Goal: Task Accomplishment & Management: Complete application form

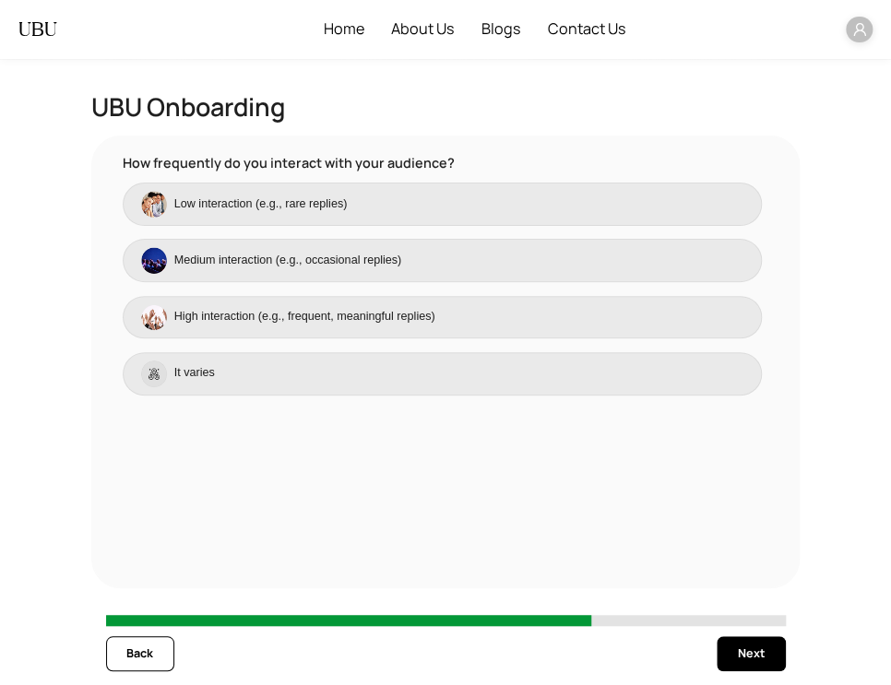
click at [224, 369] on label "It varies" at bounding box center [443, 373] width 640 height 43
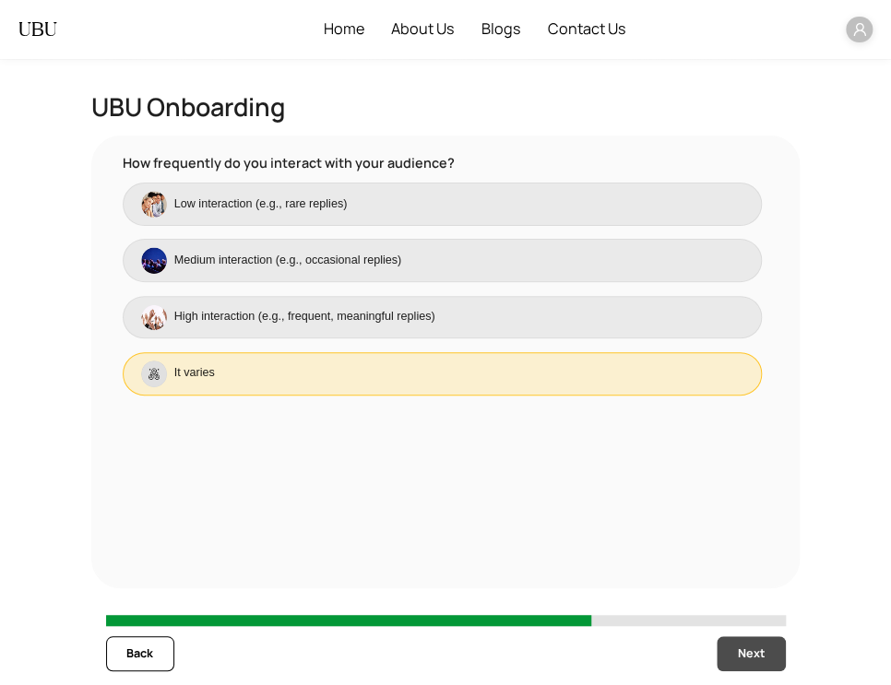
click at [755, 641] on button "Next" at bounding box center [751, 653] width 68 height 35
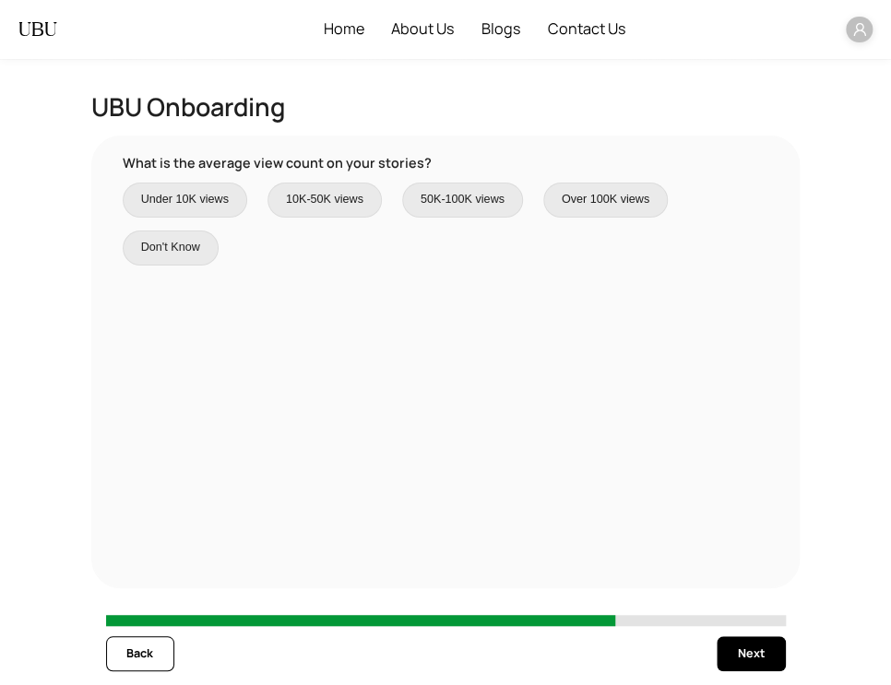
click at [443, 196] on span "50K-100K views" at bounding box center [463, 200] width 84 height 18
click at [746, 671] on div "Back Next" at bounding box center [446, 653] width 680 height 55
click at [734, 641] on button "Next" at bounding box center [751, 653] width 68 height 35
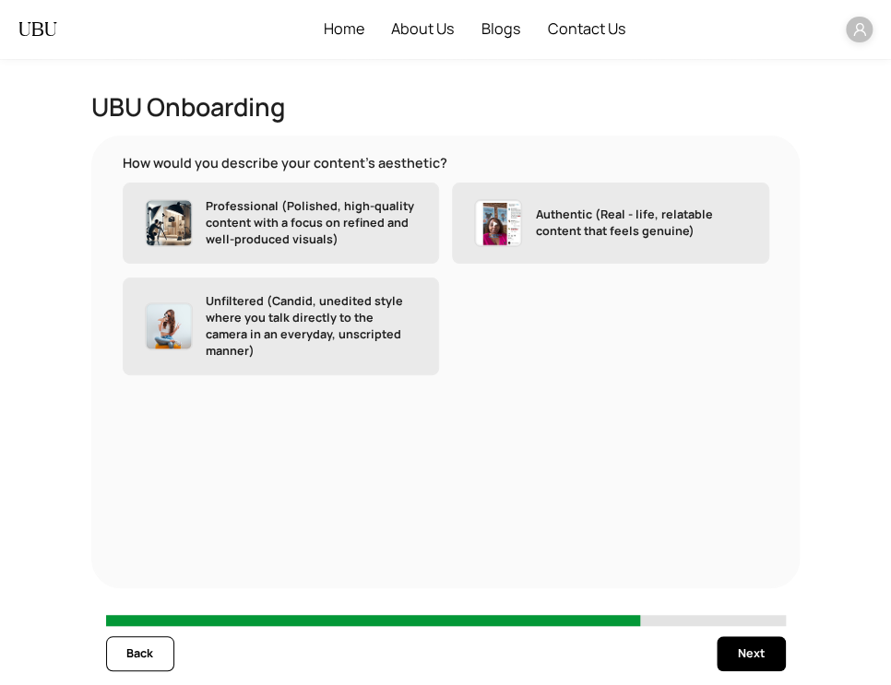
click at [528, 223] on div "Authentic (Real - life, relatable content that feels genuine)" at bounding box center [610, 223] width 272 height 48
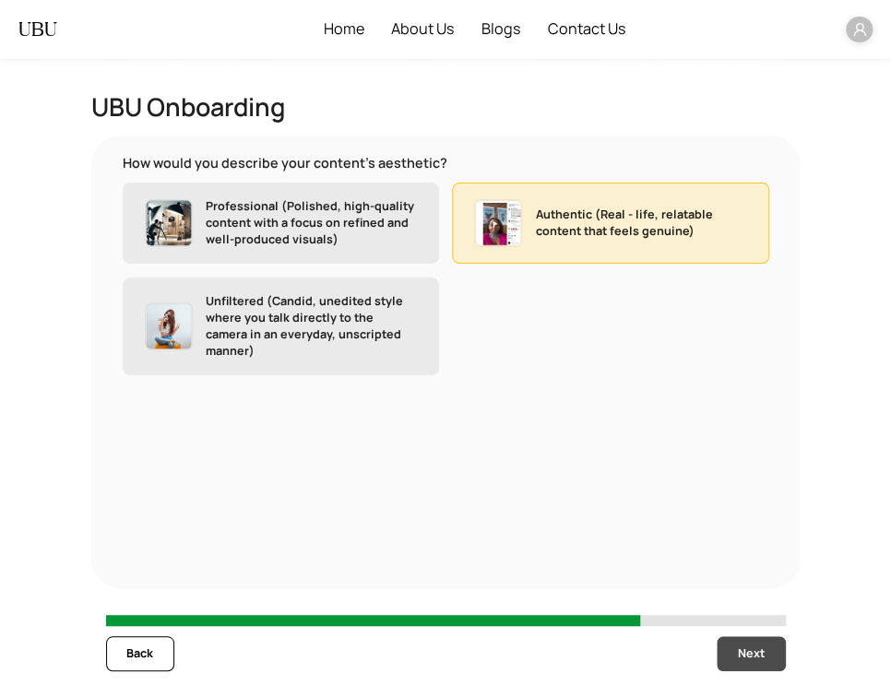
click at [751, 663] on button "Next" at bounding box center [751, 653] width 68 height 35
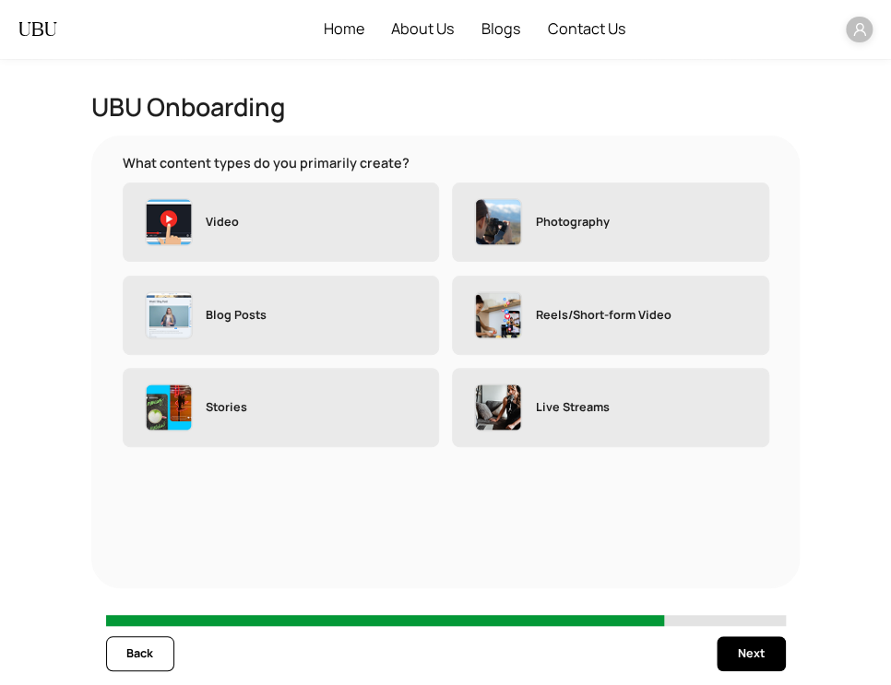
click at [593, 316] on p "Reels/Short-form Video" at bounding box center [604, 315] width 136 height 17
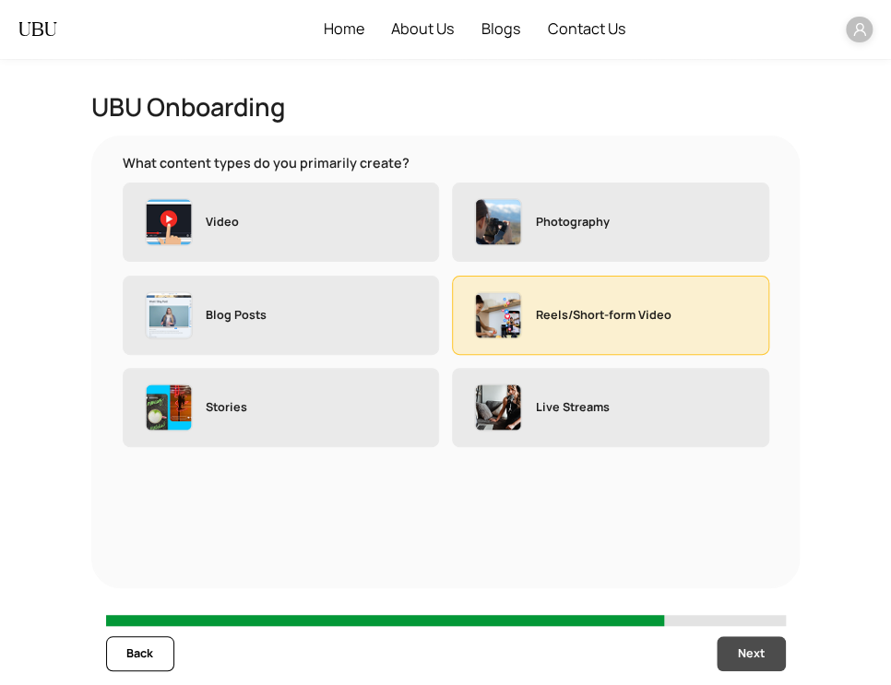
click at [745, 647] on span "Next" at bounding box center [751, 654] width 27 height 18
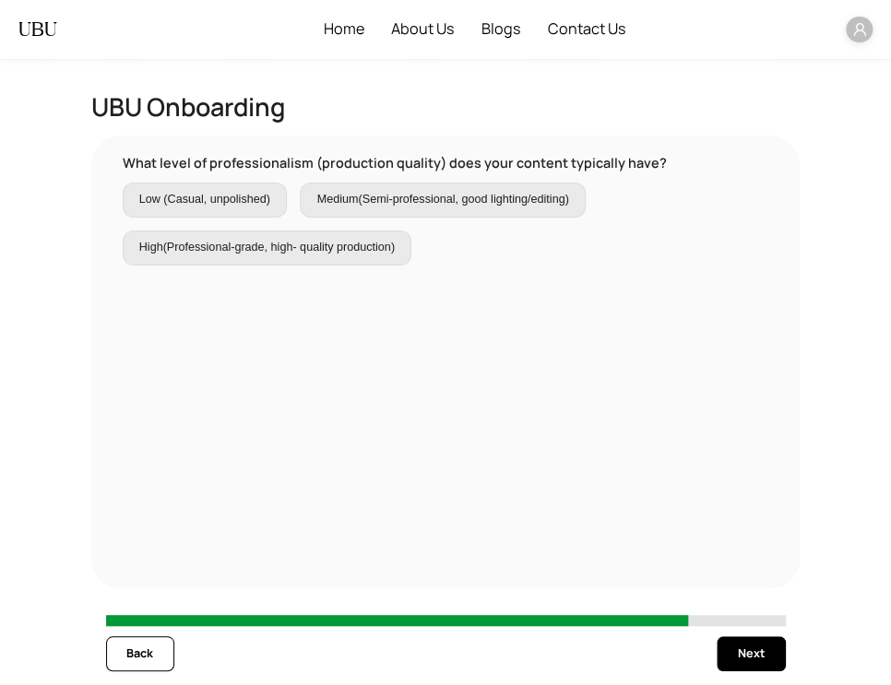
click at [479, 217] on label "Medium(Semi-professional, good lighting/editing)" at bounding box center [442, 200] width 285 height 35
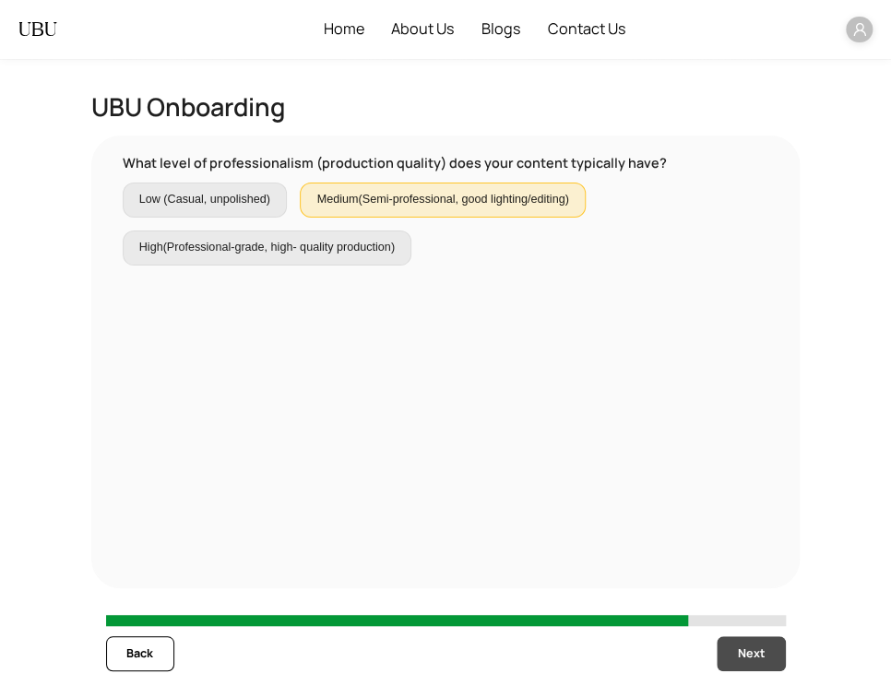
click at [755, 650] on span "Next" at bounding box center [751, 654] width 27 height 18
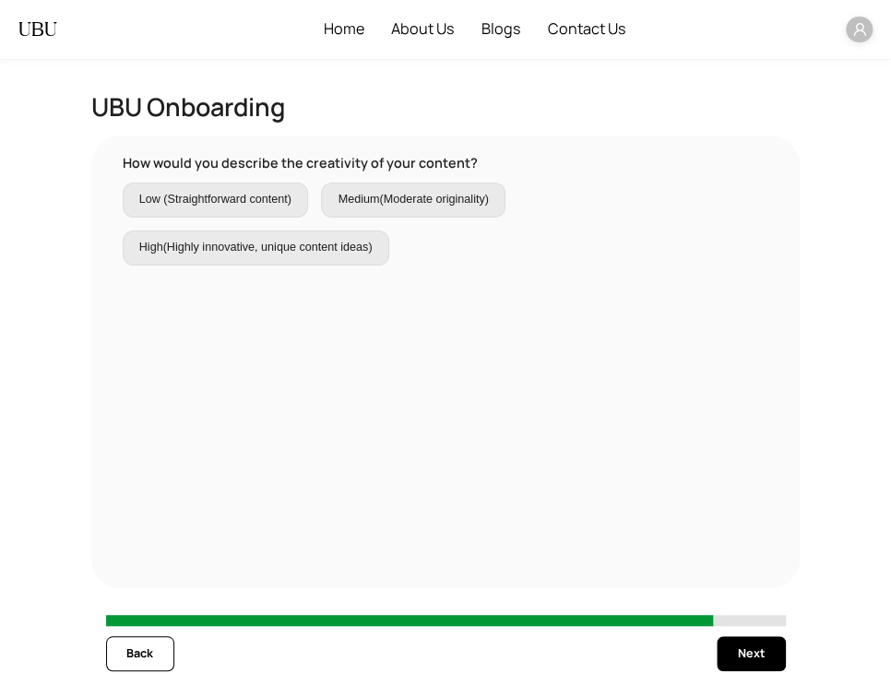
click at [425, 208] on span "Medium(Moderate originality)" at bounding box center [413, 200] width 150 height 18
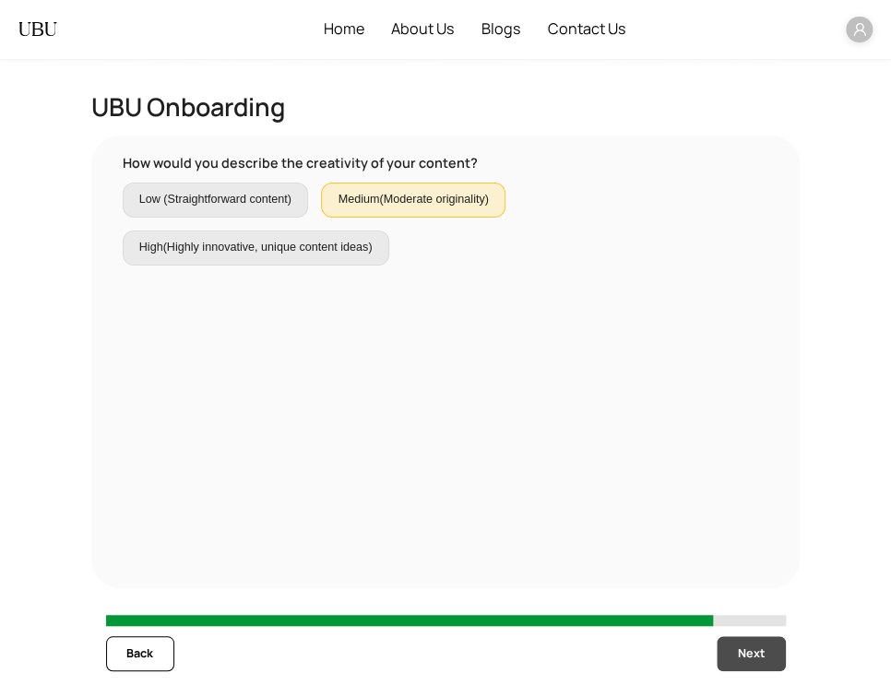
click at [777, 650] on button "Next" at bounding box center [751, 653] width 68 height 35
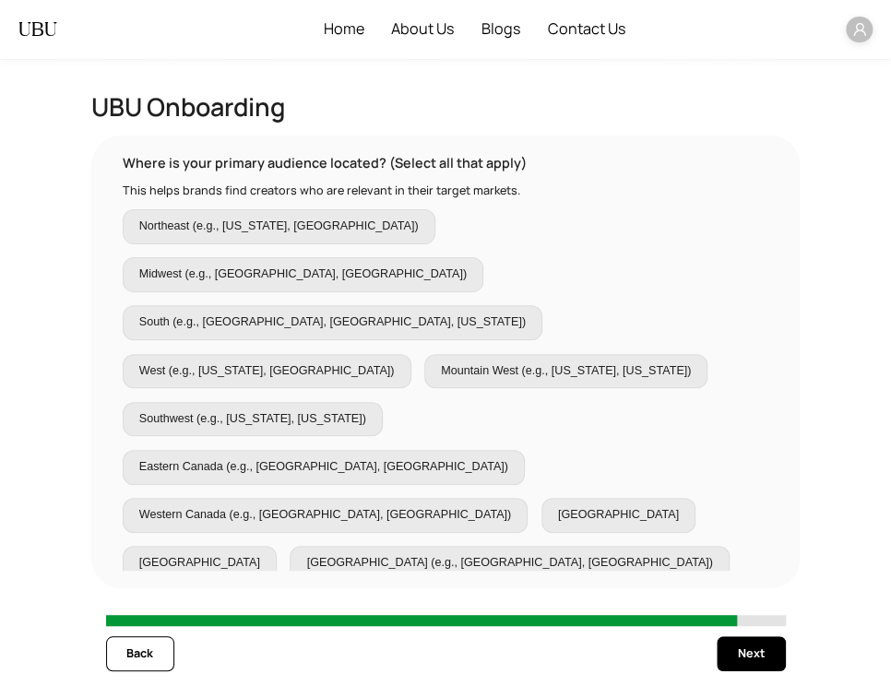
click at [558, 506] on span "Northern Canada" at bounding box center [618, 515] width 121 height 18
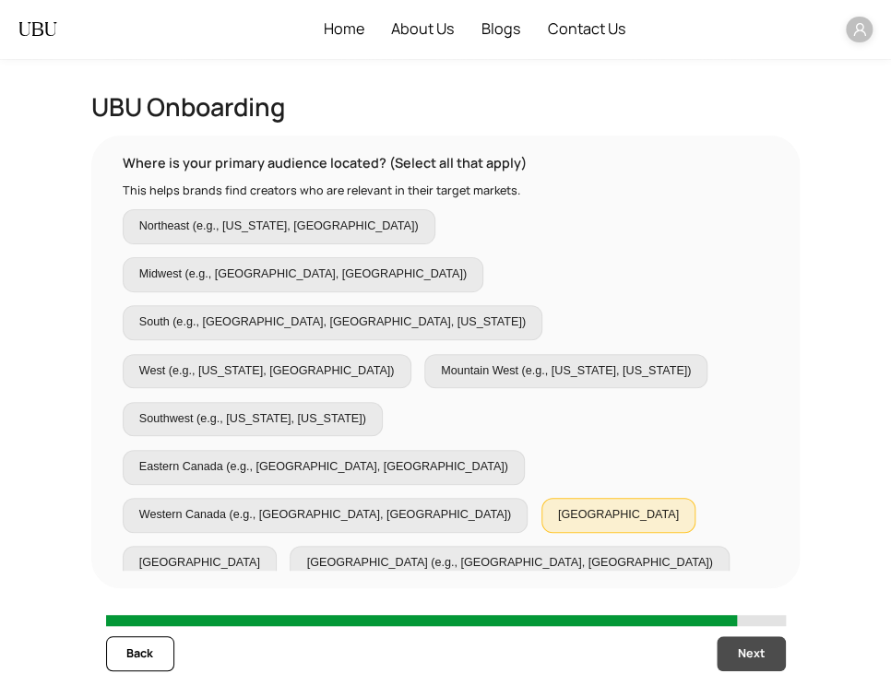
click at [760, 662] on span "Next" at bounding box center [751, 654] width 27 height 18
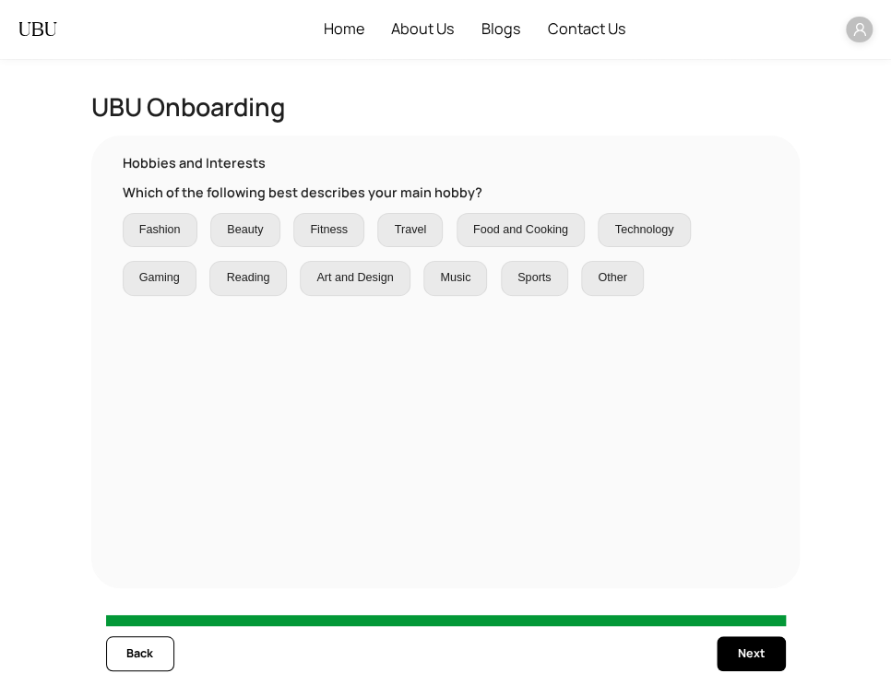
click at [454, 280] on span "Music" at bounding box center [455, 278] width 30 height 18
click at [760, 655] on span "Next" at bounding box center [751, 654] width 27 height 18
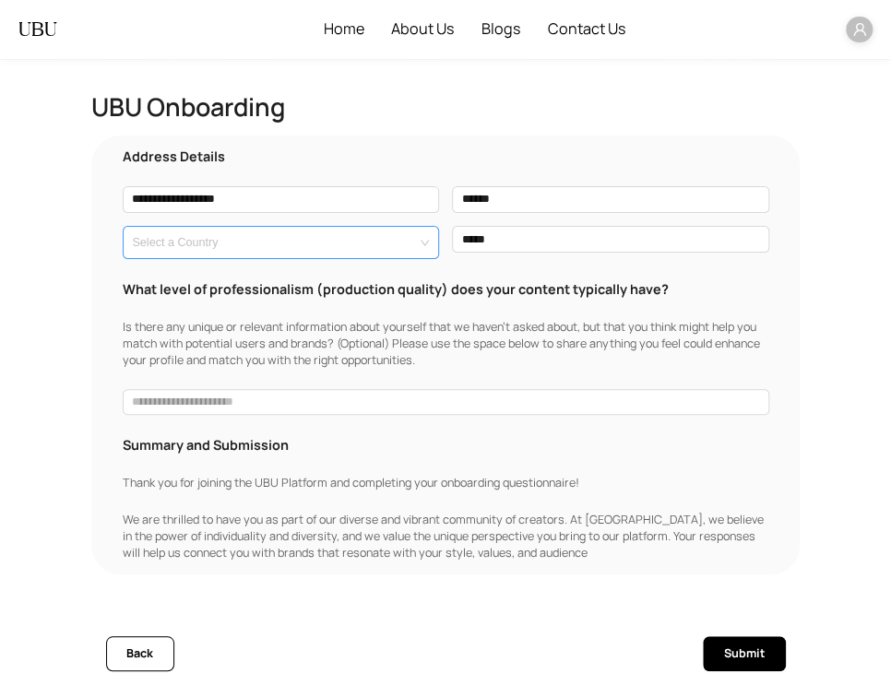
click at [378, 250] on input "search" at bounding box center [275, 239] width 287 height 25
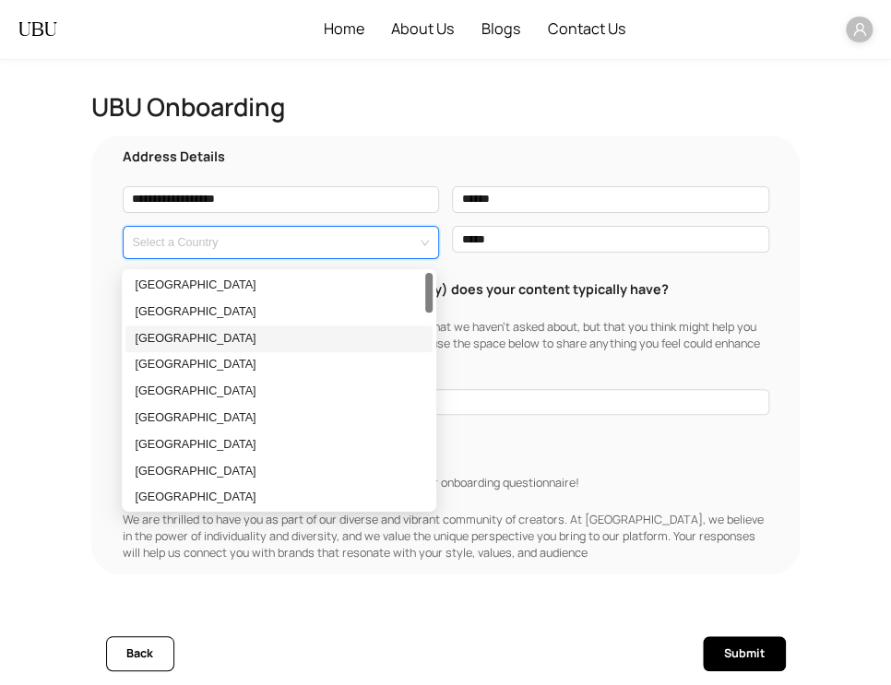
click at [376, 334] on div "Azerbaijan" at bounding box center [279, 339] width 288 height 18
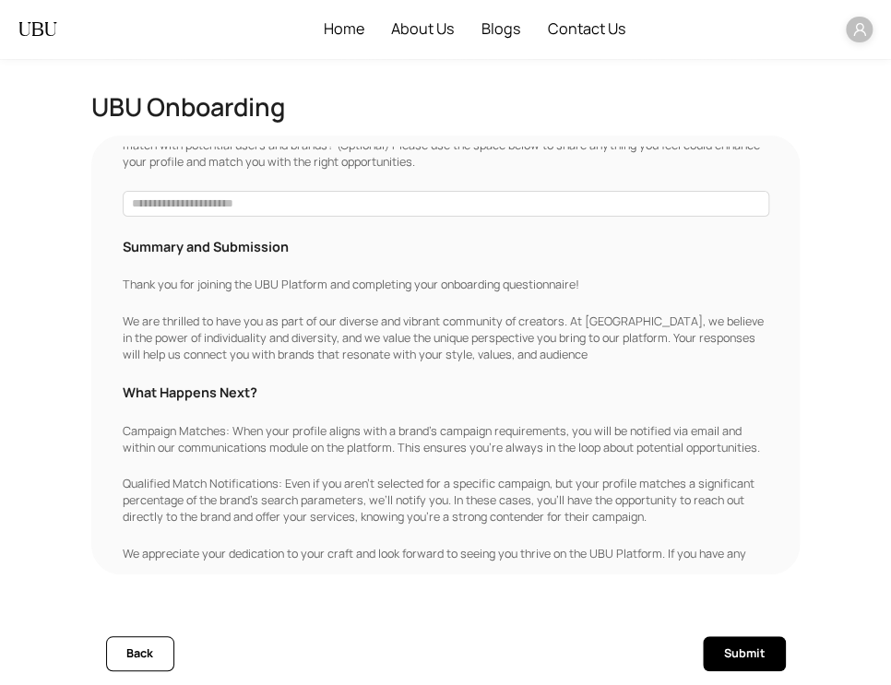
scroll to position [350, 0]
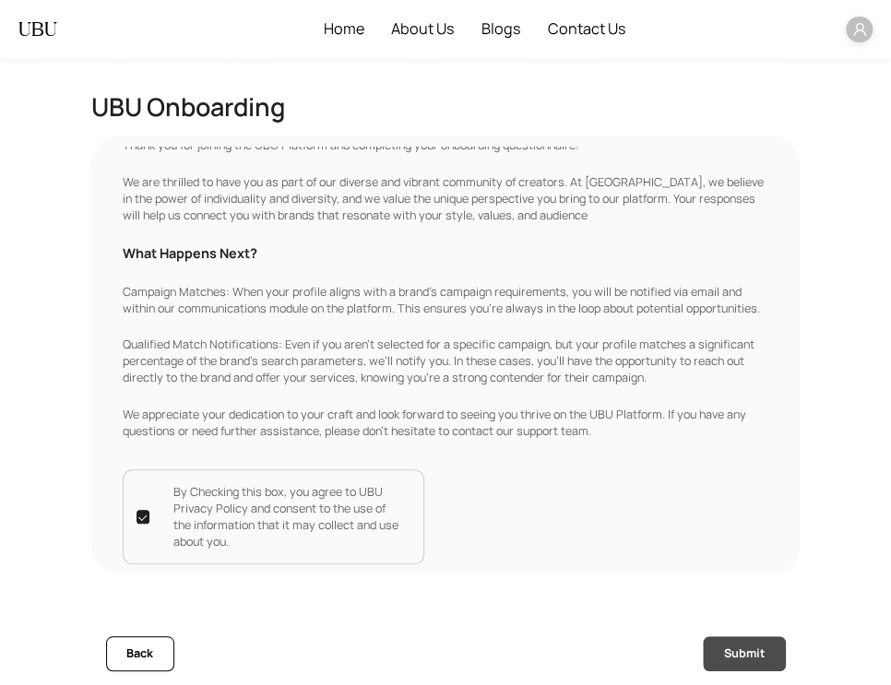
click at [741, 662] on span "Submit" at bounding box center [744, 654] width 41 height 18
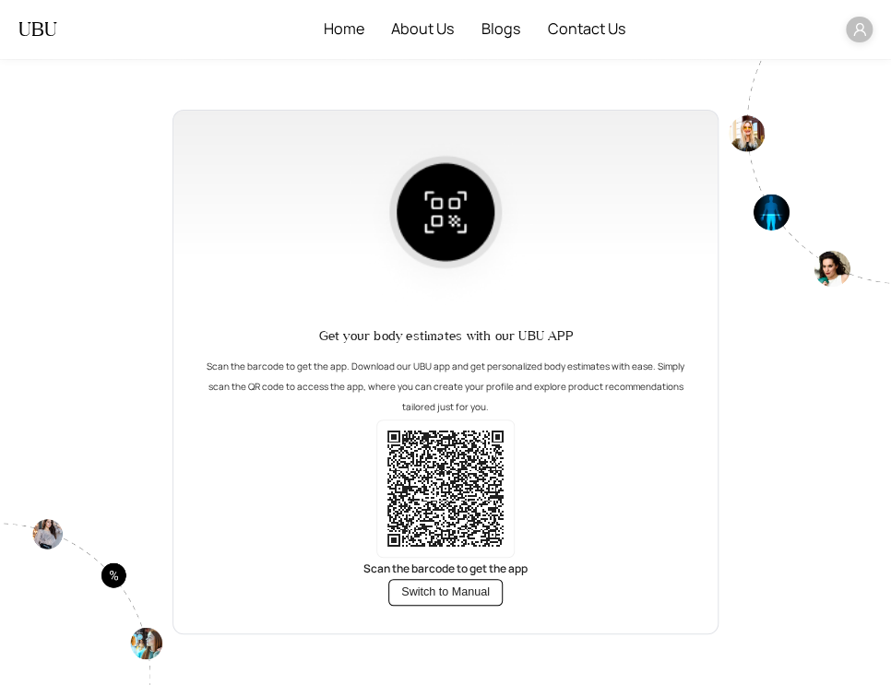
click at [852, 29] on icon "user" at bounding box center [859, 29] width 15 height 15
click at [852, 58] on span "Logout" at bounding box center [842, 62] width 36 height 18
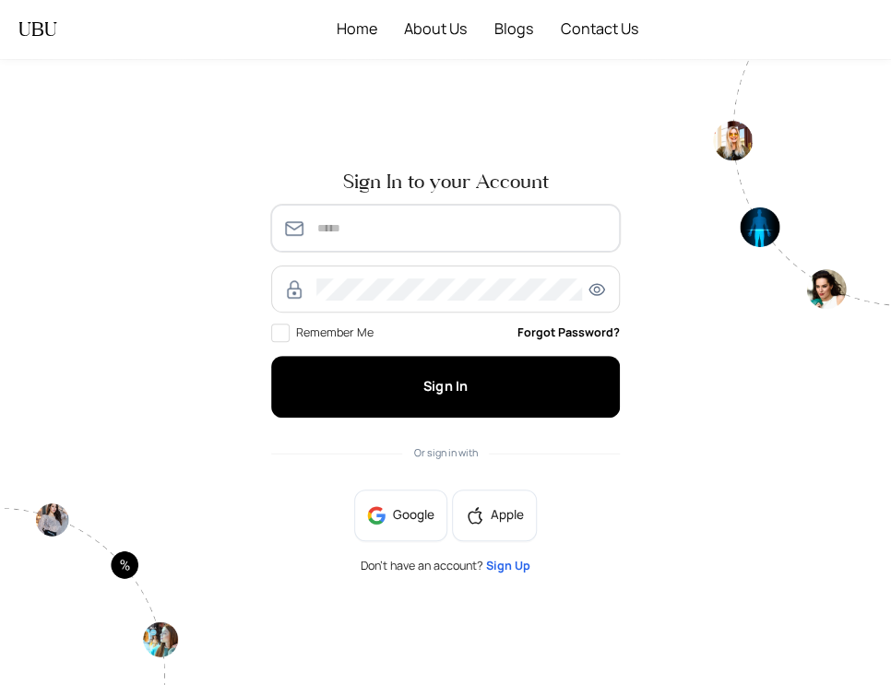
type input "**********"
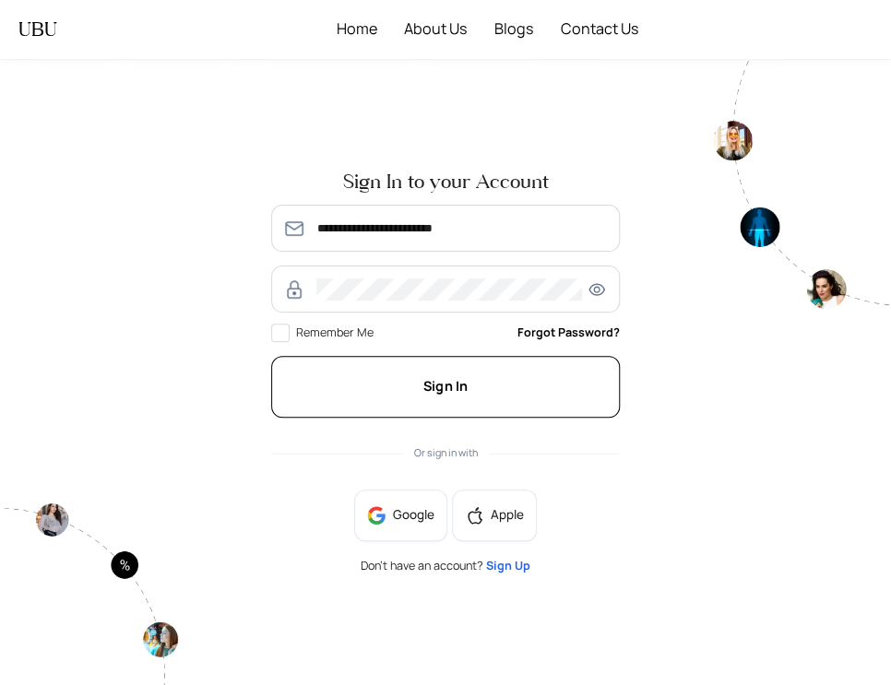
click at [443, 365] on button "Sign In" at bounding box center [445, 387] width 349 height 63
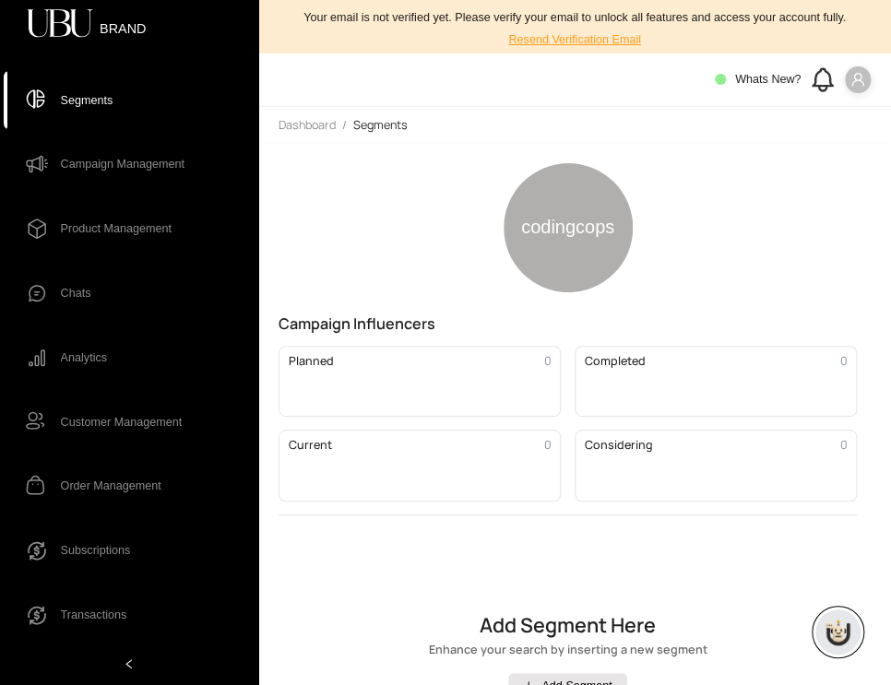
click at [854, 89] on span at bounding box center [858, 79] width 27 height 27
click at [837, 148] on main "codingcops Campaign Influencers Planned 0 Completed 0 Current 0 Considering 0 A…" at bounding box center [574, 414] width 633 height 542
click at [861, 71] on span at bounding box center [858, 79] width 27 height 27
click at [763, 233] on div "codingcops Campaign Influencers Planned 0 Completed 0 Current 0 Considering 0" at bounding box center [568, 339] width 579 height 352
click at [852, 74] on icon "user" at bounding box center [857, 79] width 15 height 15
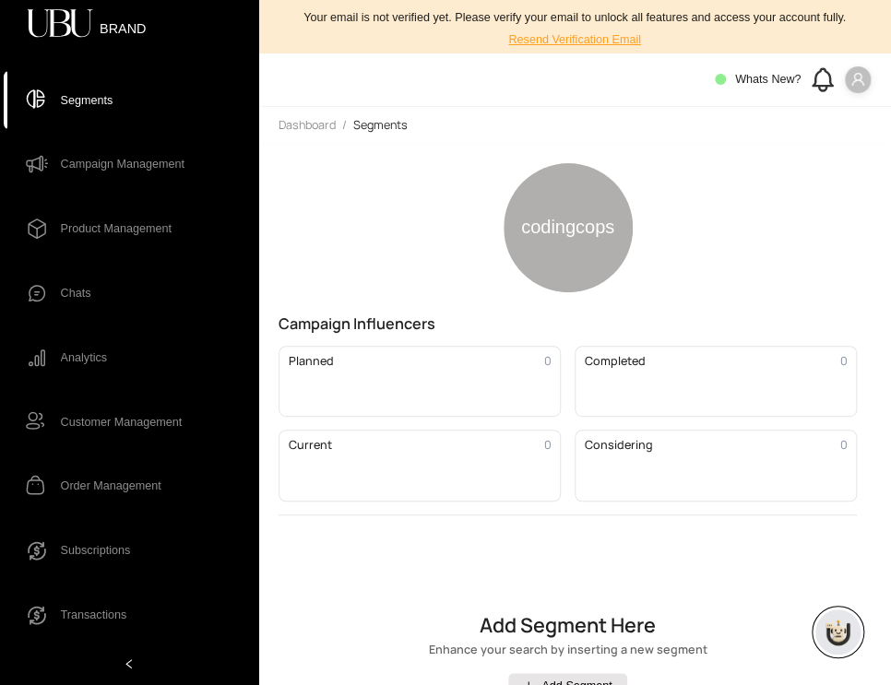
click at [714, 122] on ol "Dashboard / Segments" at bounding box center [575, 125] width 593 height 17
click at [848, 89] on span at bounding box center [858, 79] width 27 height 27
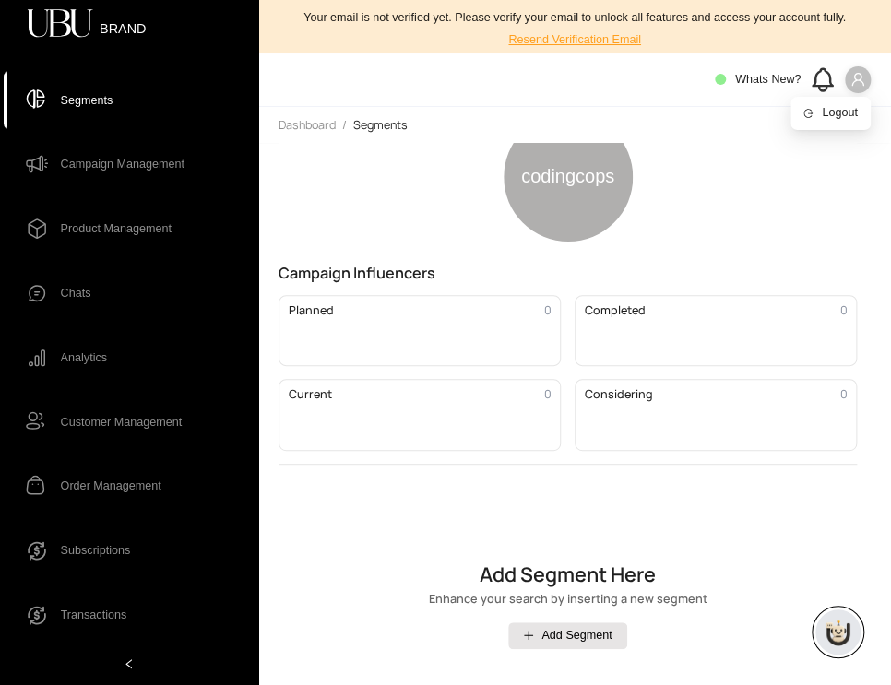
scroll to position [107, 0]
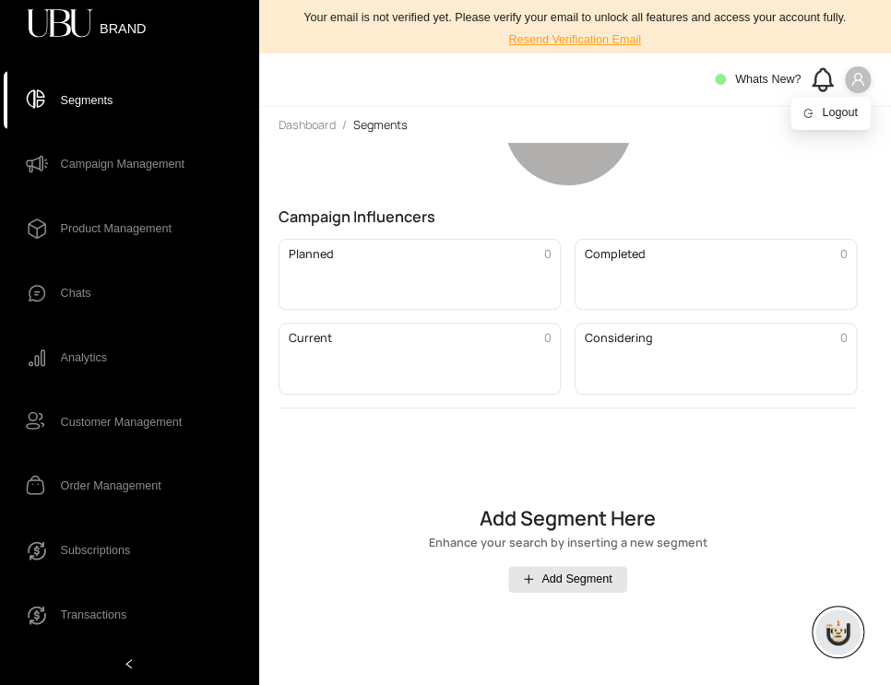
click at [857, 83] on icon "user" at bounding box center [857, 79] width 15 height 15
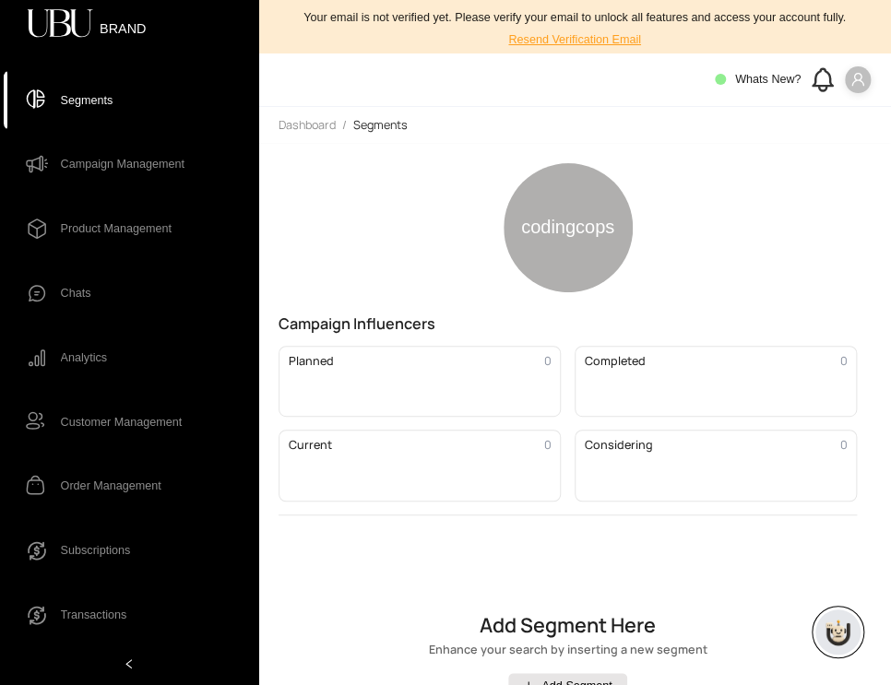
click at [311, 132] on span "Dashboard" at bounding box center [307, 125] width 57 height 16
click at [136, 165] on span "Campaign Management" at bounding box center [123, 164] width 124 height 33
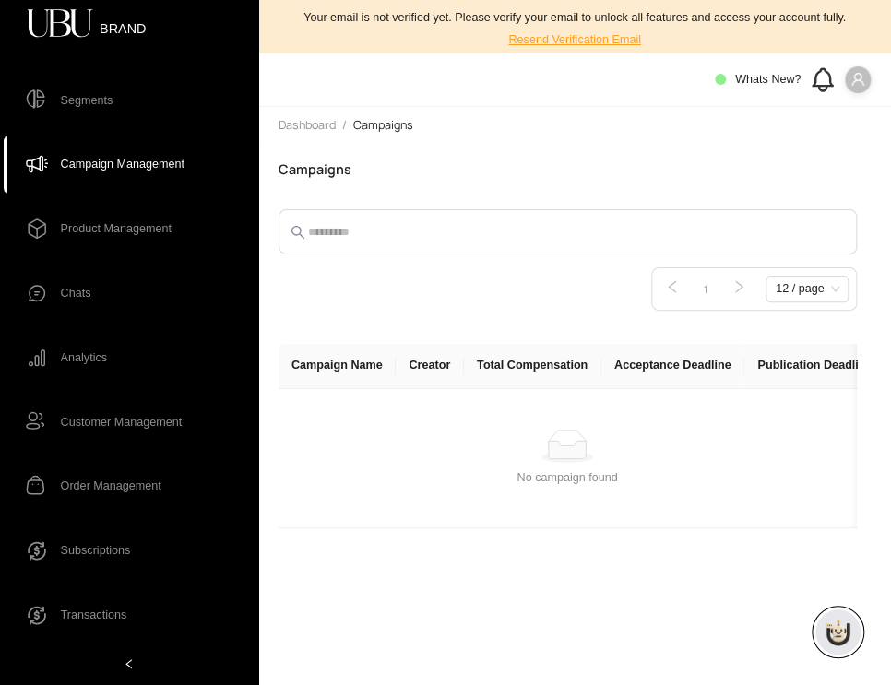
click at [144, 233] on span "Product Management" at bounding box center [116, 228] width 111 height 33
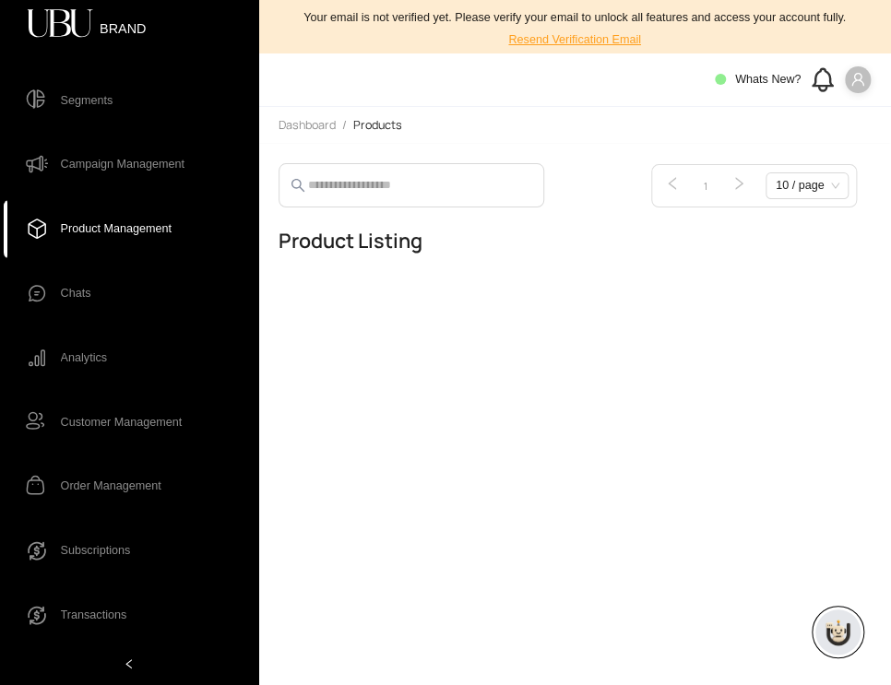
click at [860, 80] on icon "user" at bounding box center [857, 79] width 13 height 13
click at [836, 114] on span "Logout" at bounding box center [840, 113] width 36 height 18
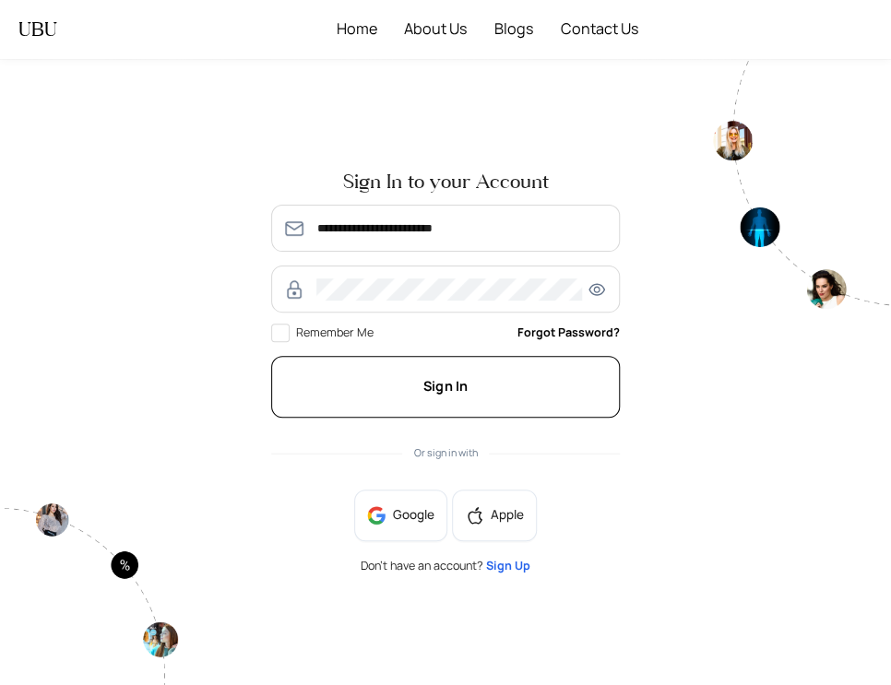
click at [506, 383] on button "Sign In" at bounding box center [445, 387] width 349 height 63
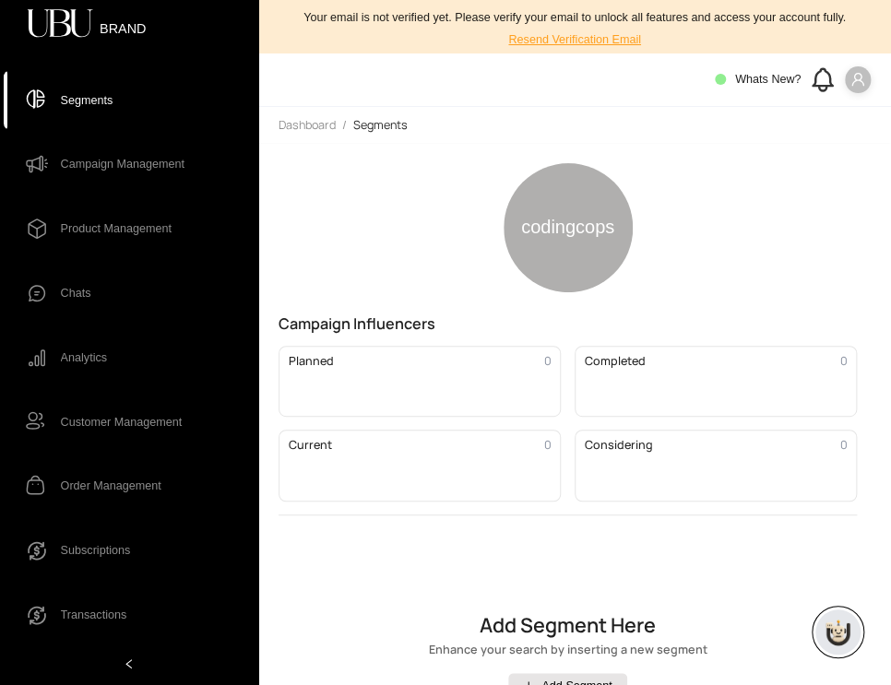
click at [860, 82] on icon "user" at bounding box center [857, 79] width 13 height 13
click at [861, 83] on icon "user" at bounding box center [857, 79] width 13 height 13
click at [846, 85] on span at bounding box center [858, 79] width 27 height 27
click at [839, 110] on span "Logout" at bounding box center [840, 113] width 36 height 18
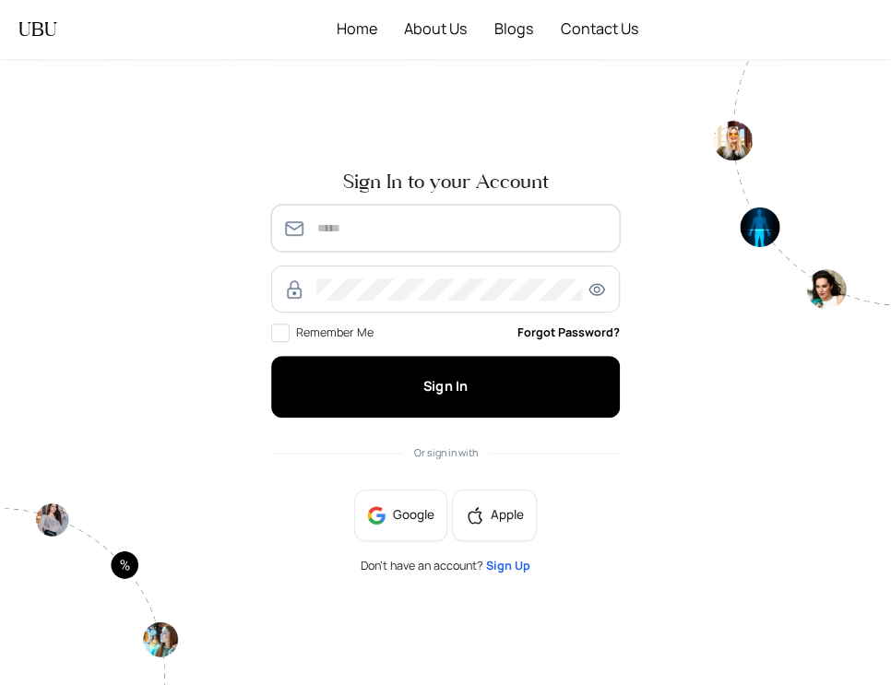
type input "**********"
click at [502, 569] on span "Sign Up" at bounding box center [508, 566] width 44 height 16
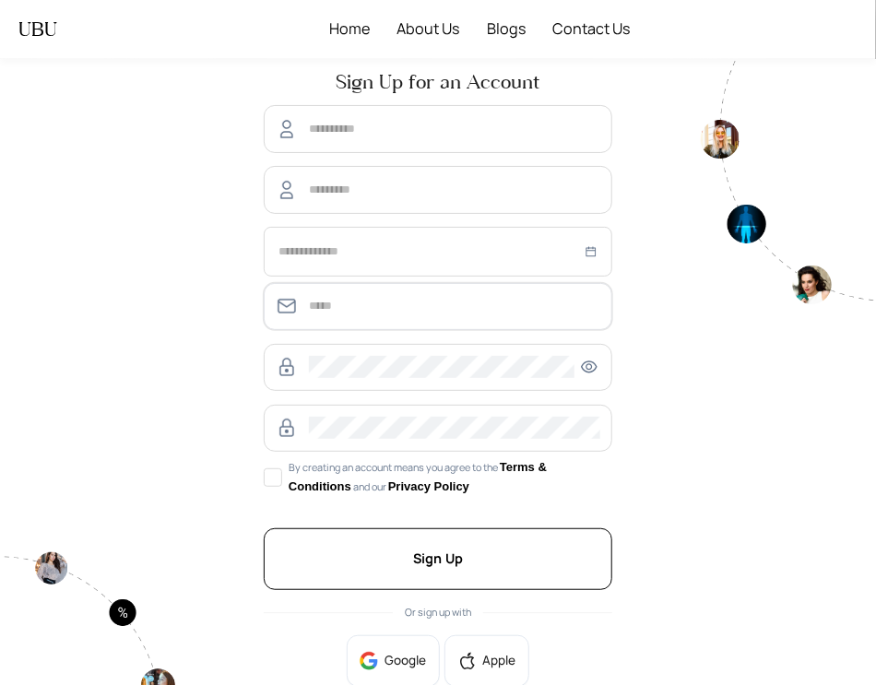
type input "**********"
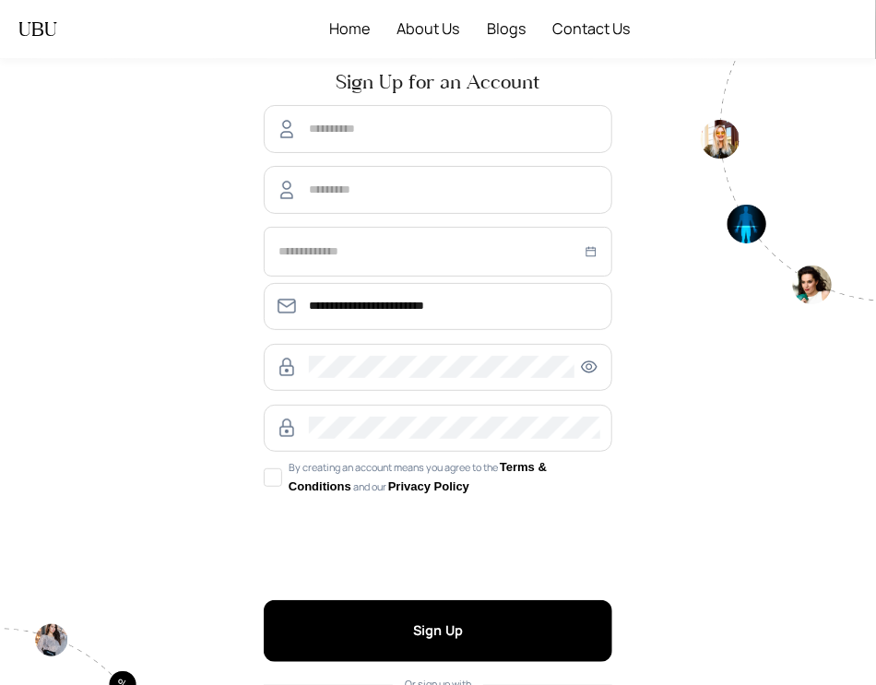
click at [388, 663] on div "**********" at bounding box center [438, 431] width 369 height 744
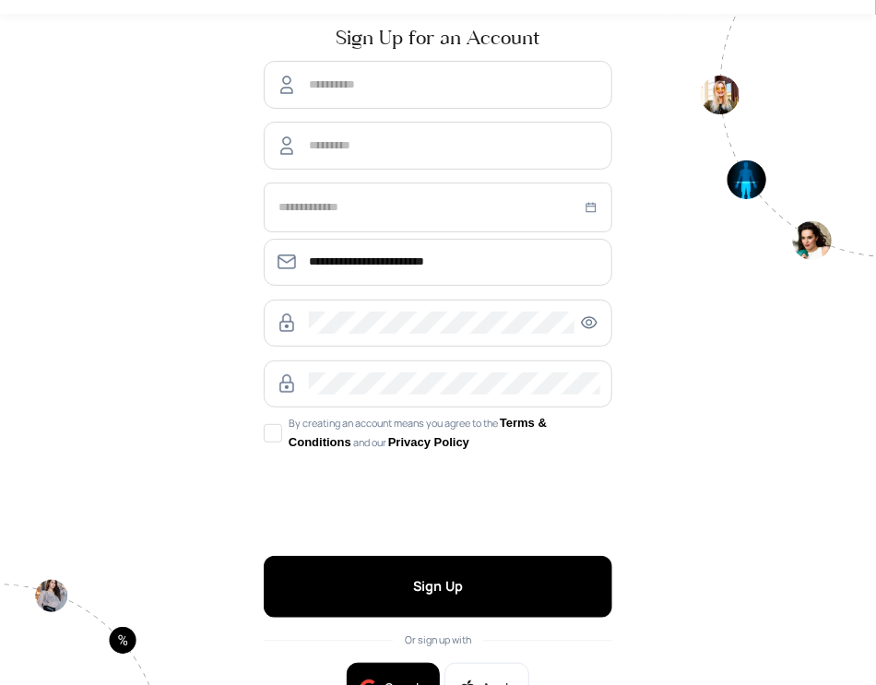
scroll to position [115, 0]
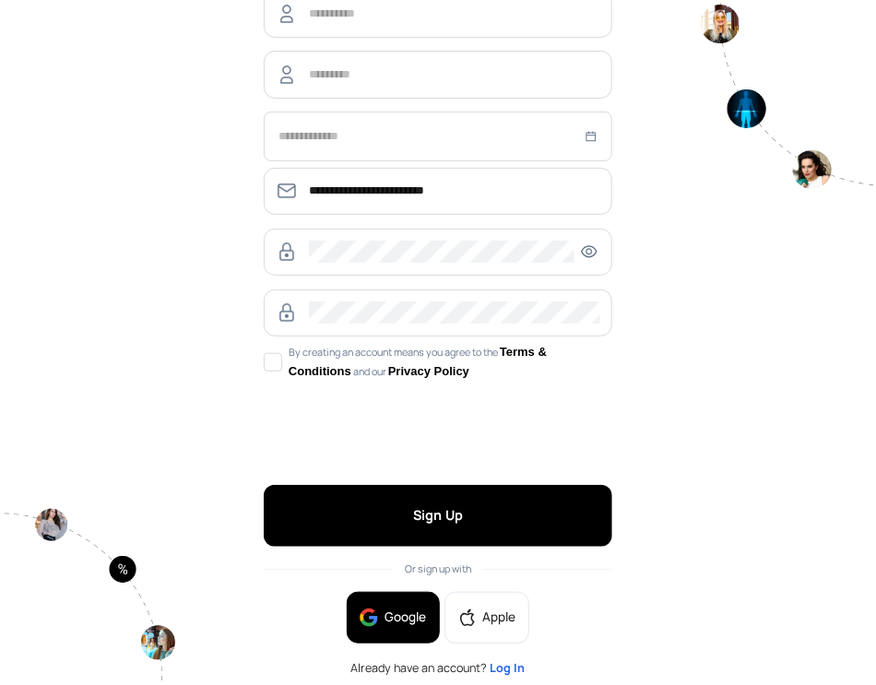
click at [387, 634] on button "Google" at bounding box center [393, 618] width 93 height 52
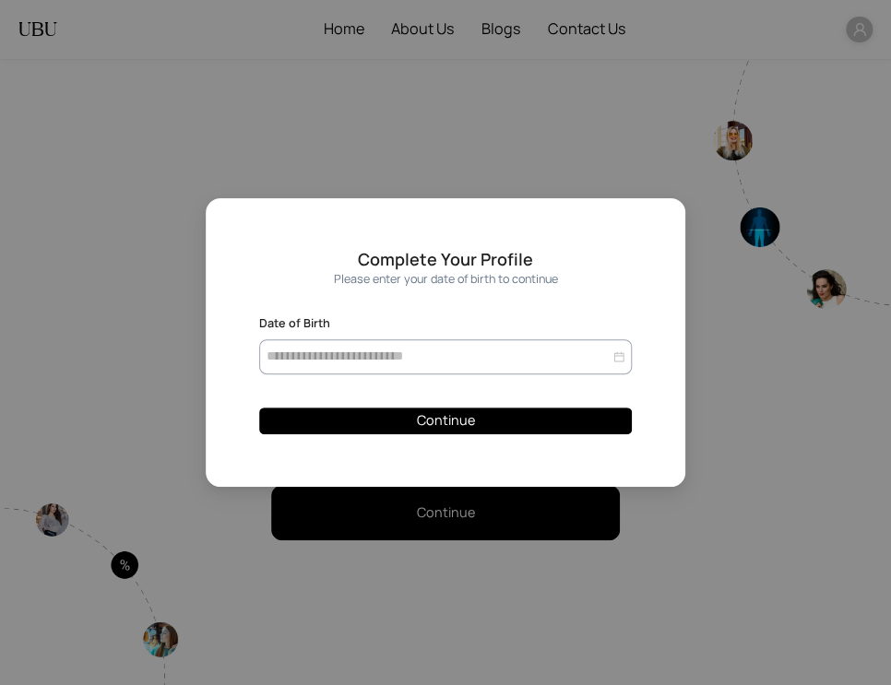
click at [622, 361] on div at bounding box center [446, 357] width 358 height 20
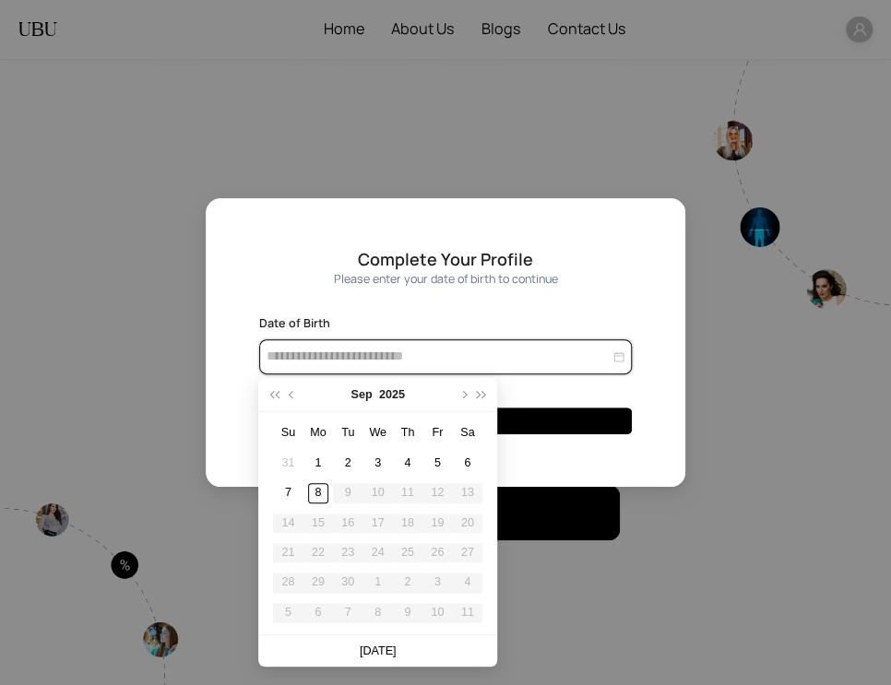
type input "**********"
click at [275, 394] on span "super-prev-year" at bounding box center [274, 395] width 8 height 8
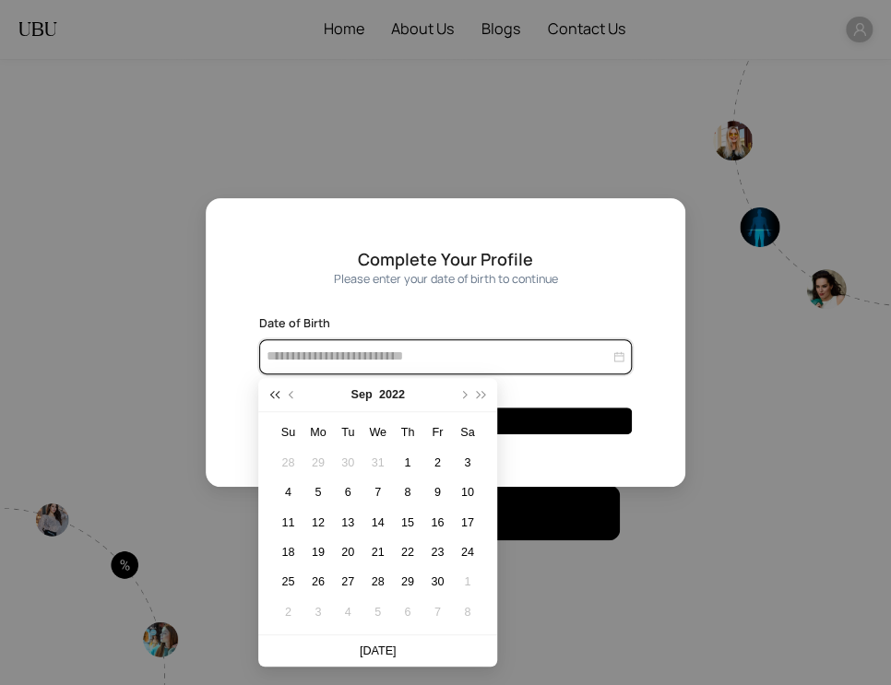
click at [275, 394] on span "super-prev-year" at bounding box center [274, 395] width 8 height 8
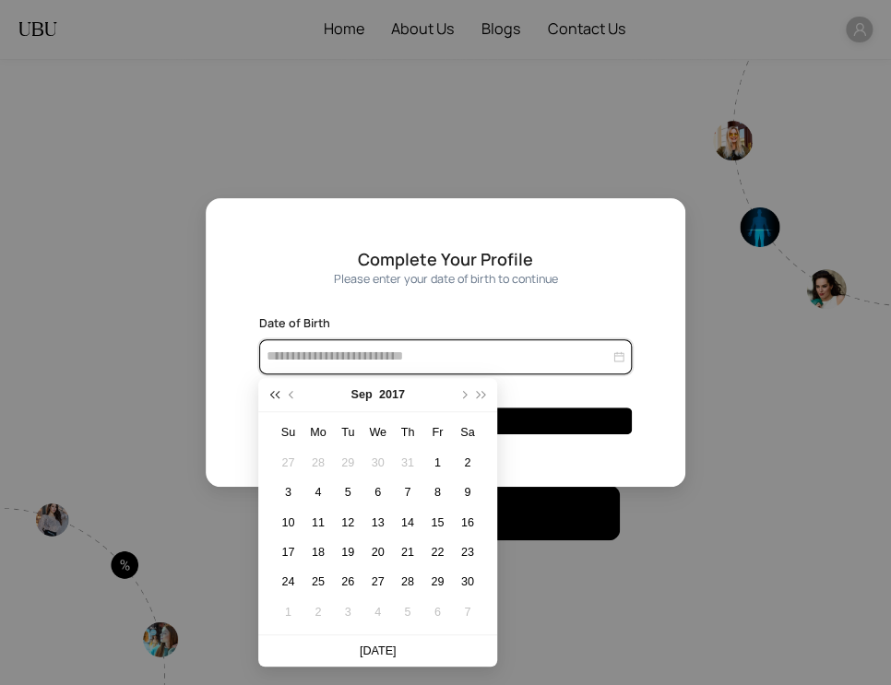
click at [275, 394] on span "super-prev-year" at bounding box center [274, 395] width 8 height 8
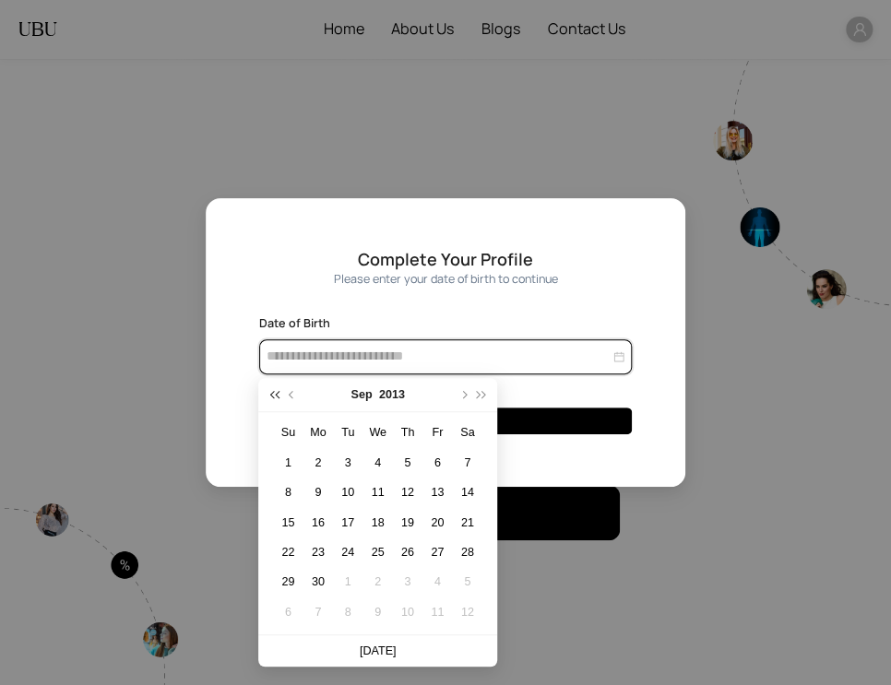
click at [275, 394] on span "super-prev-year" at bounding box center [274, 395] width 8 height 8
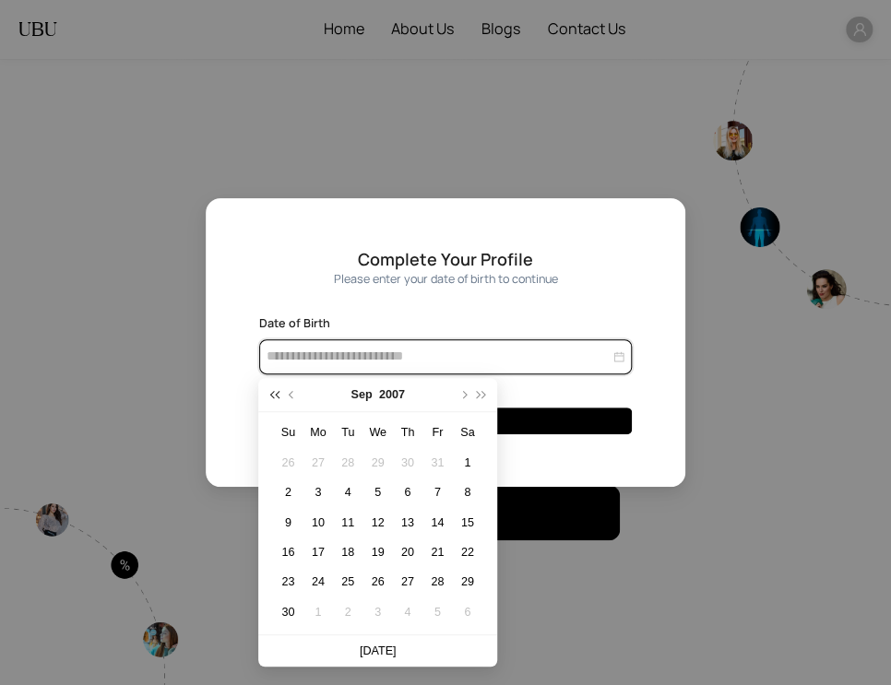
click at [275, 394] on span "super-prev-year" at bounding box center [274, 395] width 8 height 8
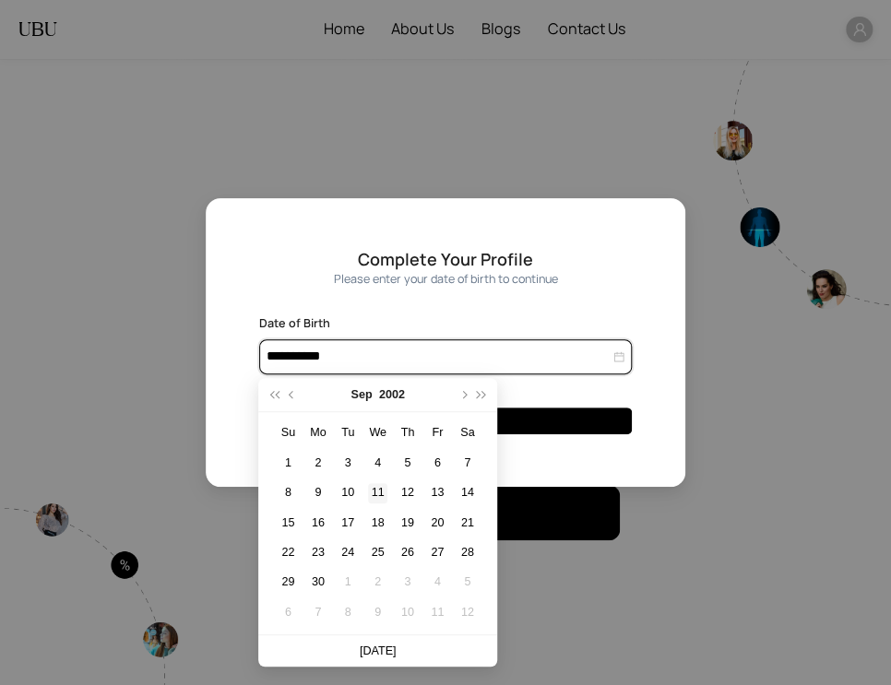
type input "**********"
click at [387, 501] on td "11" at bounding box center [377, 494] width 30 height 30
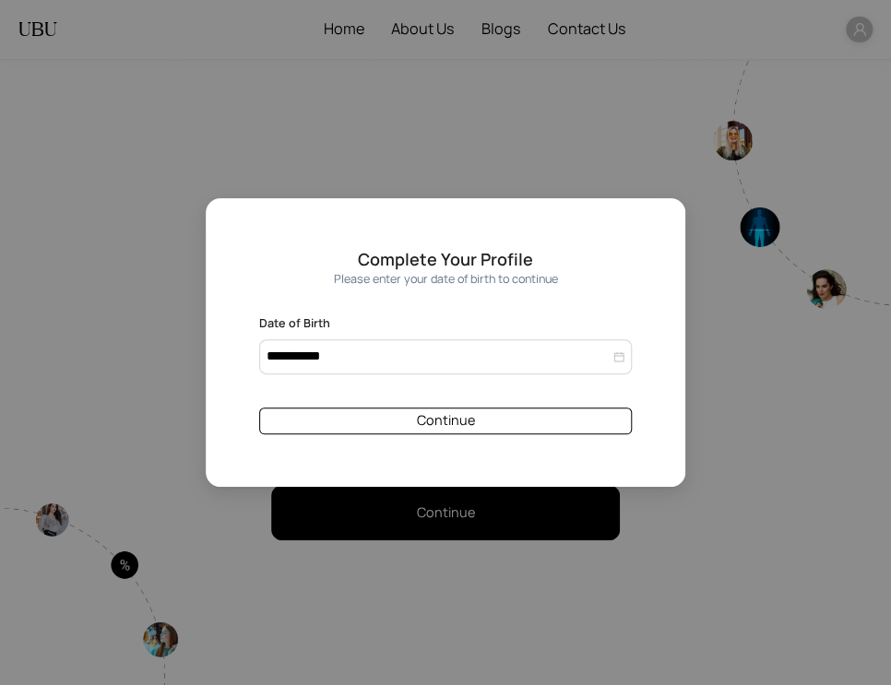
click at [505, 426] on button "Continue" at bounding box center [446, 421] width 374 height 27
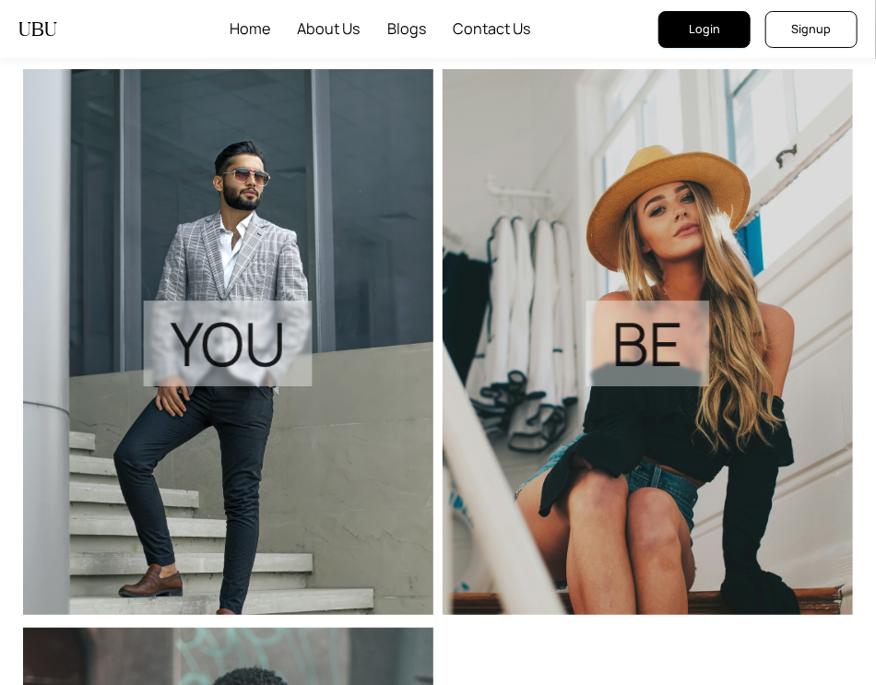
click at [704, 32] on span "Login" at bounding box center [704, 29] width 31 height 18
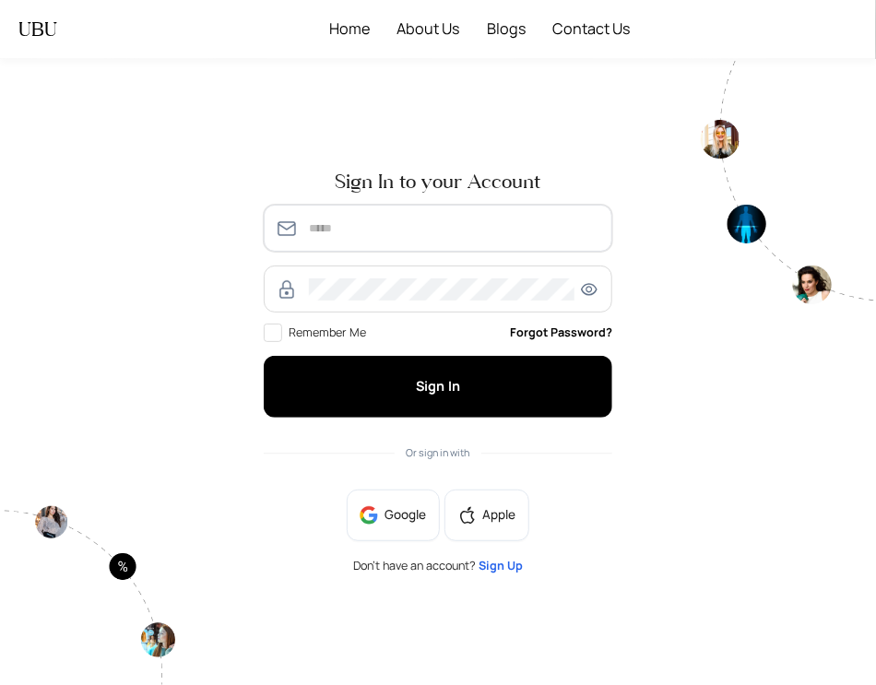
type input "**********"
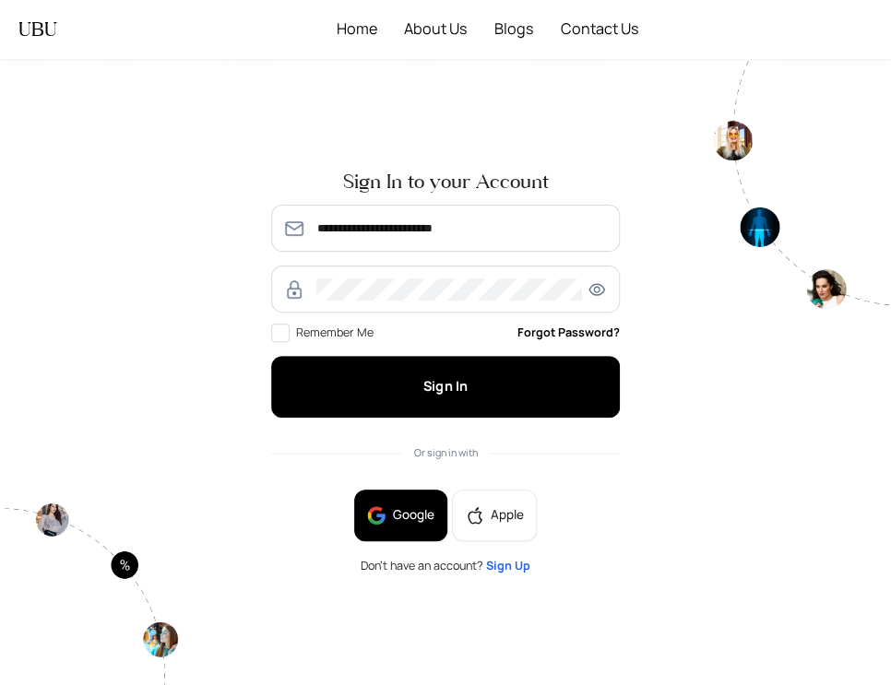
click at [403, 506] on span "Google" at bounding box center [414, 515] width 42 height 20
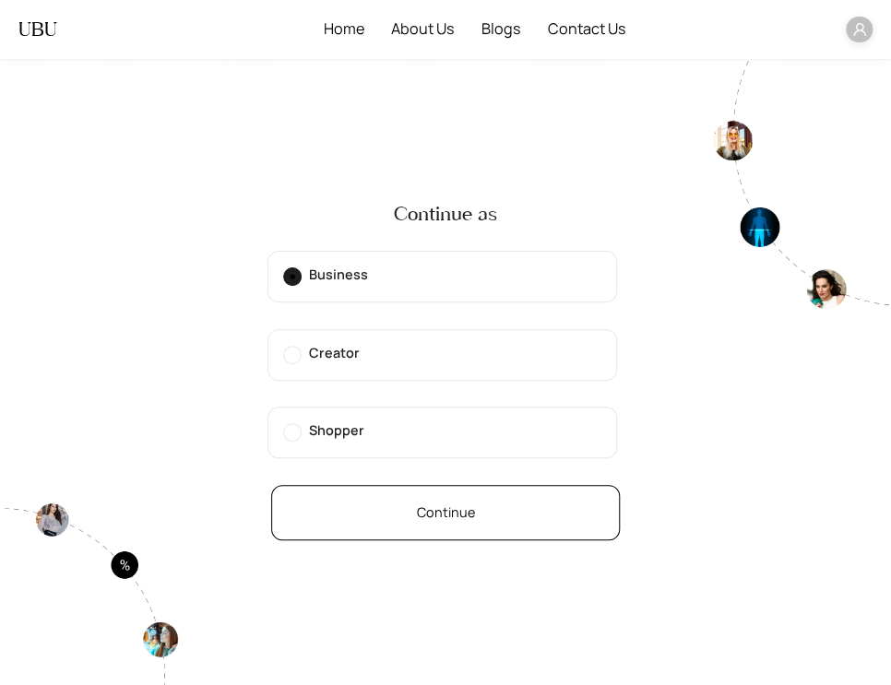
click at [548, 516] on button "Continue" at bounding box center [445, 512] width 349 height 55
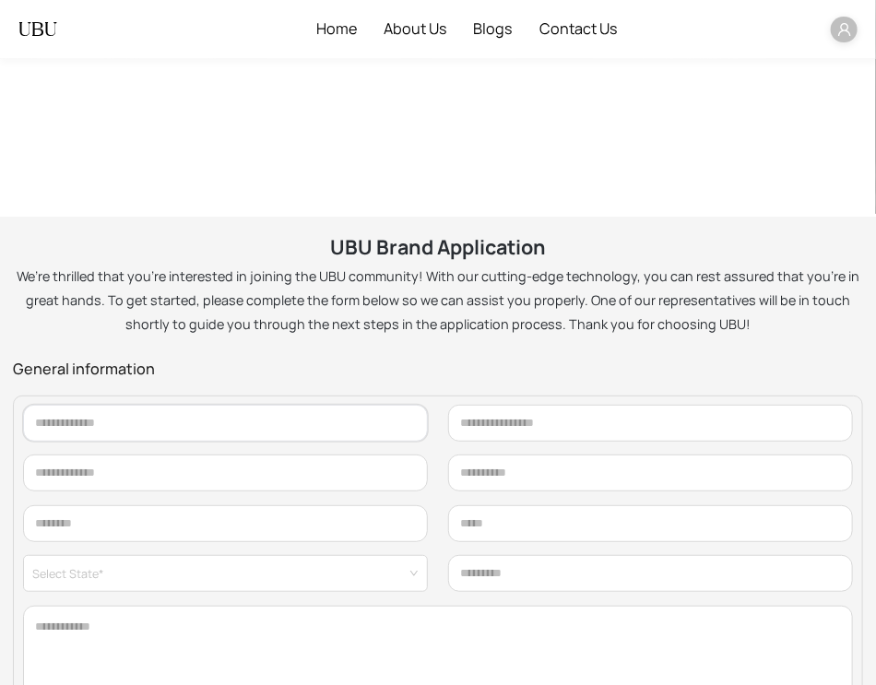
click at [219, 429] on input "text" at bounding box center [226, 423] width 406 height 37
type input "**********"
click at [464, 440] on input "text" at bounding box center [651, 423] width 406 height 37
type input "**********"
click at [359, 463] on input "text" at bounding box center [226, 473] width 406 height 37
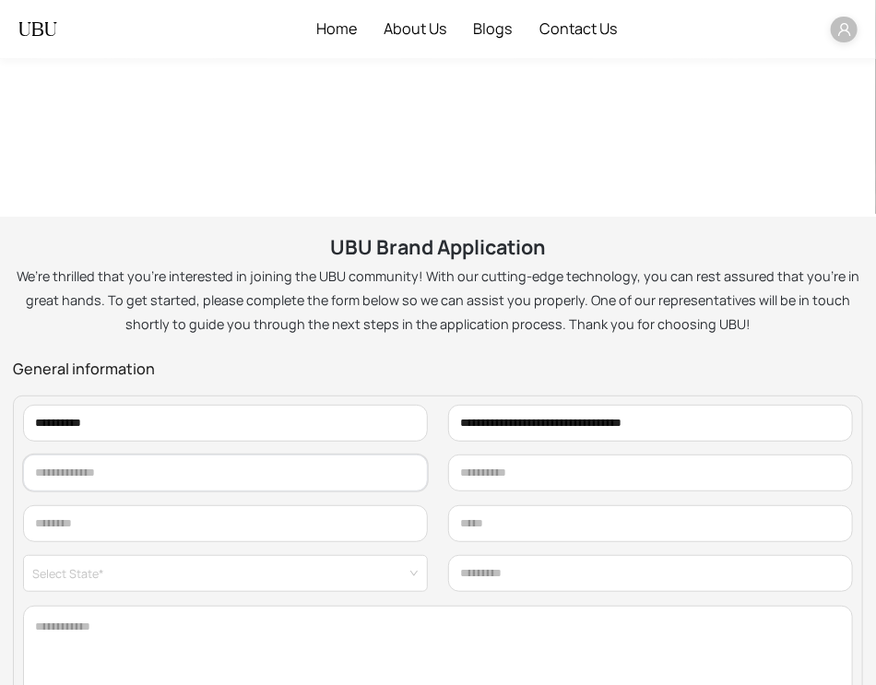
type input "**********"
type input "******"
type input "*****"
click at [474, 484] on input "text" at bounding box center [651, 473] width 406 height 37
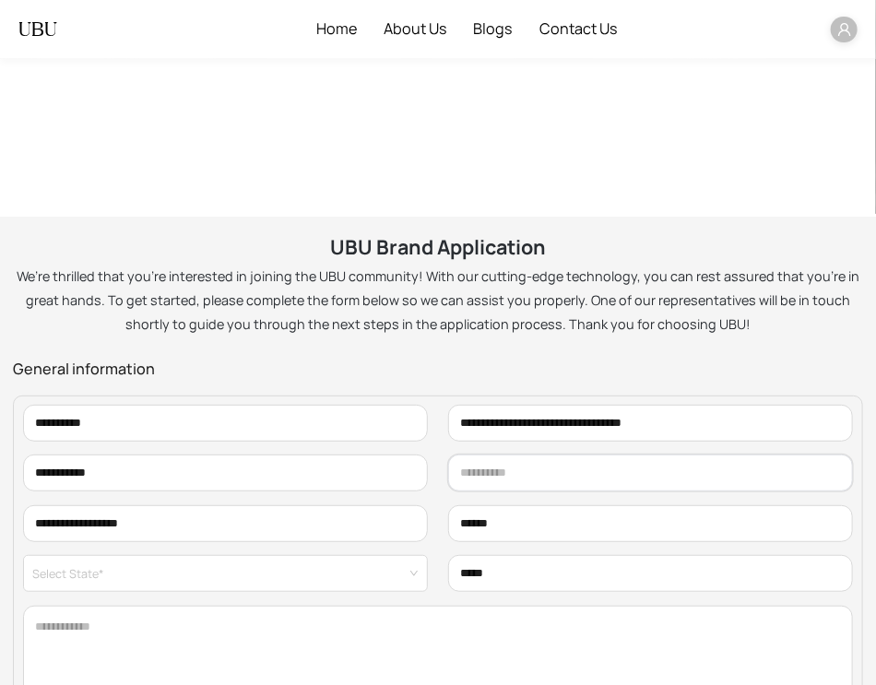
type input "**"
click at [340, 589] on span at bounding box center [219, 573] width 375 height 35
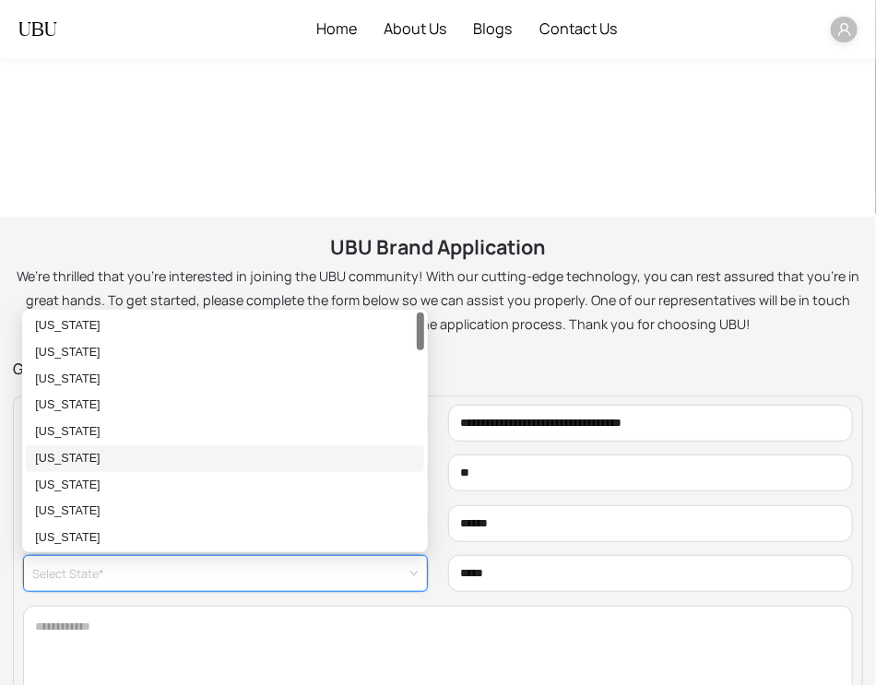
click at [273, 446] on div "[US_STATE]" at bounding box center [225, 458] width 399 height 27
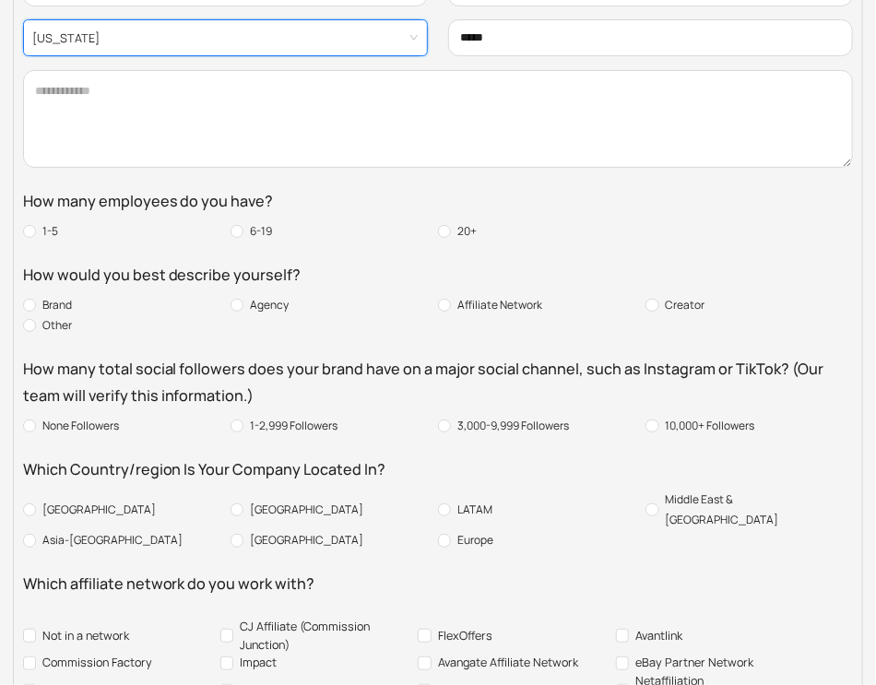
scroll to position [535, 0]
click at [266, 128] on textarea at bounding box center [438, 120] width 831 height 98
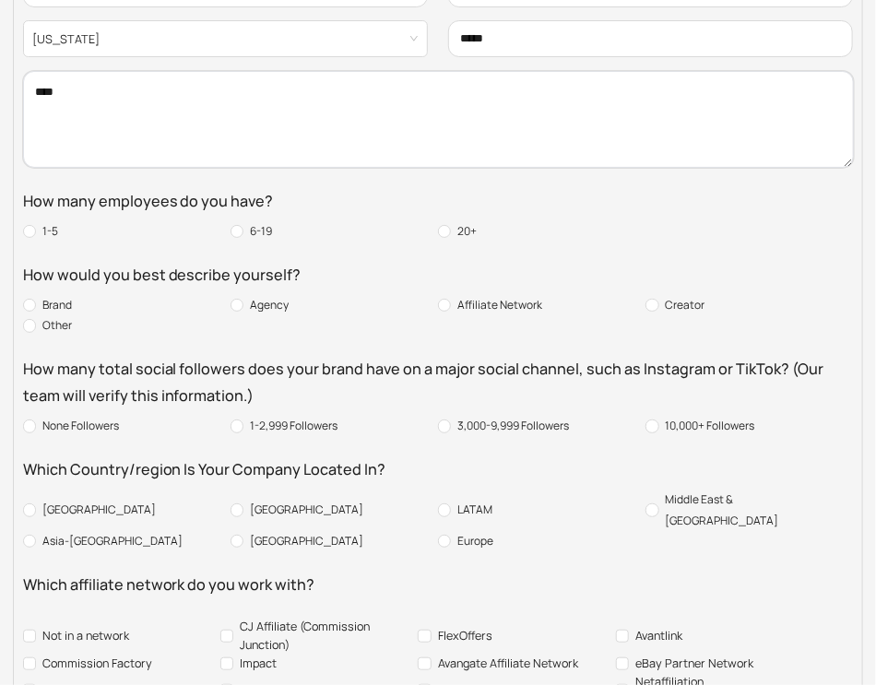
type textarea "****"
click at [279, 303] on span "Agency" at bounding box center [269, 305] width 52 height 20
click at [326, 430] on span "1-2,999 Followers" at bounding box center [293, 426] width 101 height 20
click at [298, 504] on div "[GEOGRAPHIC_DATA]" at bounding box center [335, 511] width 208 height 42
click at [277, 504] on span "Canada" at bounding box center [306, 510] width 126 height 20
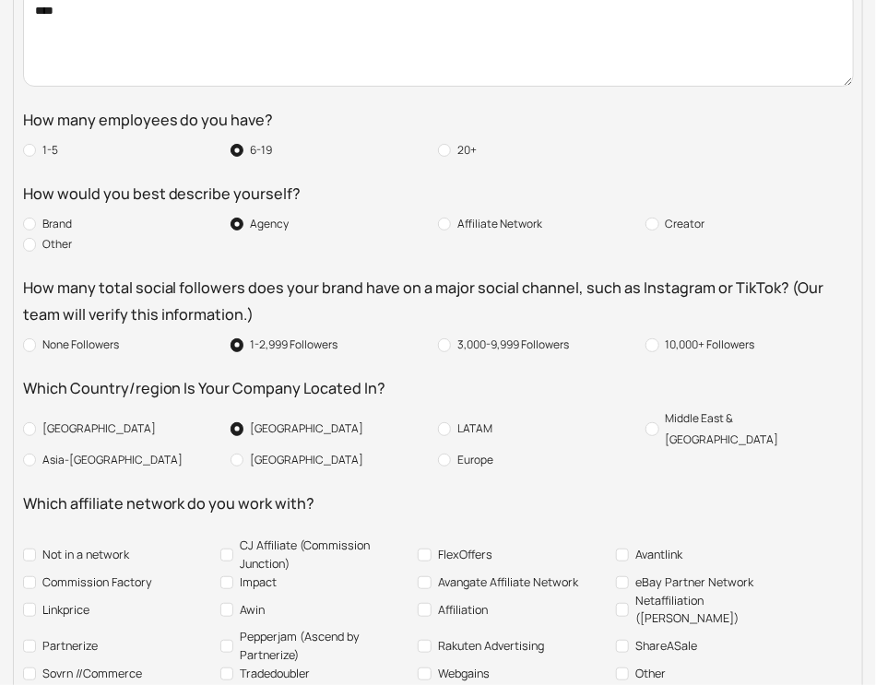
scroll to position [618, 0]
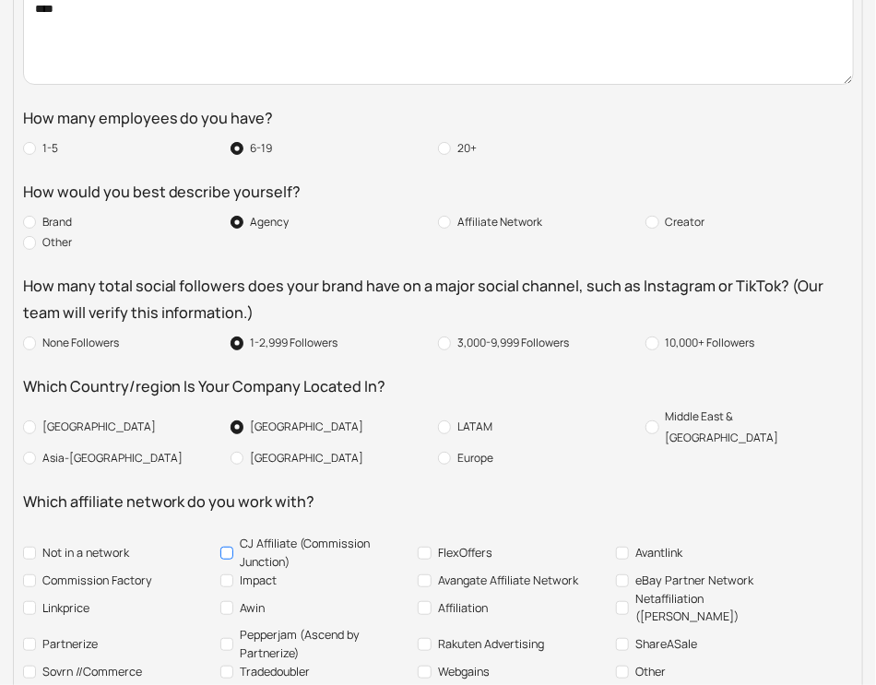
click at [277, 535] on span "CJ Affiliate (Commission Junction)" at bounding box center [322, 553] width 178 height 37
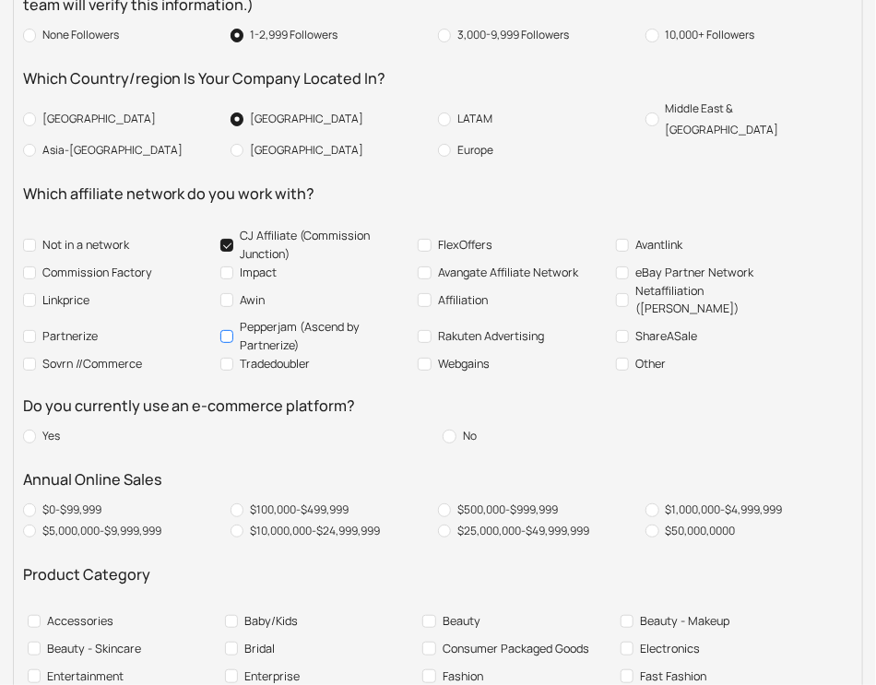
scroll to position [944, 0]
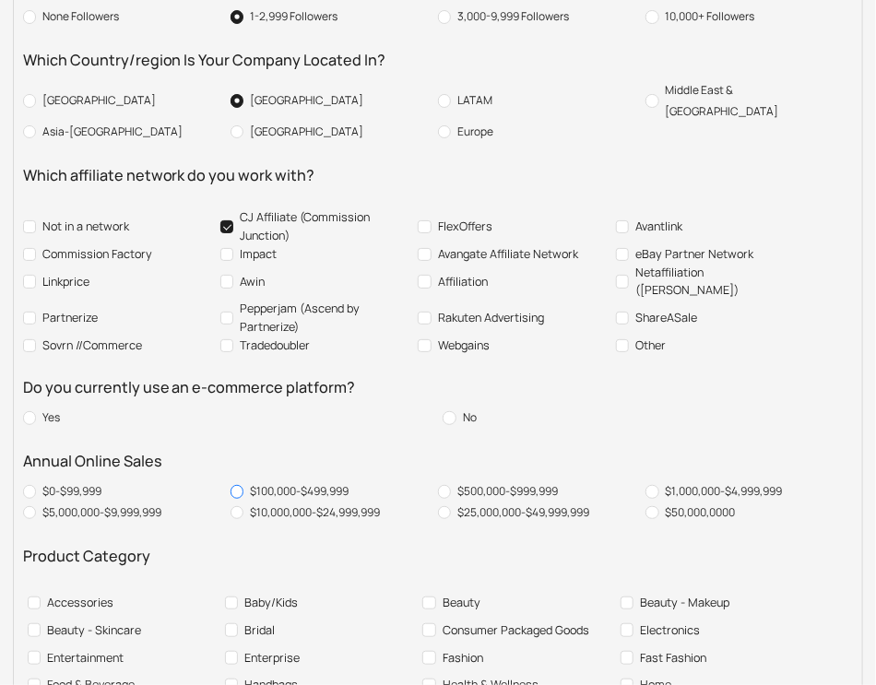
click at [314, 481] on span "$100,000-$499,999" at bounding box center [299, 491] width 112 height 20
click at [329, 589] on div "Baby/Kids" at bounding box center [315, 603] width 191 height 28
click at [283, 594] on span "Baby/Kids" at bounding box center [271, 603] width 66 height 18
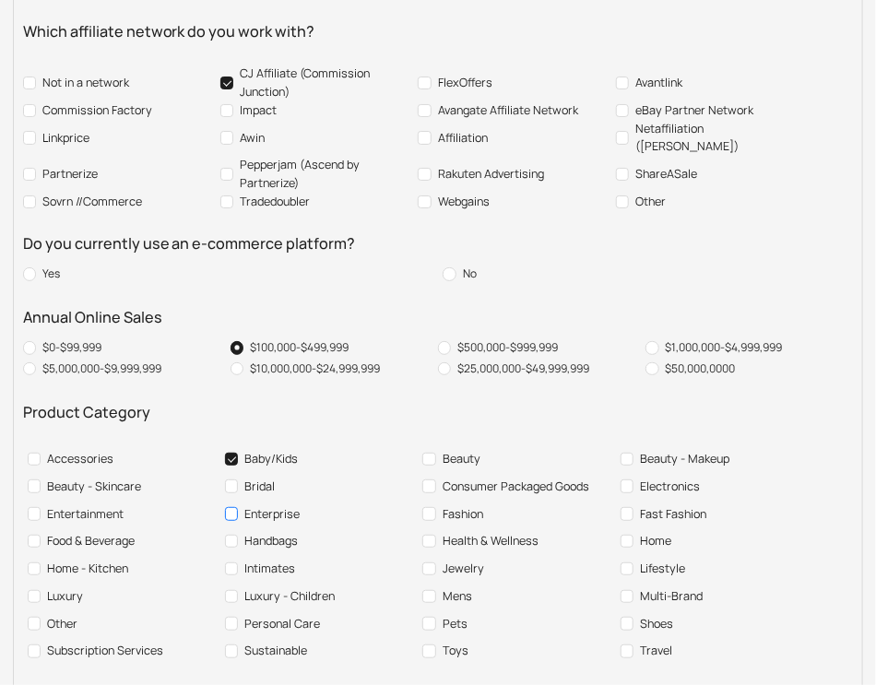
scroll to position [1216, 0]
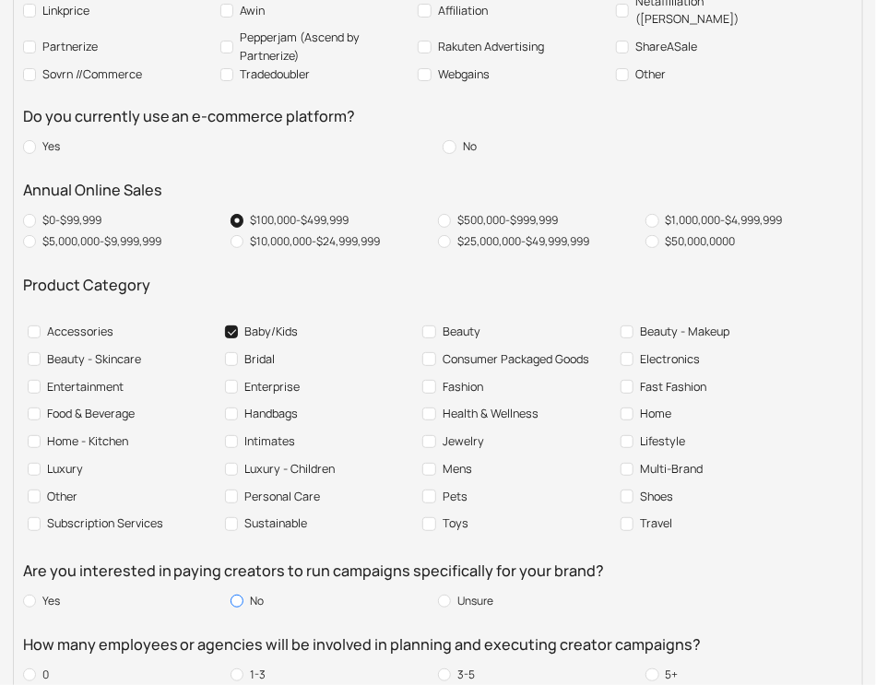
drag, startPoint x: 273, startPoint y: 560, endPoint x: 262, endPoint y: 559, distance: 11.1
click at [262, 591] on div "No" at bounding box center [335, 601] width 208 height 20
click at [262, 591] on span "No" at bounding box center [256, 601] width 27 height 20
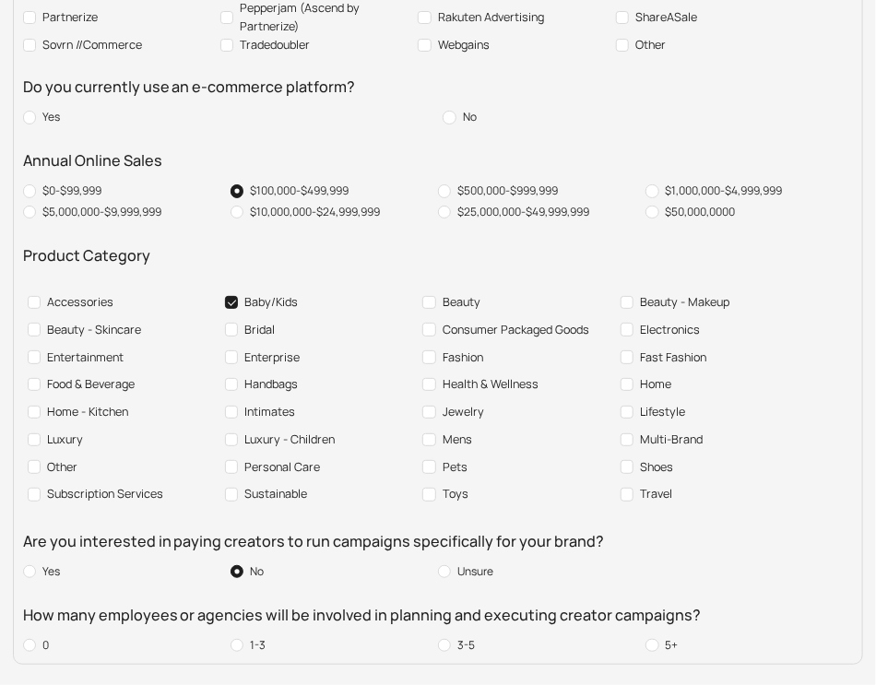
scroll to position [1251, 0]
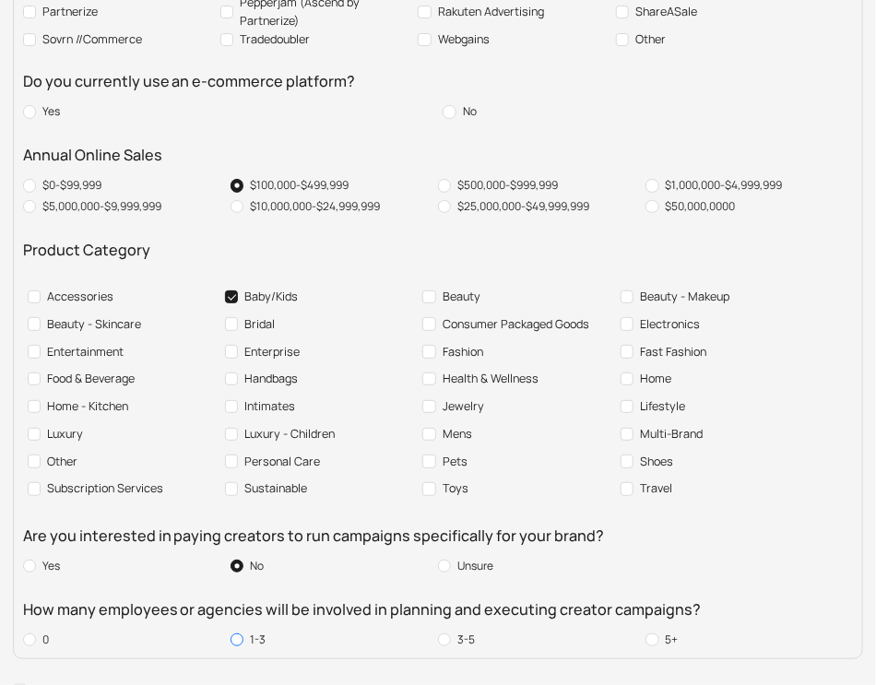
click at [264, 630] on span "1-3" at bounding box center [257, 640] width 29 height 20
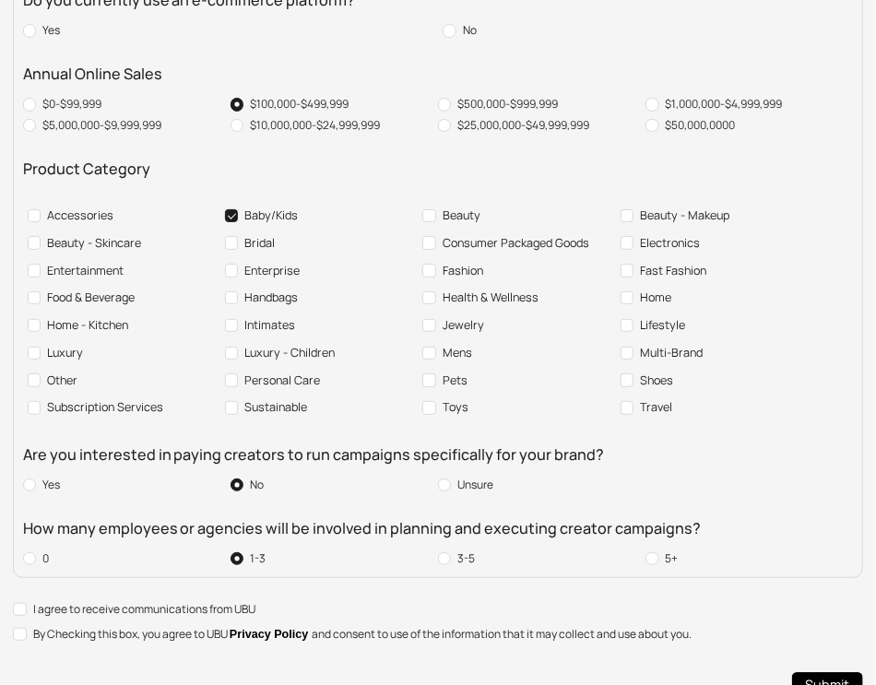
scroll to position [1335, 0]
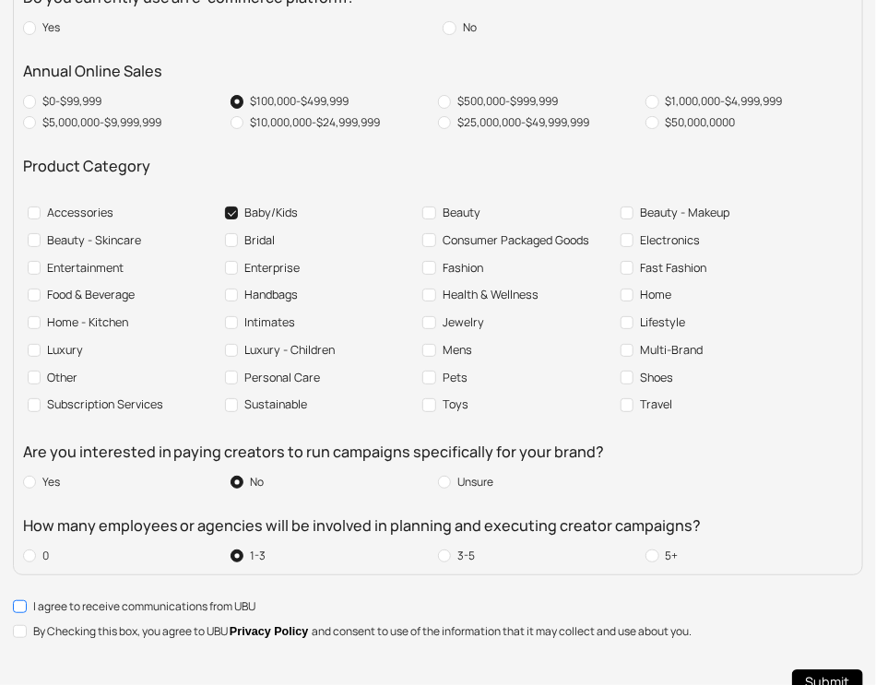
click at [166, 598] on span "I agree to receive communications from UBU" at bounding box center [144, 607] width 235 height 18
click at [162, 598] on div "I agree to receive communications from UBU By Checking this box, you agree to U…" at bounding box center [437, 619] width 849 height 43
click at [160, 623] on span "By Checking this box, you agree to UBU Privacy Policy and consent to use of the…" at bounding box center [362, 632] width 671 height 19
click at [819, 672] on span "Submit" at bounding box center [827, 682] width 44 height 21
click at [815, 672] on span "Submit" at bounding box center [827, 682] width 44 height 21
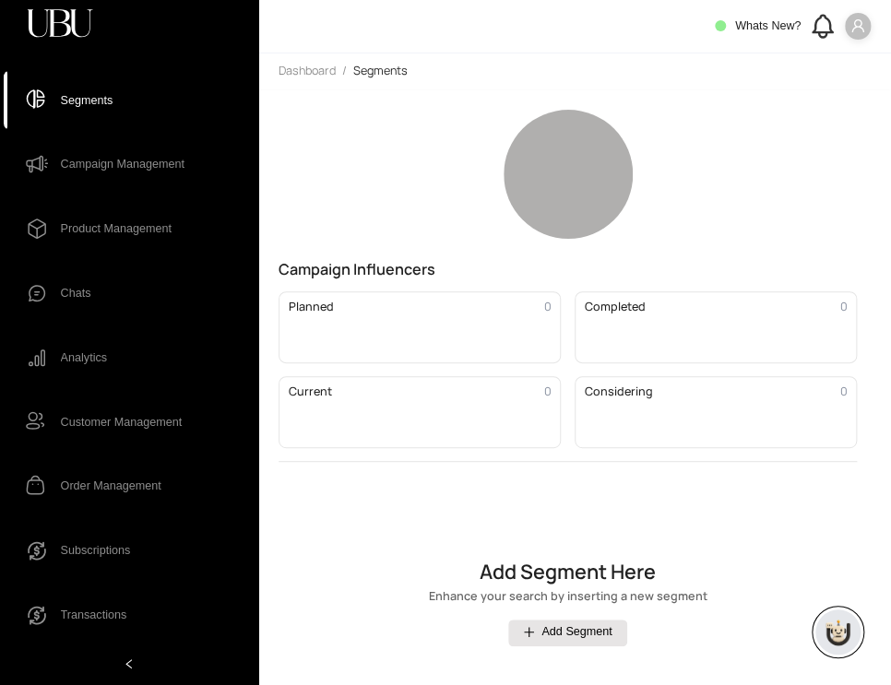
click at [856, 35] on span at bounding box center [858, 26] width 27 height 27
click at [833, 59] on span "Profile" at bounding box center [840, 60] width 36 height 18
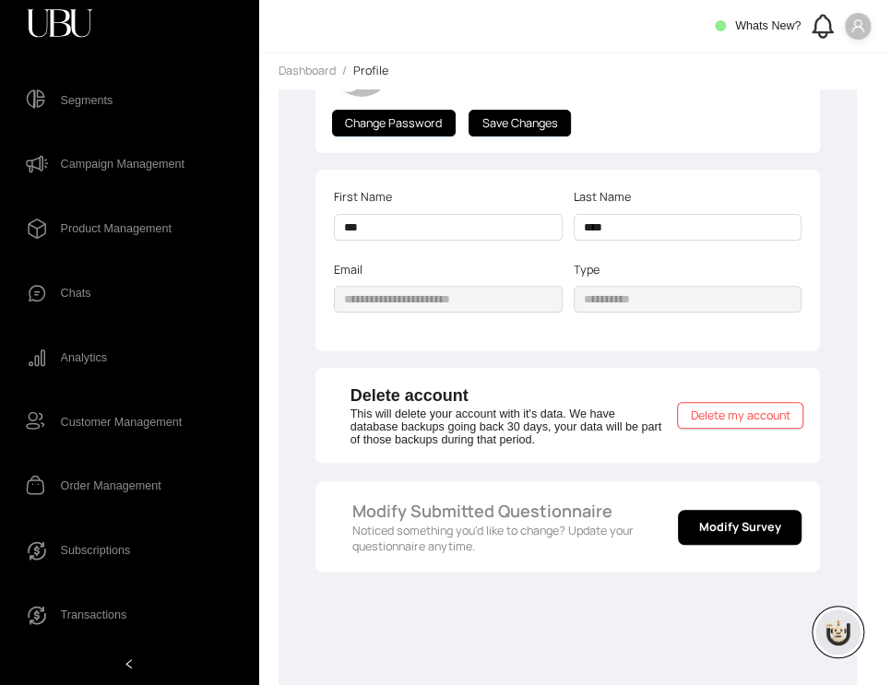
scroll to position [109, 0]
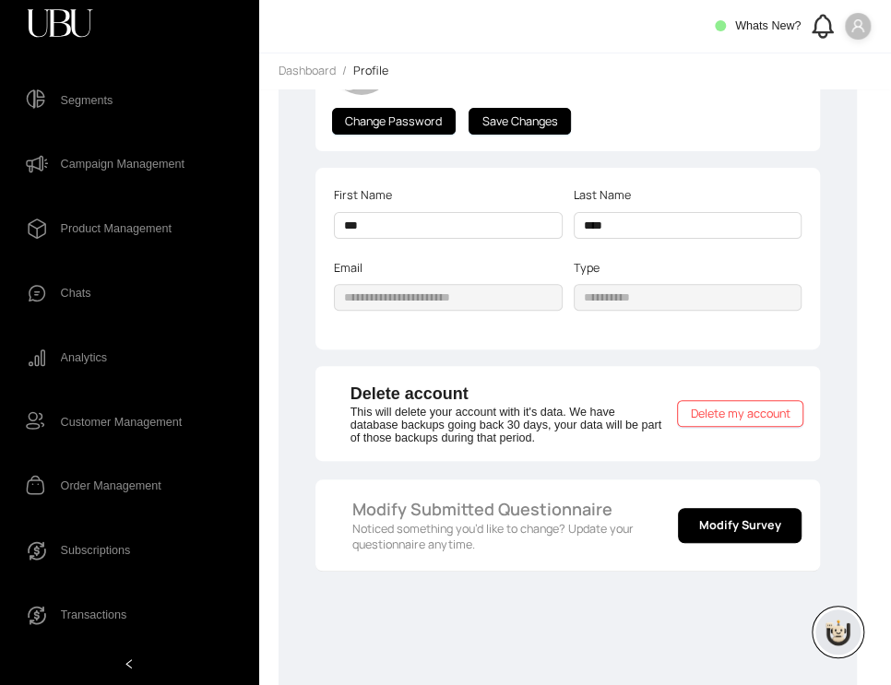
click at [594, 259] on label "Type" at bounding box center [593, 268] width 38 height 18
click at [756, 516] on span "Modify Survey" at bounding box center [740, 525] width 82 height 18
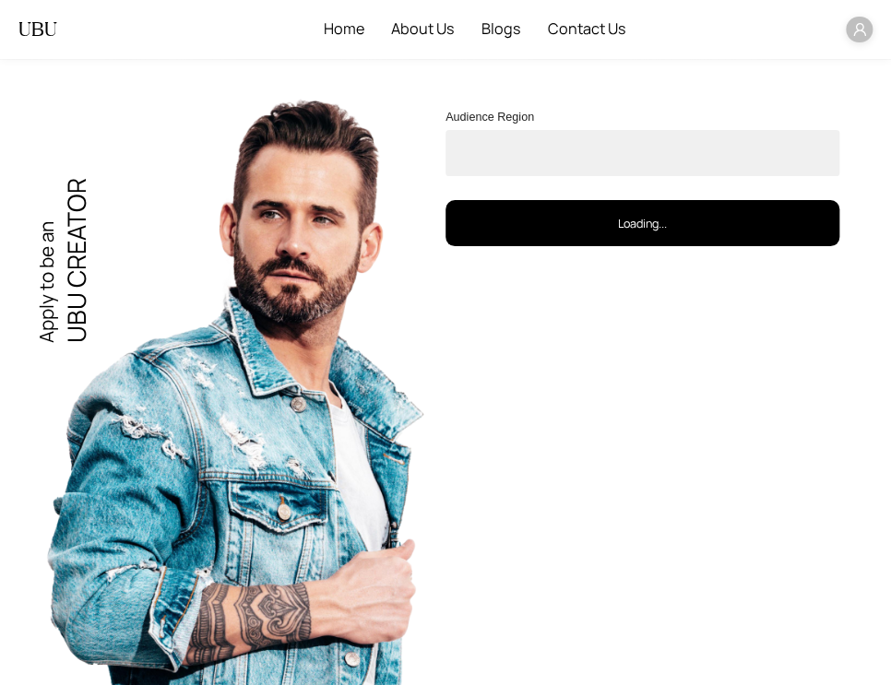
click at [647, 162] on span at bounding box center [642, 153] width 394 height 46
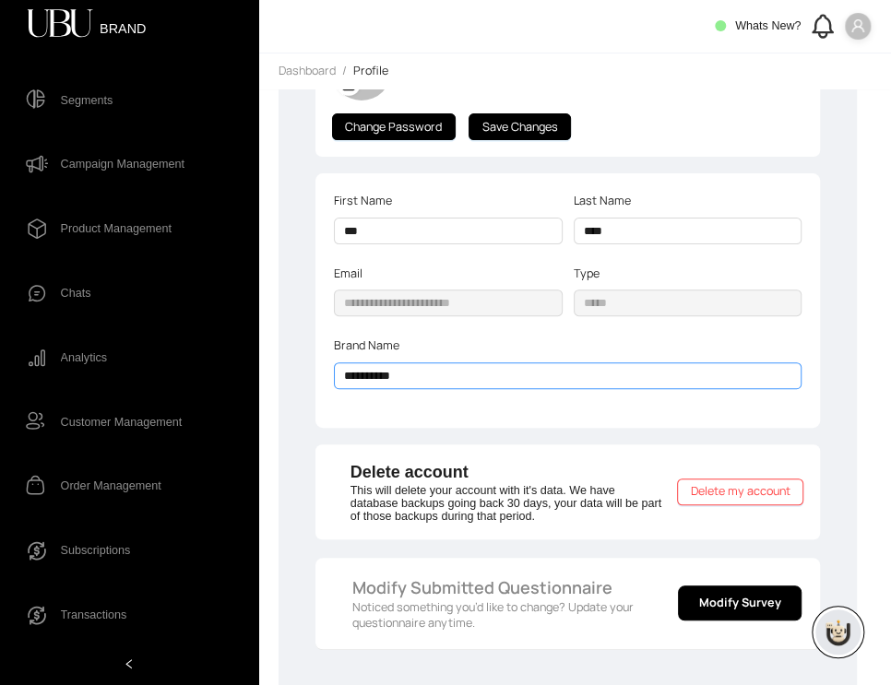
scroll to position [109, 0]
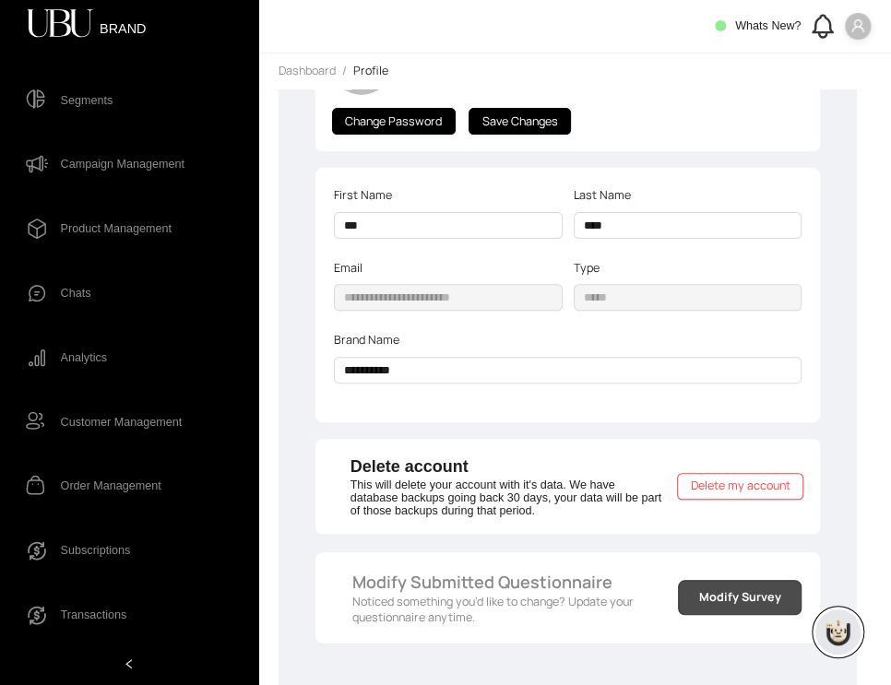
click at [724, 588] on span "Modify Survey" at bounding box center [740, 597] width 82 height 18
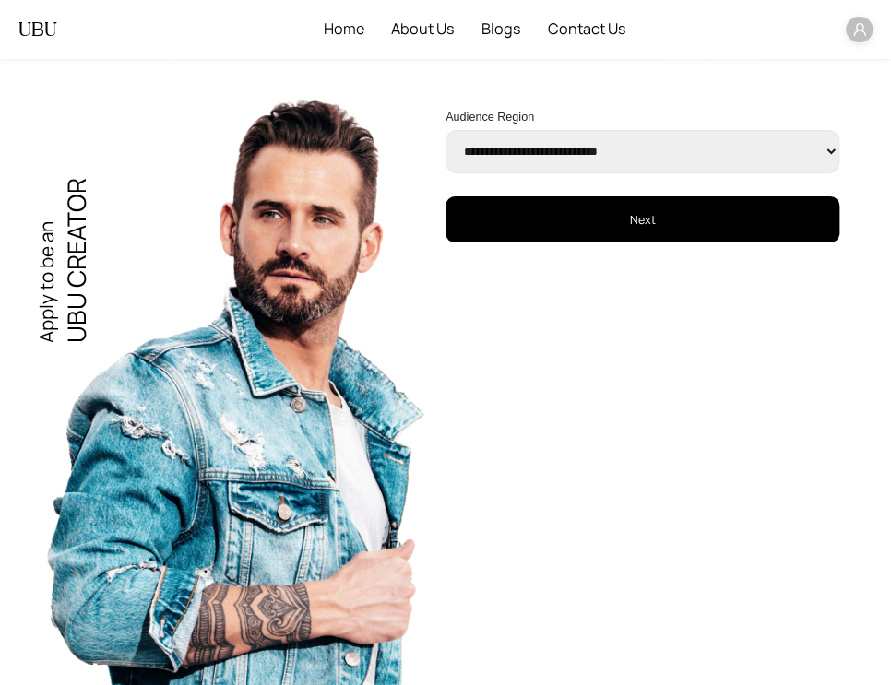
click at [607, 229] on button "Next" at bounding box center [642, 219] width 394 height 46
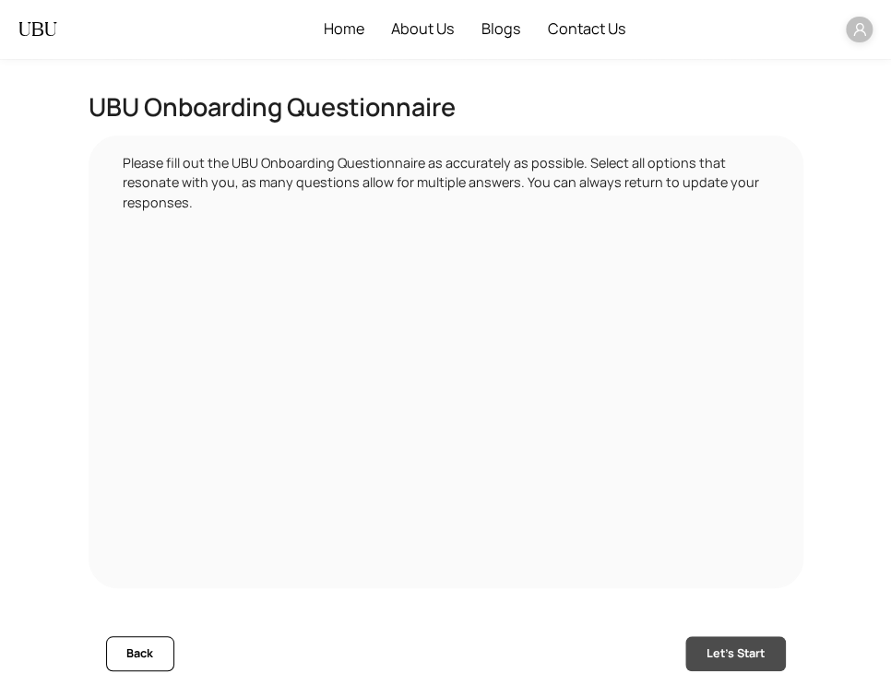
click at [709, 651] on span "Let's Start" at bounding box center [735, 654] width 58 height 18
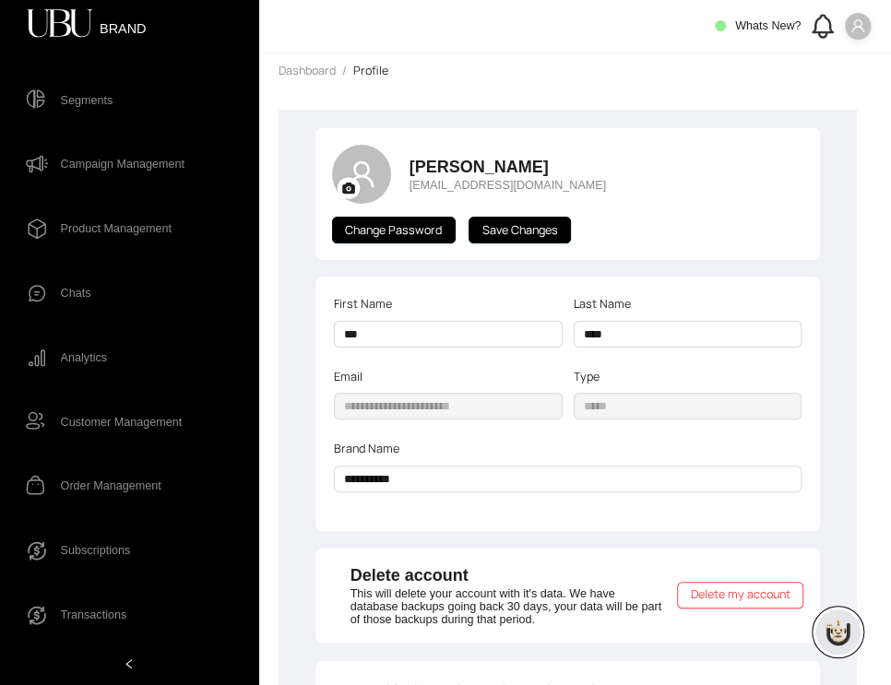
click at [857, 25] on icon "user" at bounding box center [857, 25] width 15 height 15
click at [754, 586] on span "Delete my account" at bounding box center [741, 595] width 100 height 18
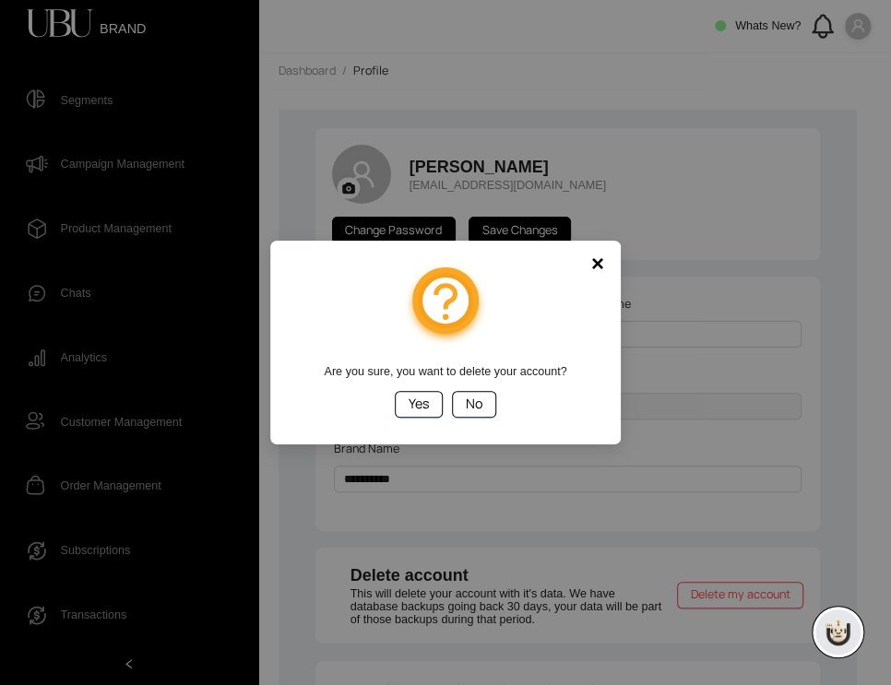
click at [409, 409] on span "Yes" at bounding box center [419, 404] width 21 height 21
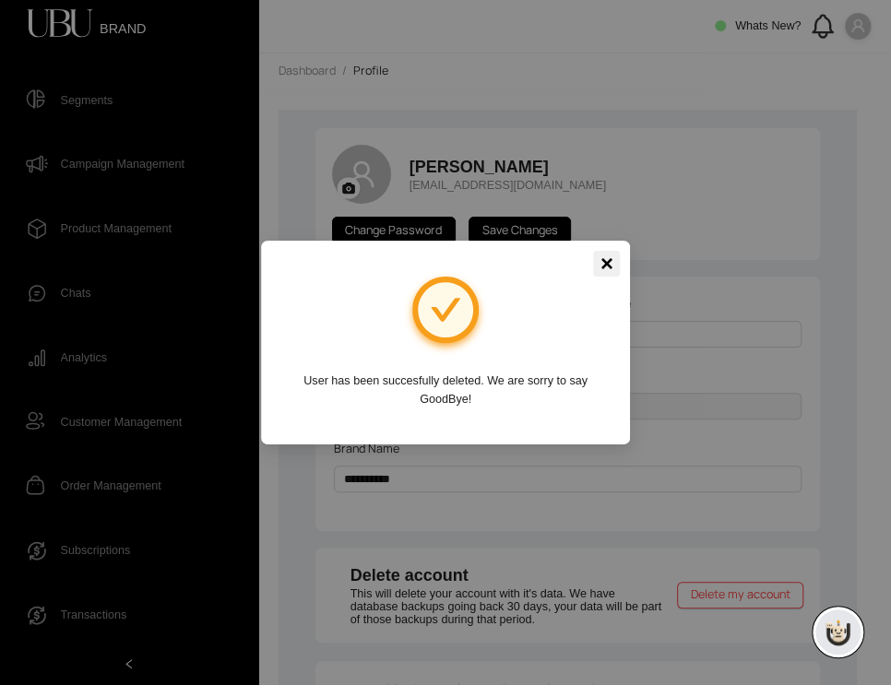
click at [597, 261] on span "×" at bounding box center [606, 264] width 27 height 27
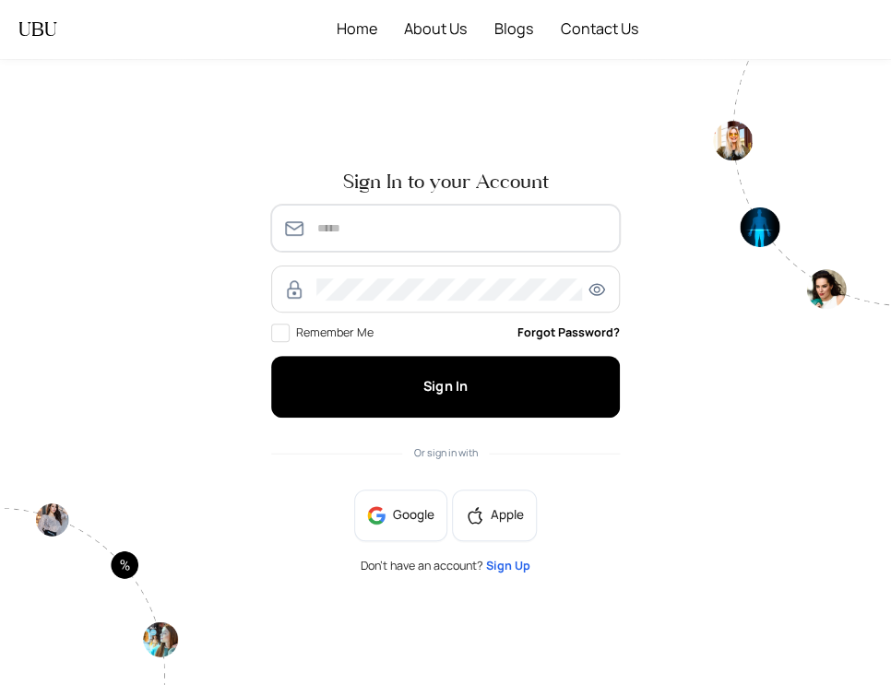
type input "**********"
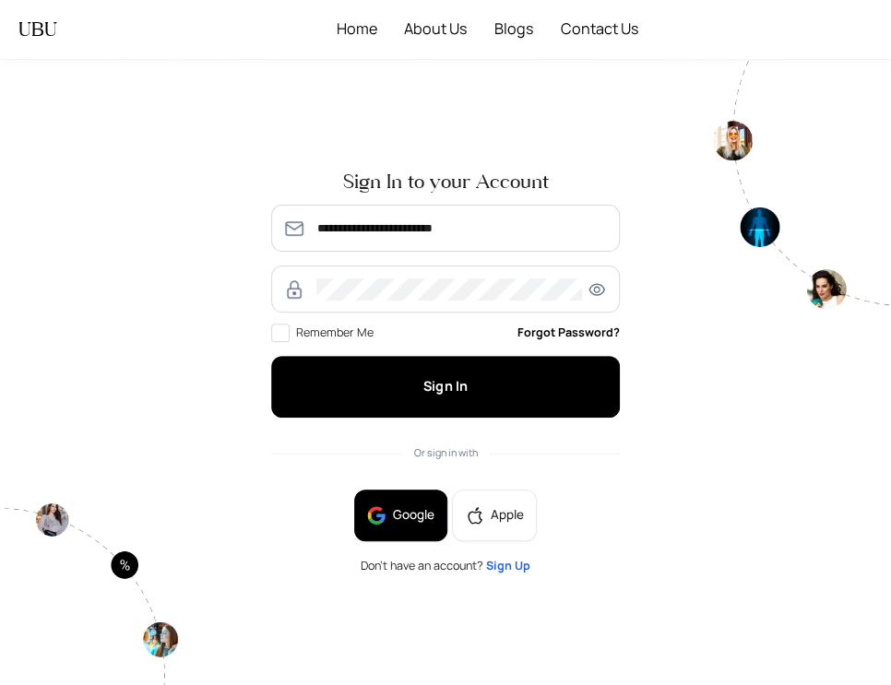
click at [416, 517] on span "Google" at bounding box center [414, 515] width 42 height 20
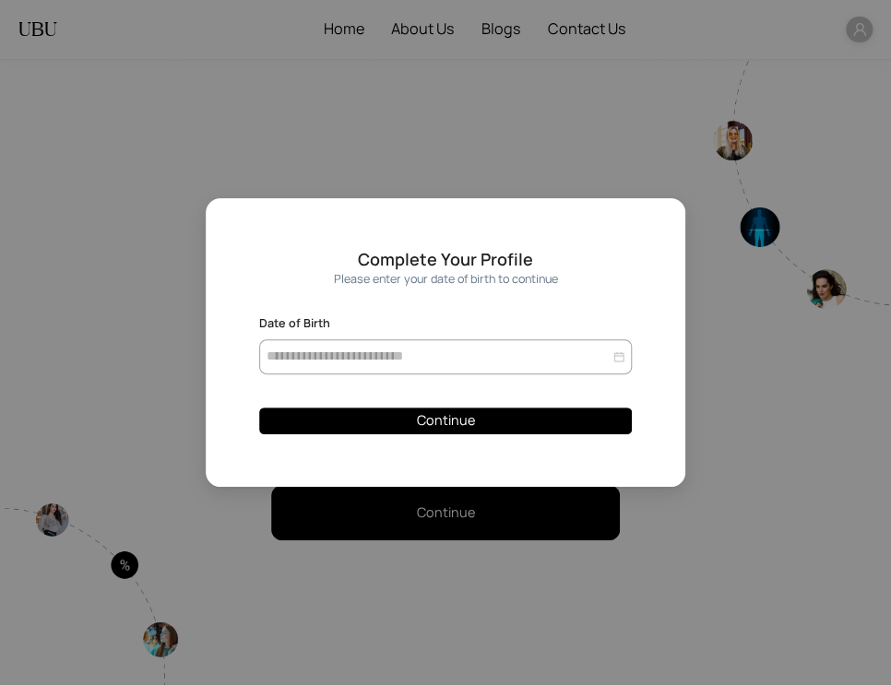
click at [612, 354] on div at bounding box center [446, 357] width 358 height 20
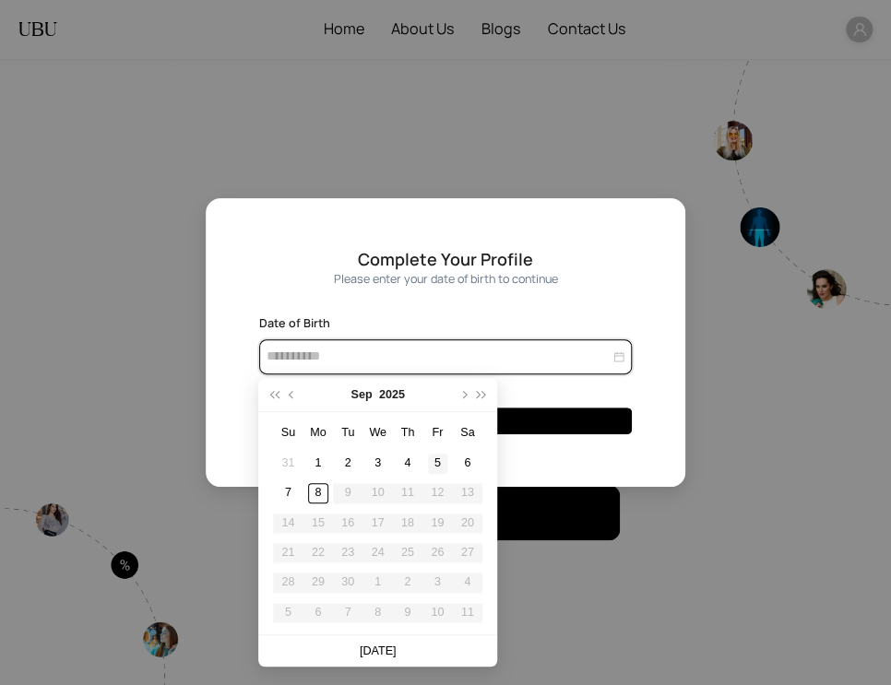
type input "**********"
click at [273, 387] on button "super-prev-year" at bounding box center [274, 394] width 18 height 33
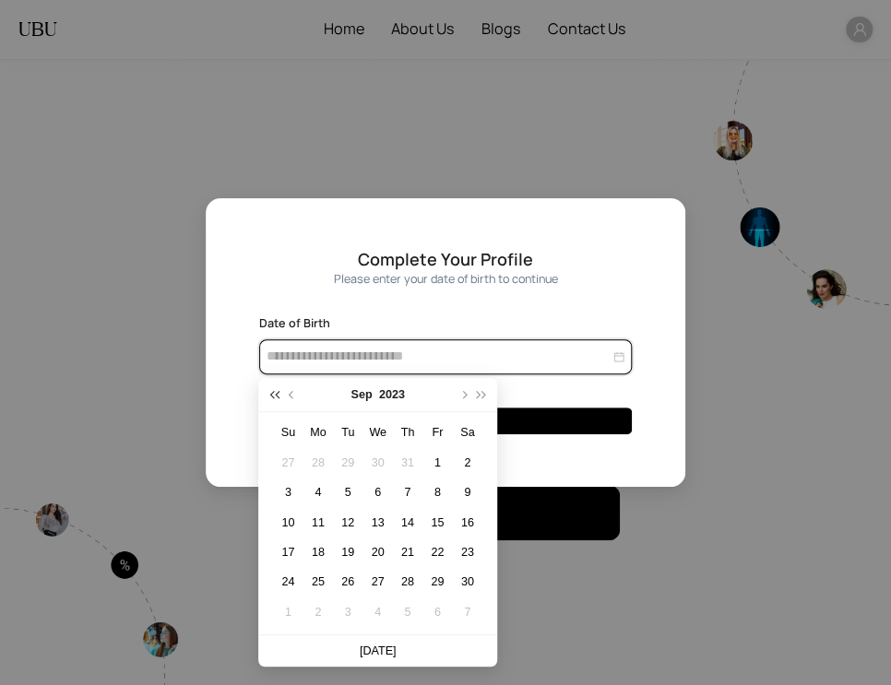
click at [273, 387] on button "super-prev-year" at bounding box center [274, 394] width 18 height 33
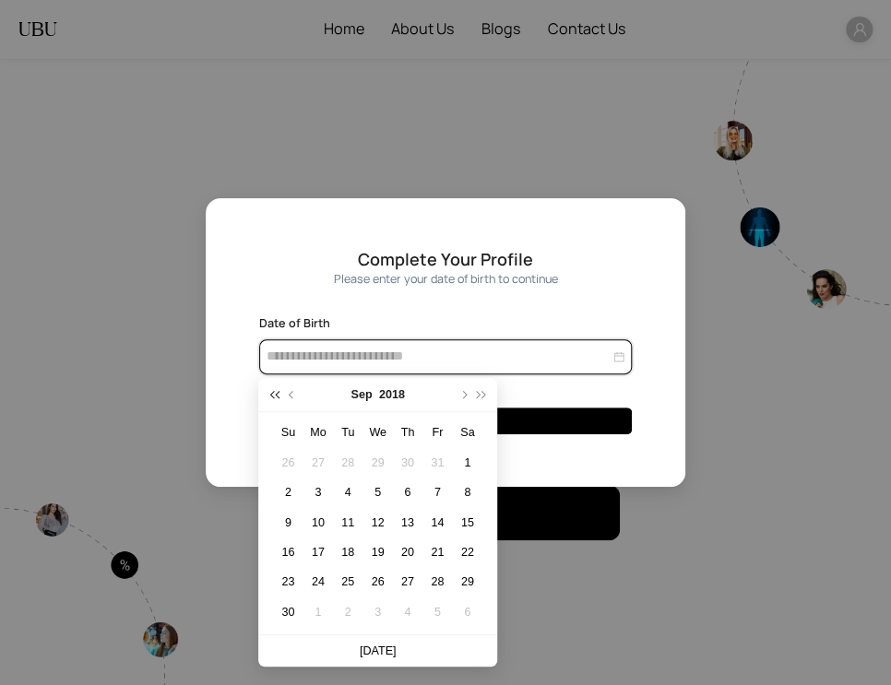
click at [273, 387] on button "super-prev-year" at bounding box center [274, 394] width 18 height 33
type input "**********"
click at [342, 492] on div "5" at bounding box center [348, 493] width 20 height 20
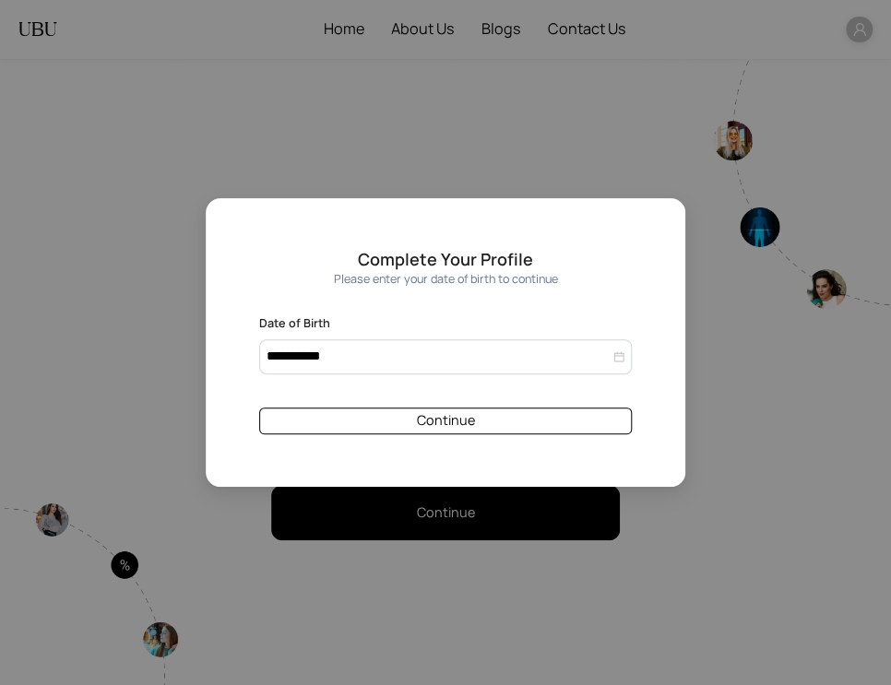
click at [472, 420] on span "Continue" at bounding box center [446, 420] width 58 height 21
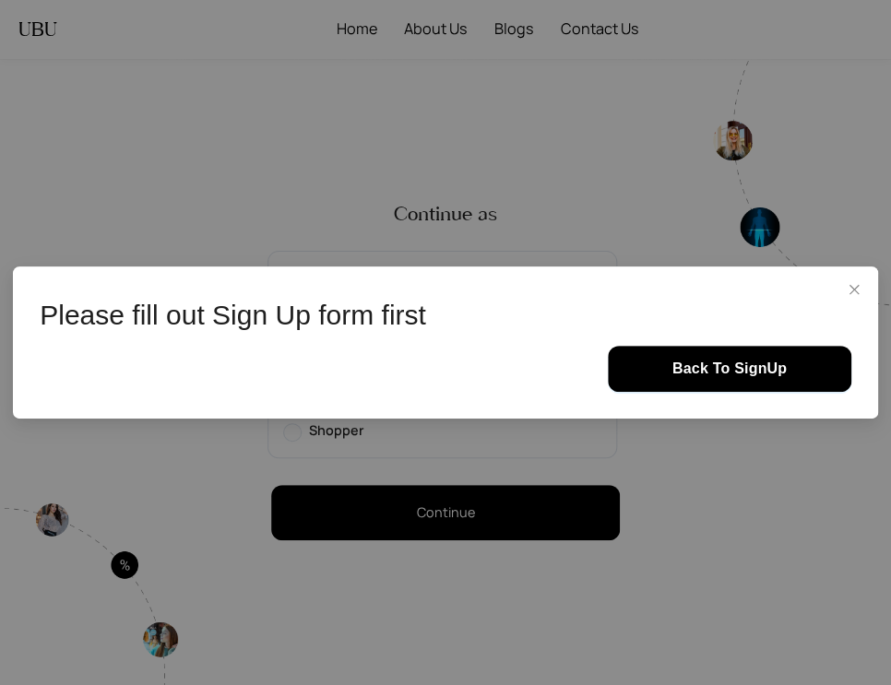
click at [699, 388] on button "Back To SignUp" at bounding box center [729, 369] width 243 height 46
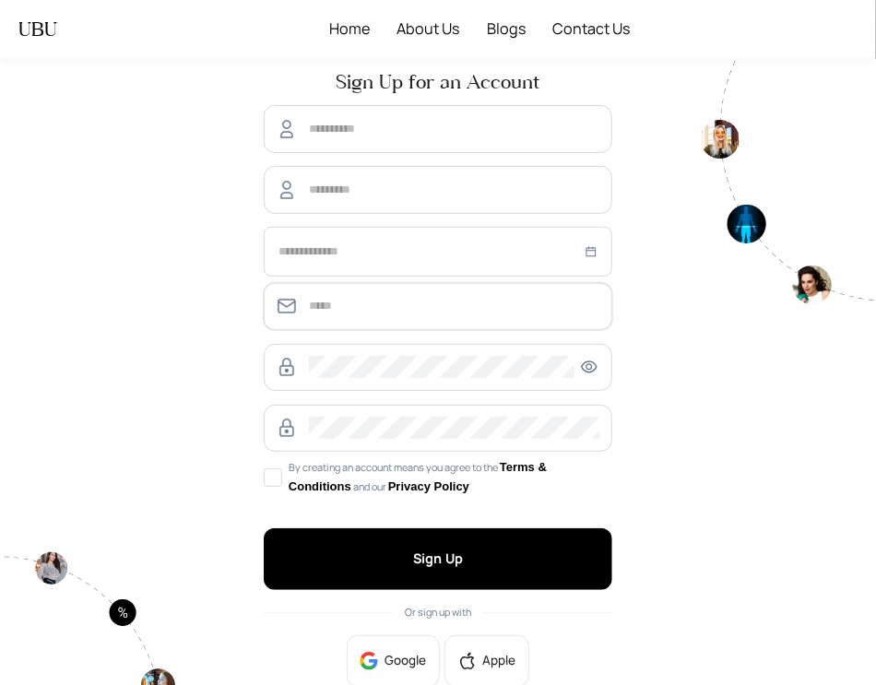
type input "**********"
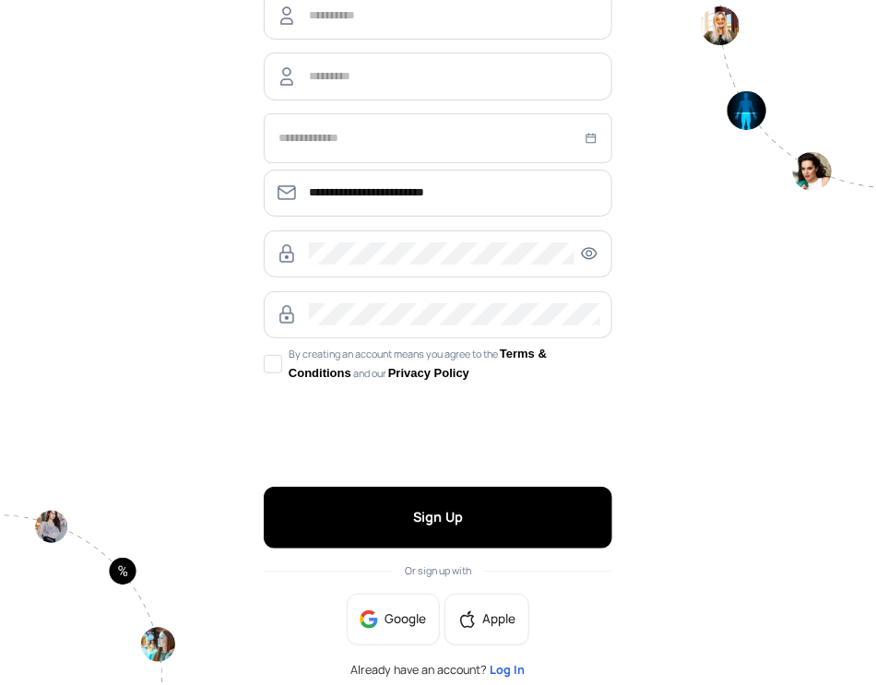
scroll to position [115, 0]
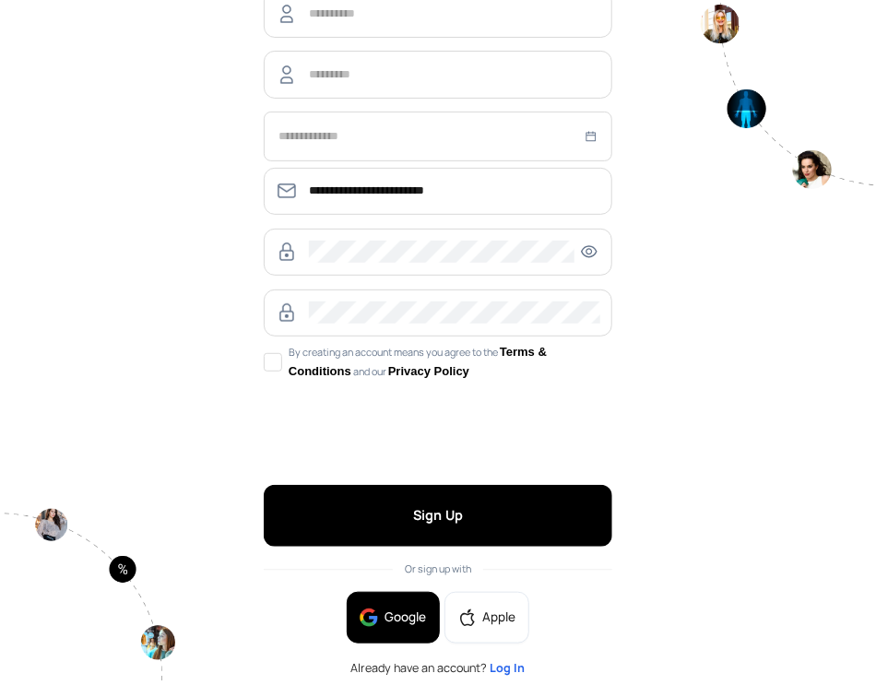
click at [400, 617] on span "Google" at bounding box center [407, 618] width 42 height 20
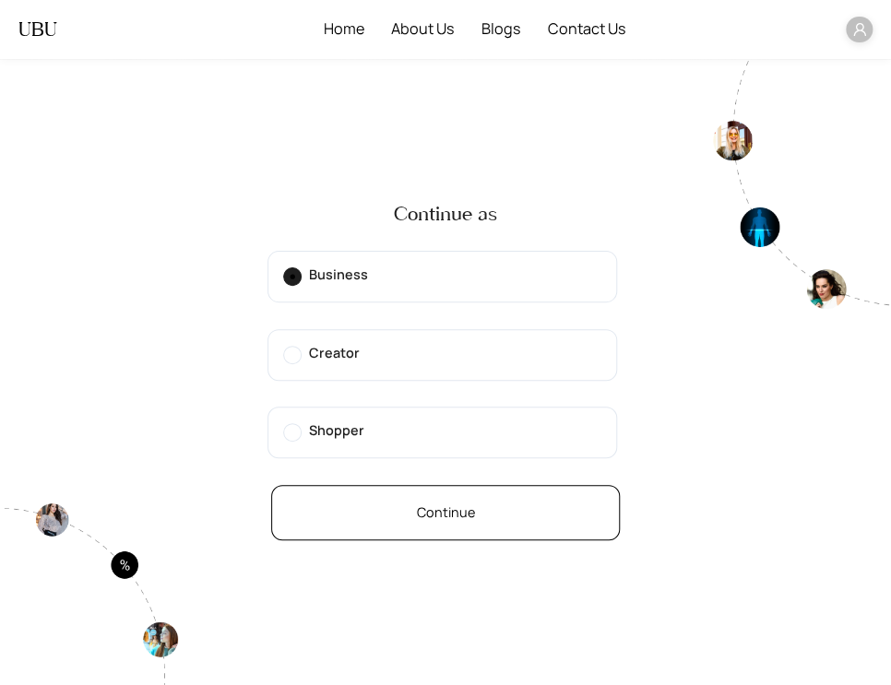
click at [440, 519] on span "Continue" at bounding box center [446, 513] width 58 height 21
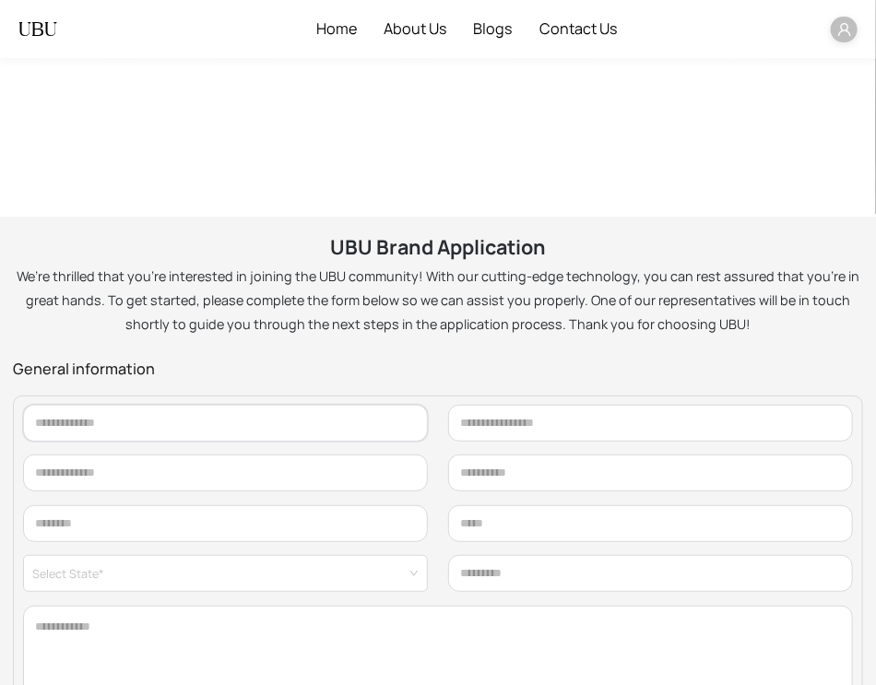
click at [387, 416] on input "text" at bounding box center [226, 423] width 406 height 37
click at [463, 418] on input "text" at bounding box center [651, 423] width 406 height 37
type input "**********"
click at [566, 485] on input "text" at bounding box center [651, 473] width 406 height 37
type input "**"
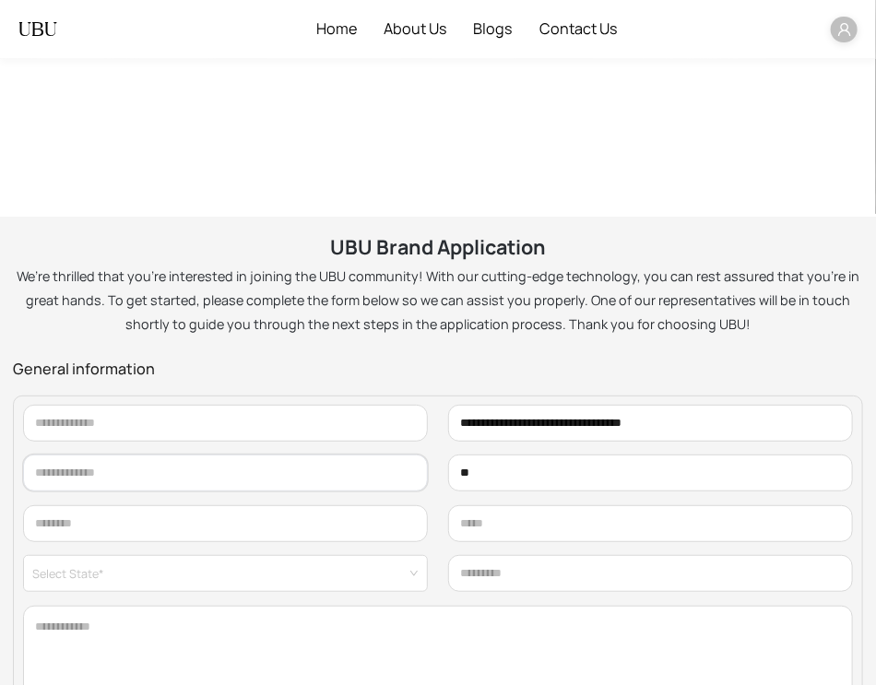
click at [352, 484] on input "text" at bounding box center [226, 473] width 406 height 37
type input "**********"
type input "******"
type input "*****"
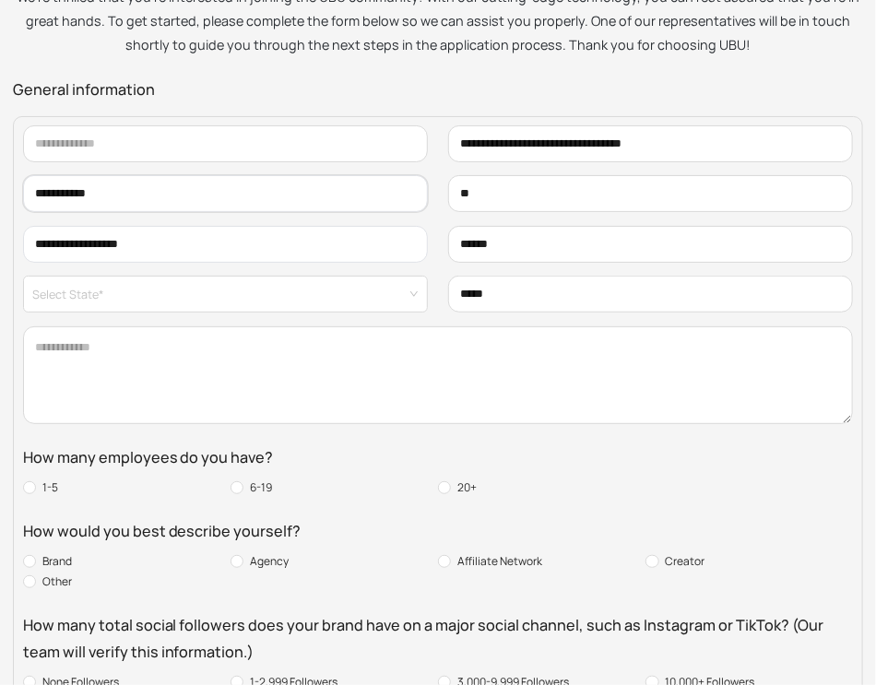
scroll to position [328, 0]
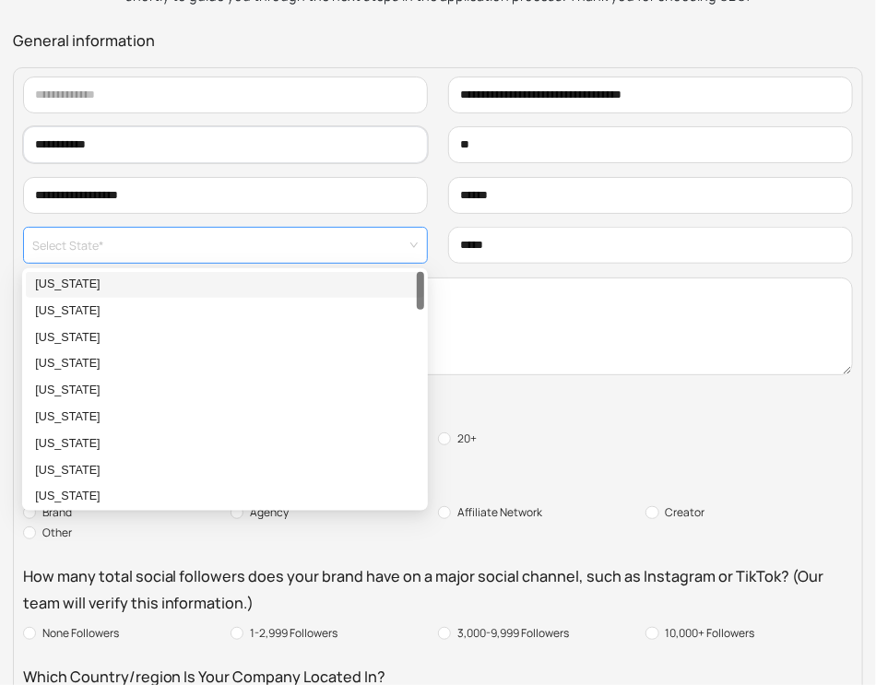
click at [370, 259] on span at bounding box center [219, 245] width 375 height 35
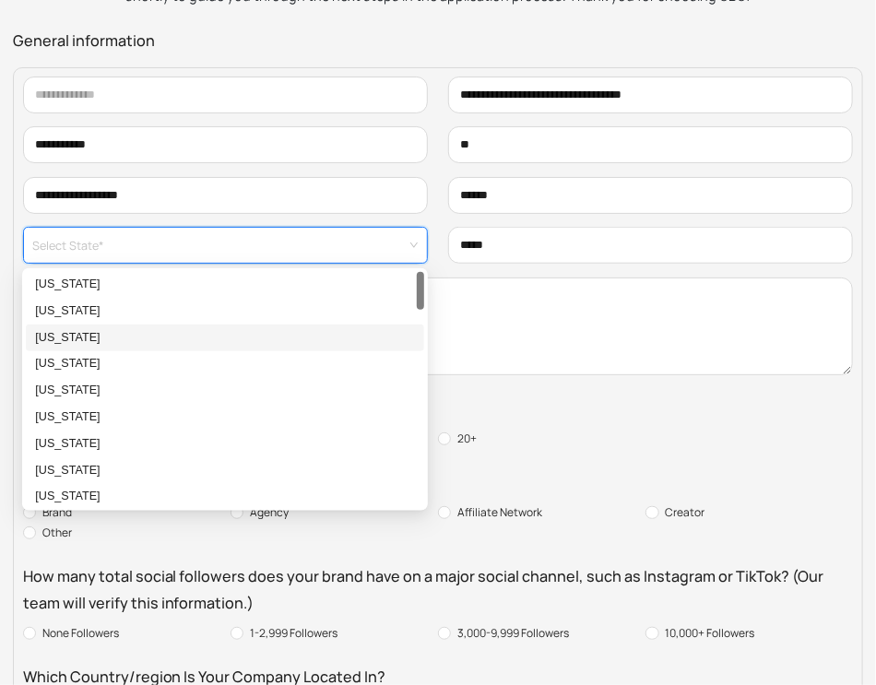
click at [356, 335] on div "Arizona" at bounding box center [224, 338] width 379 height 18
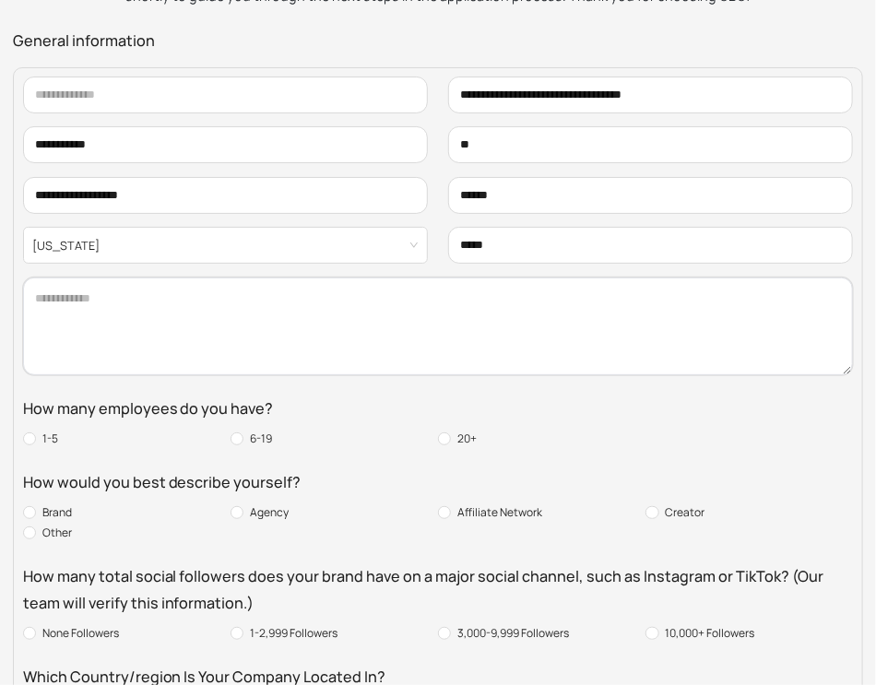
click at [459, 304] on textarea at bounding box center [438, 327] width 831 height 98
click at [389, 319] on textarea at bounding box center [438, 327] width 831 height 98
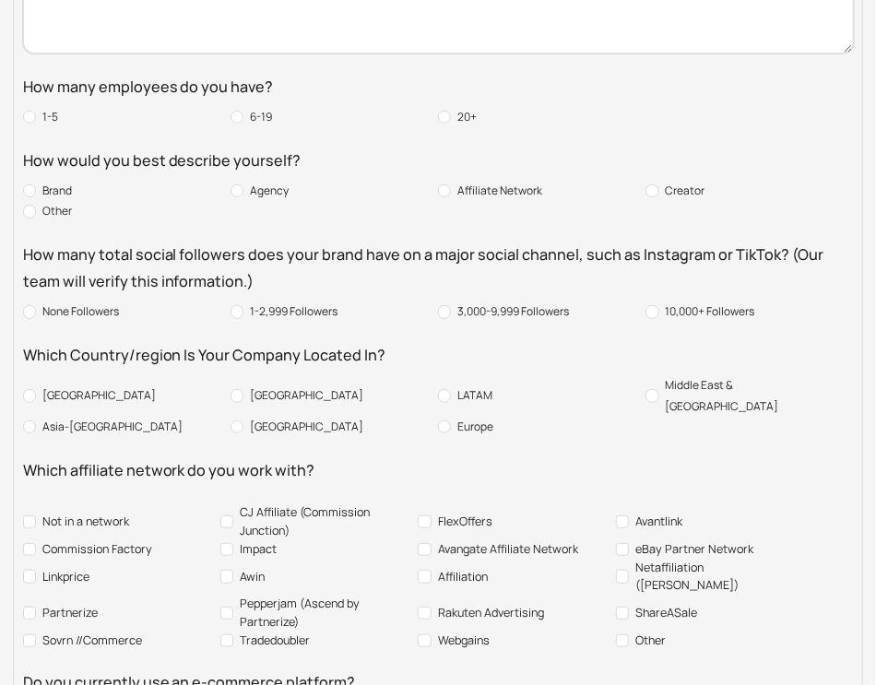
scroll to position [631, 0]
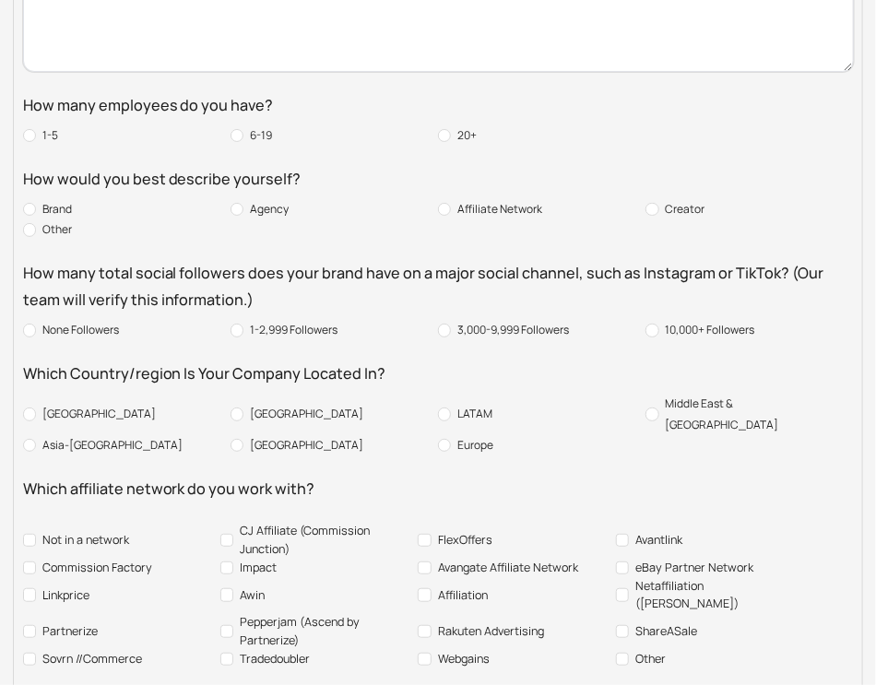
type textarea "****"
click at [262, 124] on div "How many employees do you have? 1-5 6-19 20+" at bounding box center [438, 118] width 831 height 53
click at [262, 133] on span "6-19" at bounding box center [260, 135] width 35 height 20
click at [267, 212] on span "Agency" at bounding box center [269, 209] width 52 height 20
click at [283, 326] on span "1-2,999 Followers" at bounding box center [293, 330] width 101 height 20
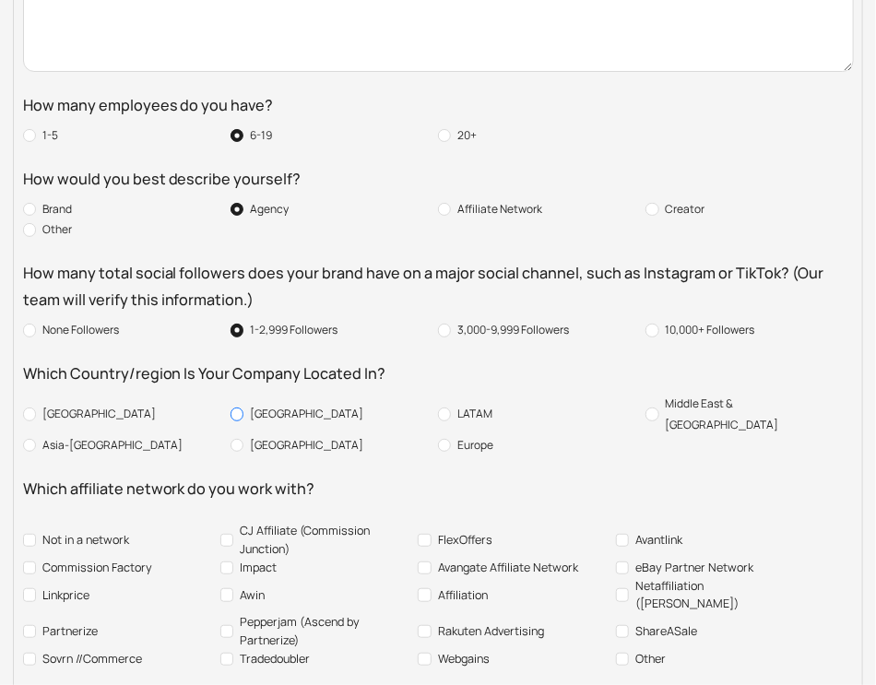
click at [282, 413] on span "Canada" at bounding box center [306, 414] width 126 height 20
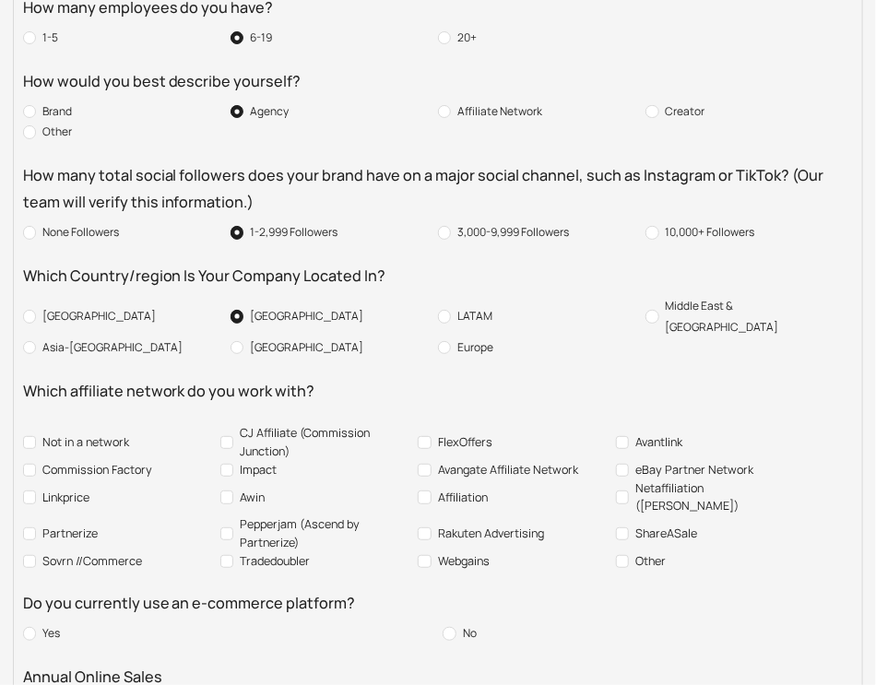
scroll to position [782, 0]
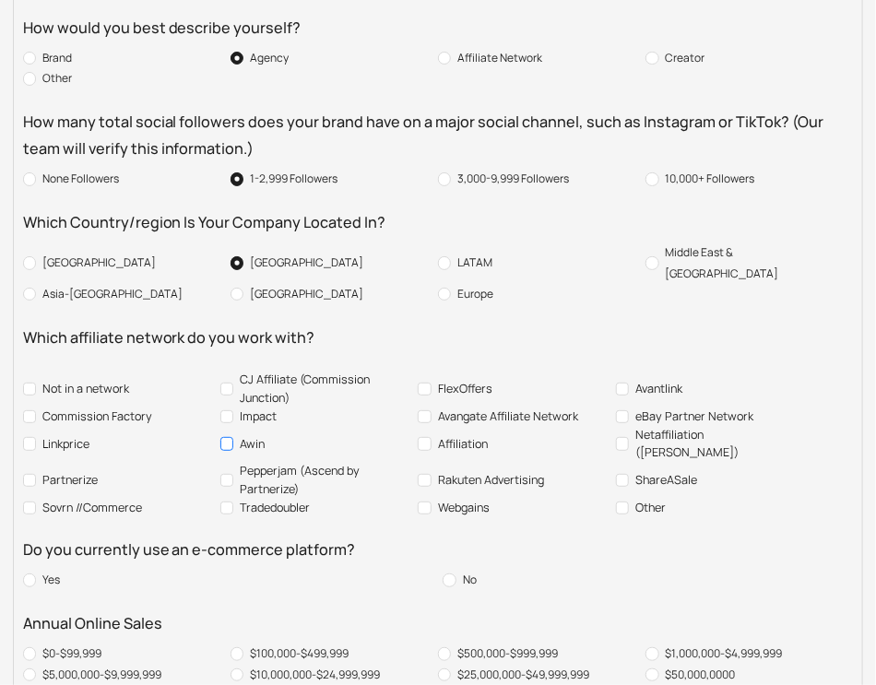
click at [267, 435] on span "Awin" at bounding box center [252, 444] width 38 height 18
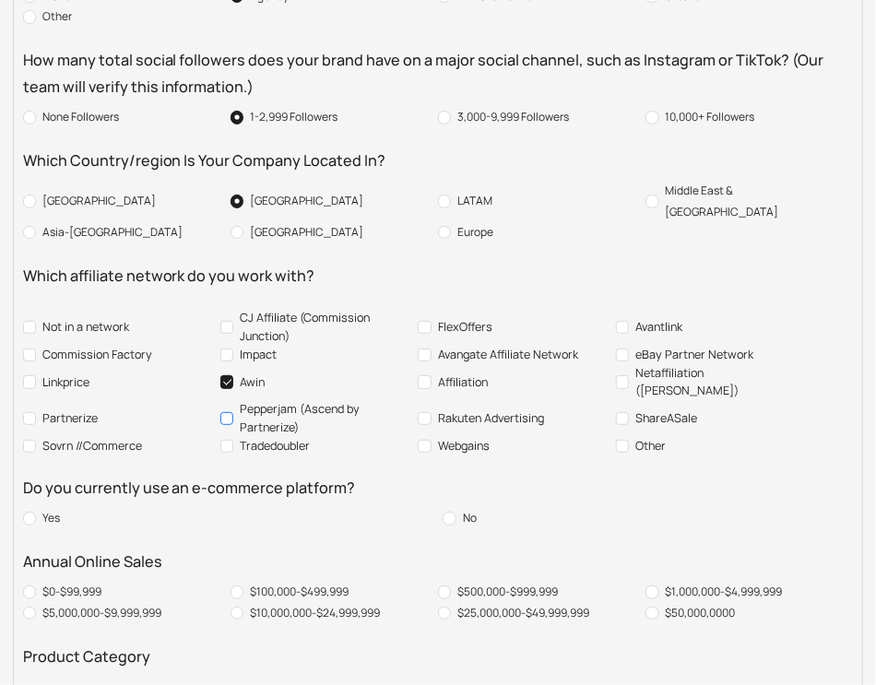
scroll to position [860, 0]
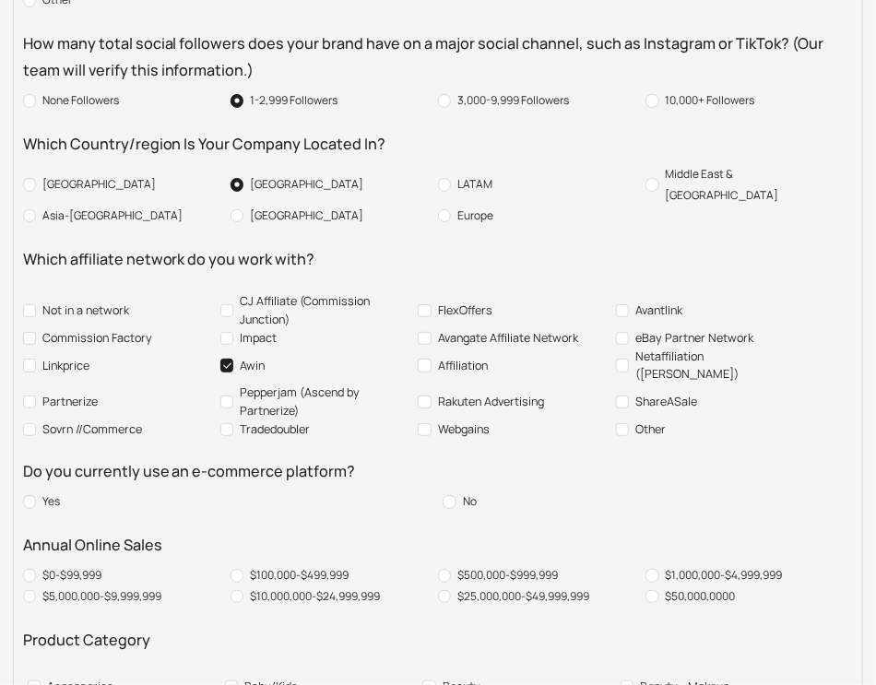
click at [440, 492] on div "Yes No" at bounding box center [438, 502] width 831 height 20
click at [320, 587] on span "$10,000,000-$24,999,999" at bounding box center [314, 597] width 143 height 20
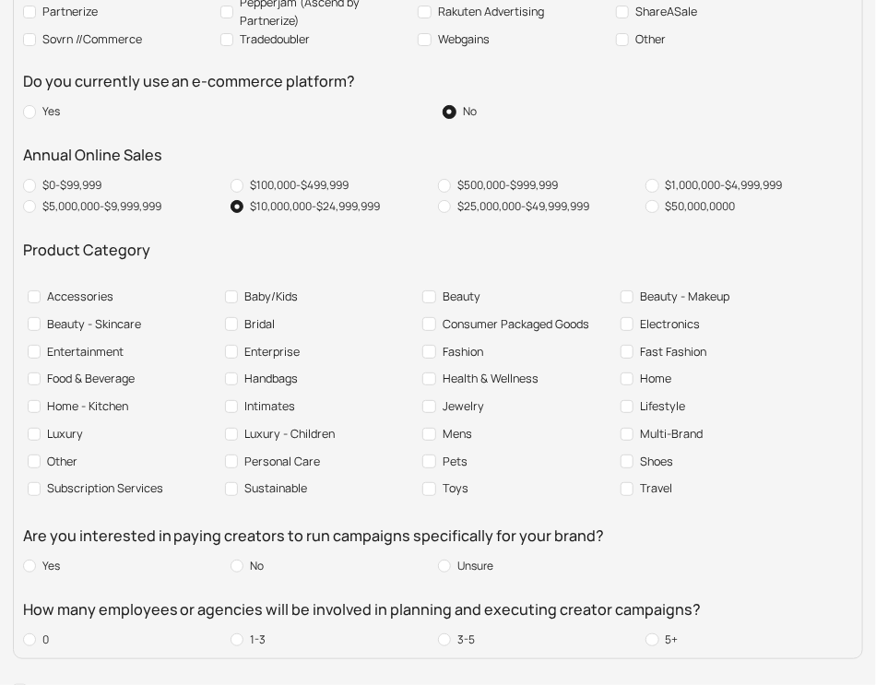
scroll to position [1281, 0]
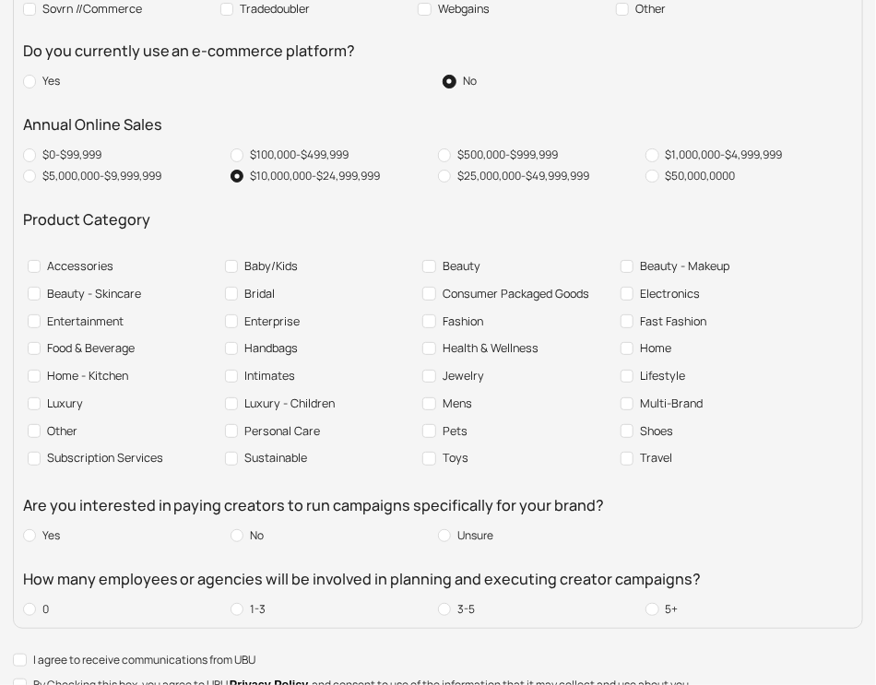
click at [282, 280] on div "Bridal" at bounding box center [315, 294] width 191 height 28
click at [273, 285] on span "Bridal" at bounding box center [259, 294] width 43 height 18
click at [256, 526] on span "No" at bounding box center [256, 536] width 27 height 20
click at [448, 566] on div "How many employees or agencies will be involved in planning and executing creat…" at bounding box center [438, 592] width 831 height 53
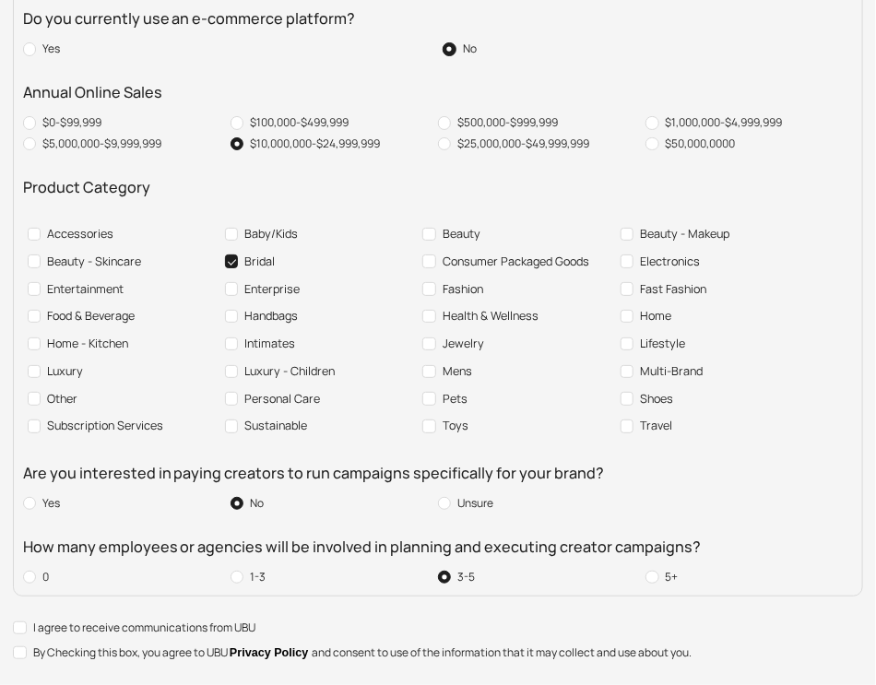
scroll to position [1335, 0]
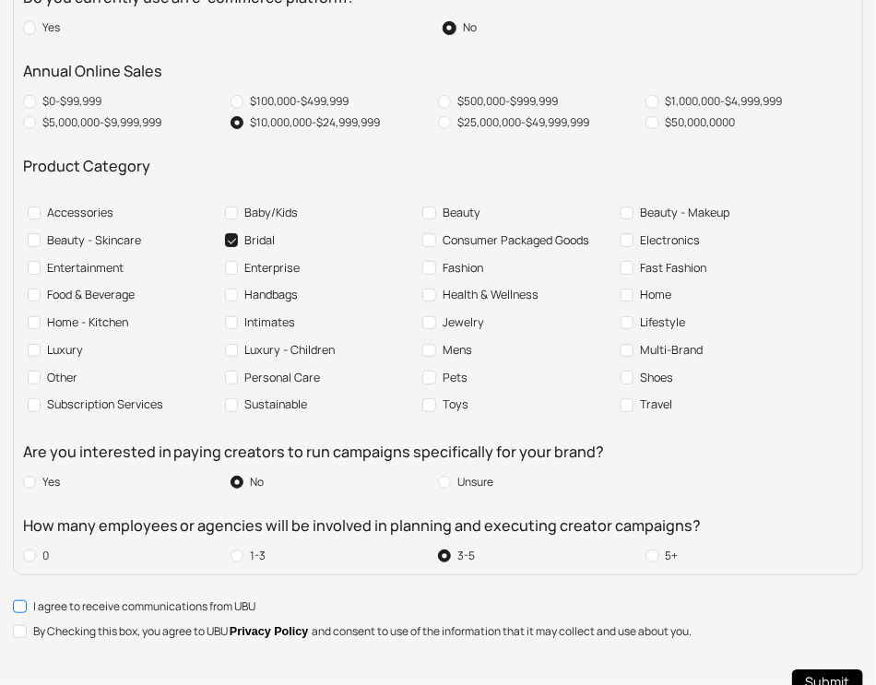
click at [166, 598] on span "I agree to receive communications from UBU" at bounding box center [144, 607] width 235 height 18
click at [137, 623] on span "By Checking this box, you agree to UBU Privacy Policy and consent to use of the…" at bounding box center [362, 632] width 671 height 19
click at [828, 672] on span "Submit" at bounding box center [827, 682] width 44 height 21
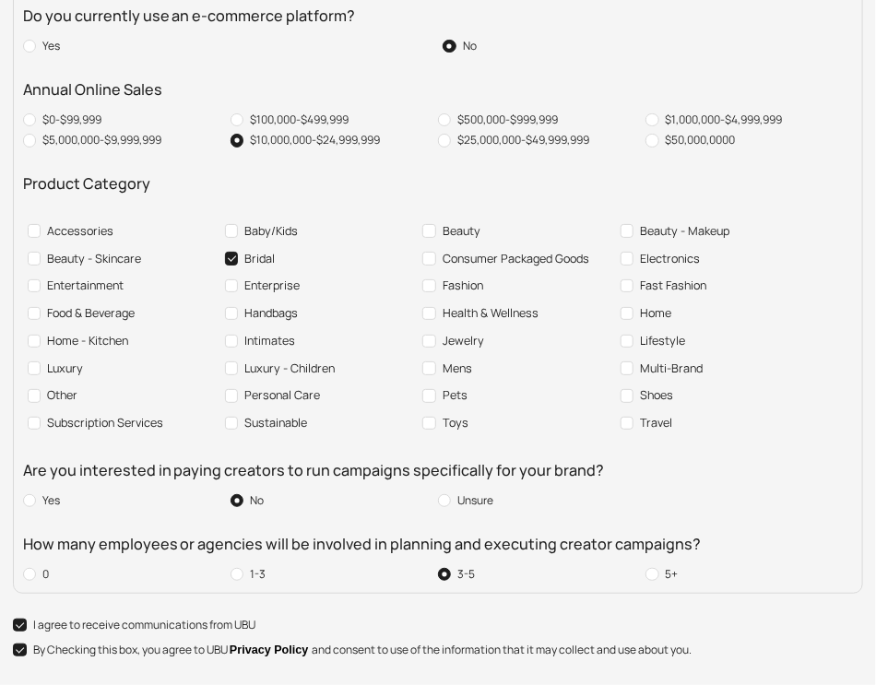
scroll to position [81, 0]
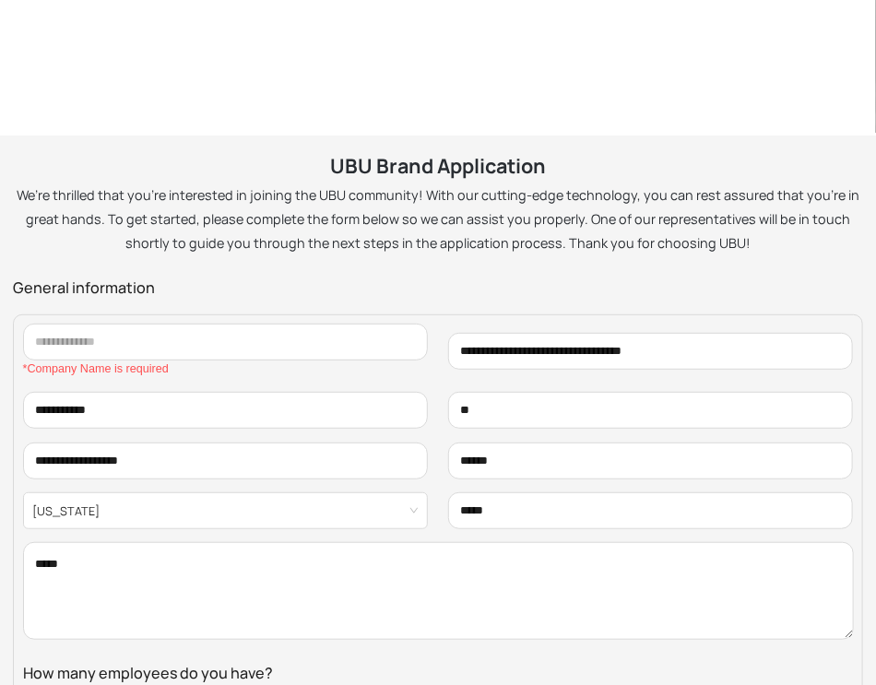
click at [317, 338] on input "text" at bounding box center [226, 342] width 406 height 37
type input "**********"
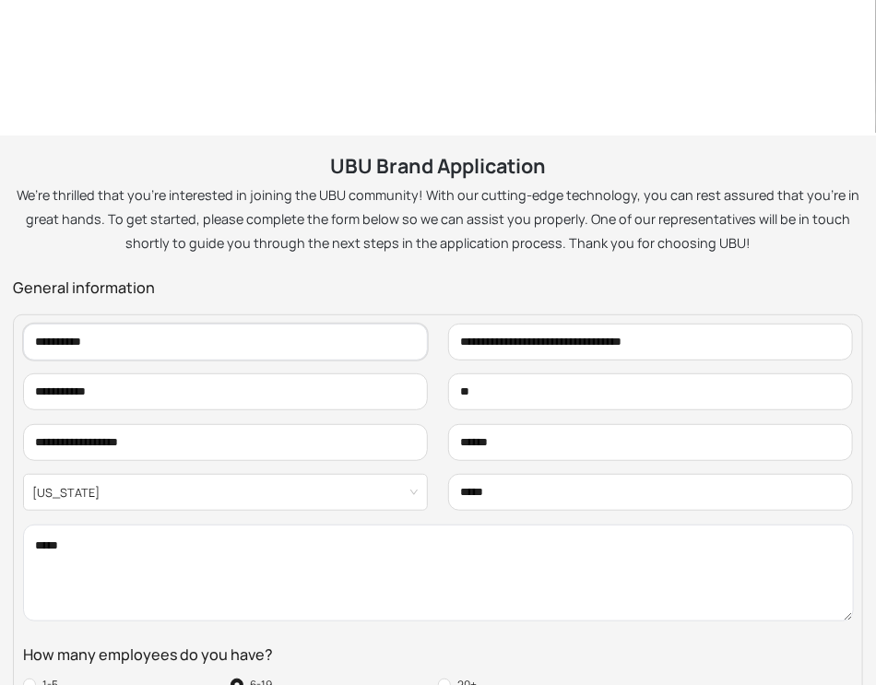
scroll to position [1335, 0]
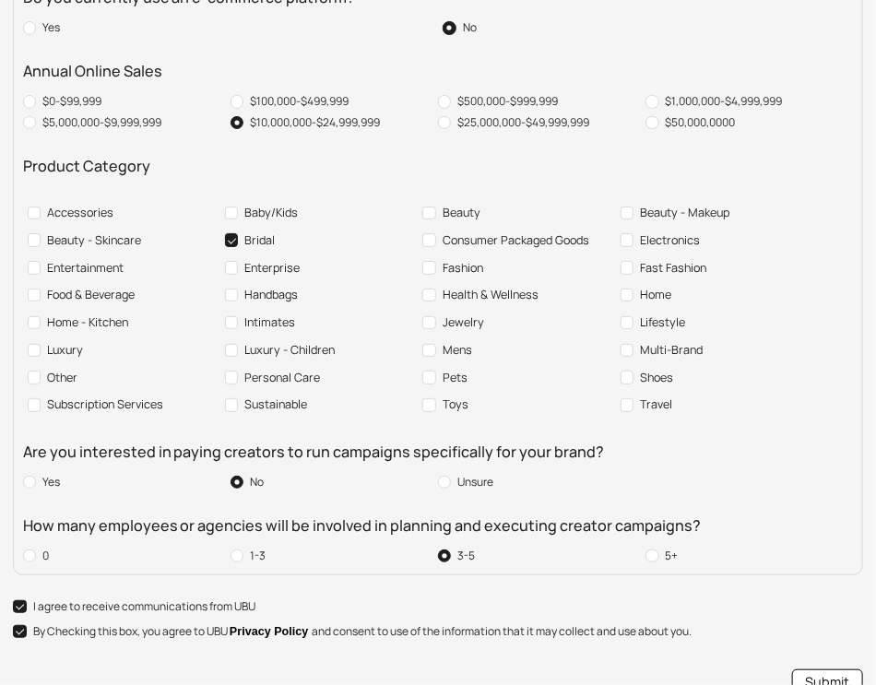
click at [811, 672] on span "Submit" at bounding box center [827, 682] width 44 height 21
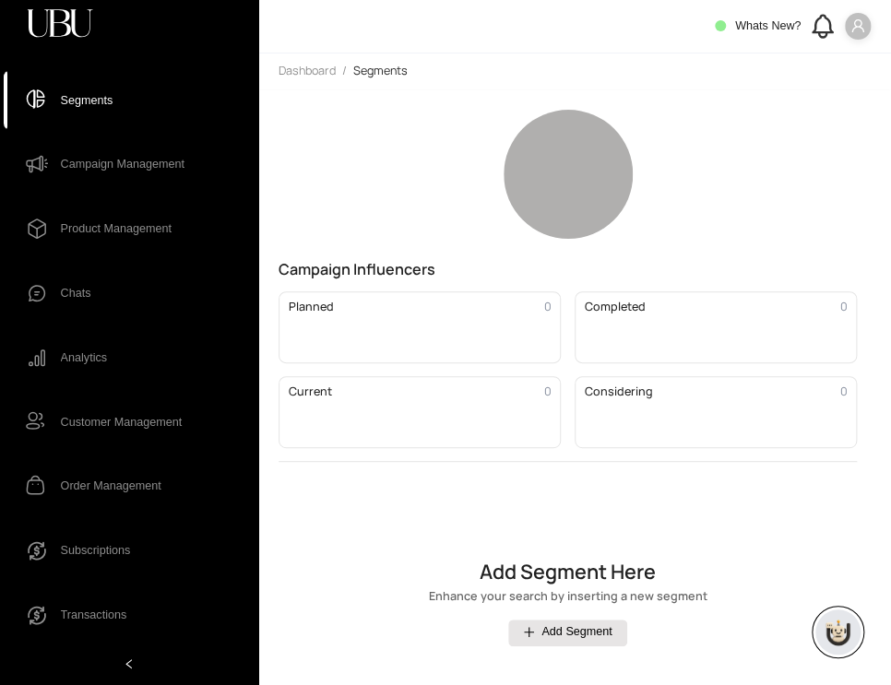
click at [860, 23] on icon "user" at bounding box center [857, 25] width 13 height 13
click at [833, 54] on span "Profile" at bounding box center [840, 60] width 36 height 18
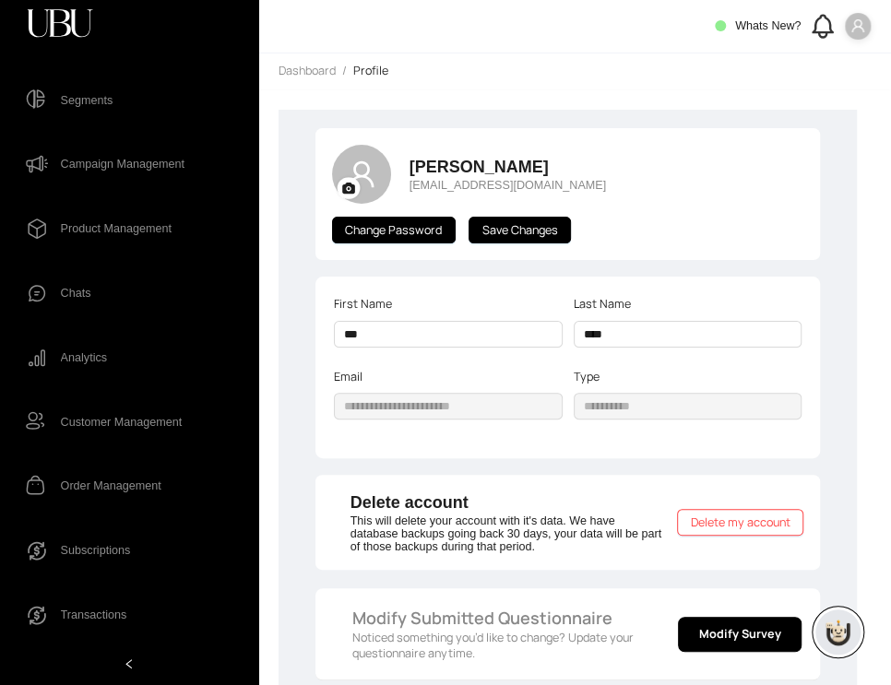
click at [135, 108] on span "Segments" at bounding box center [143, 100] width 165 height 33
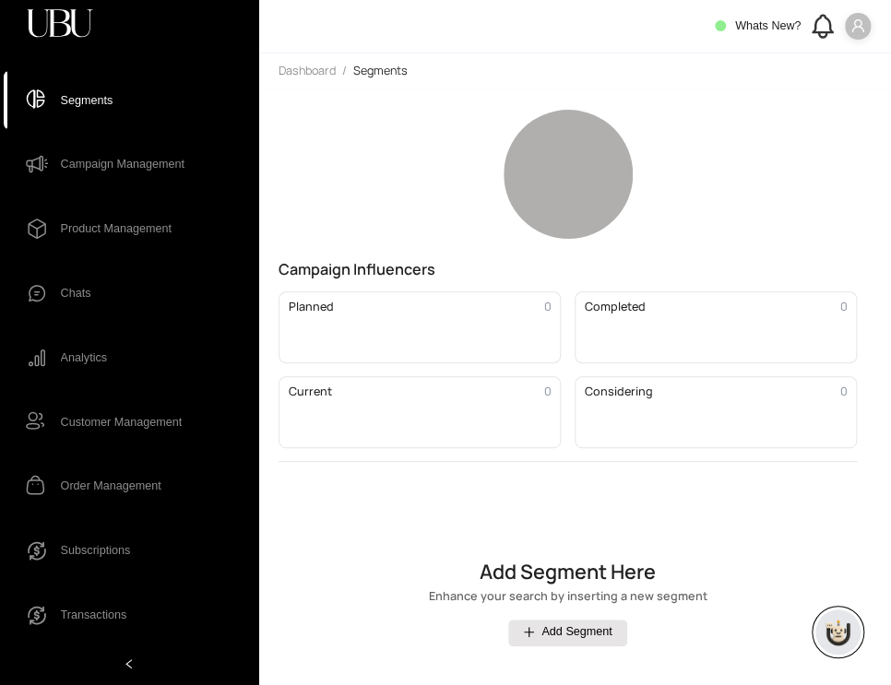
click at [852, 41] on div "Whats New?" at bounding box center [793, 26] width 157 height 30
drag, startPoint x: 841, startPoint y: 40, endPoint x: 857, endPoint y: 33, distance: 17.0
click at [857, 33] on div "Whats New?" at bounding box center [793, 26] width 157 height 30
click at [857, 33] on span at bounding box center [858, 26] width 27 height 27
click at [837, 60] on span "Profile" at bounding box center [840, 60] width 36 height 18
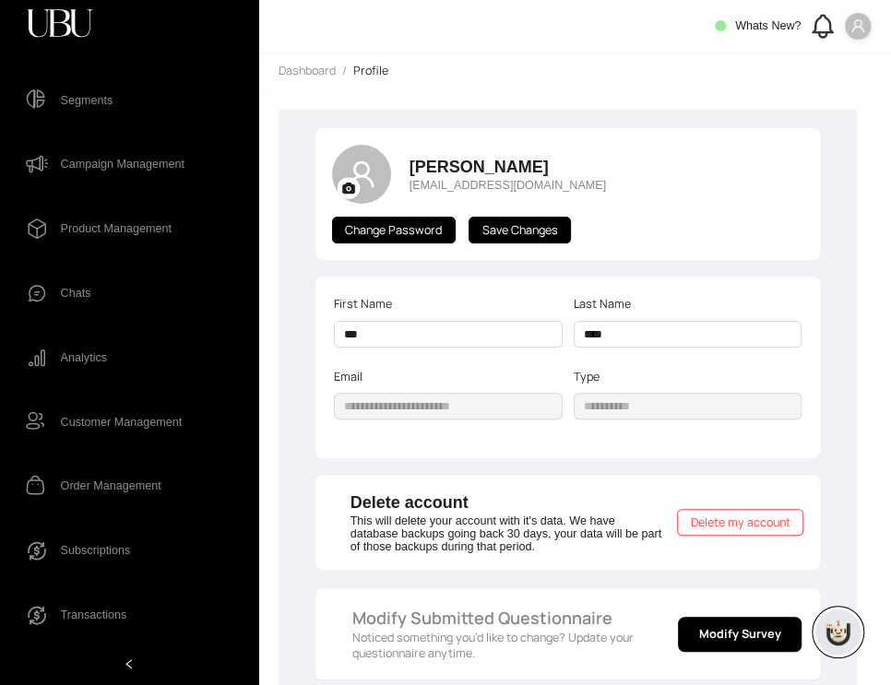
click at [835, 346] on main "**********" at bounding box center [568, 452] width 579 height 685
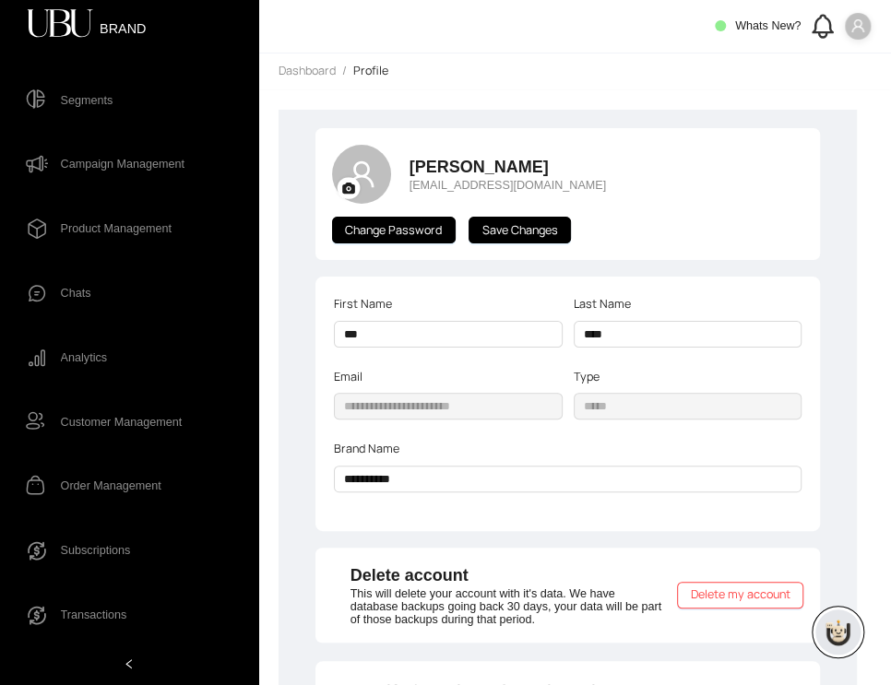
click at [863, 21] on icon "user" at bounding box center [857, 25] width 15 height 15
click at [841, 91] on span "Logout" at bounding box center [840, 86] width 36 height 18
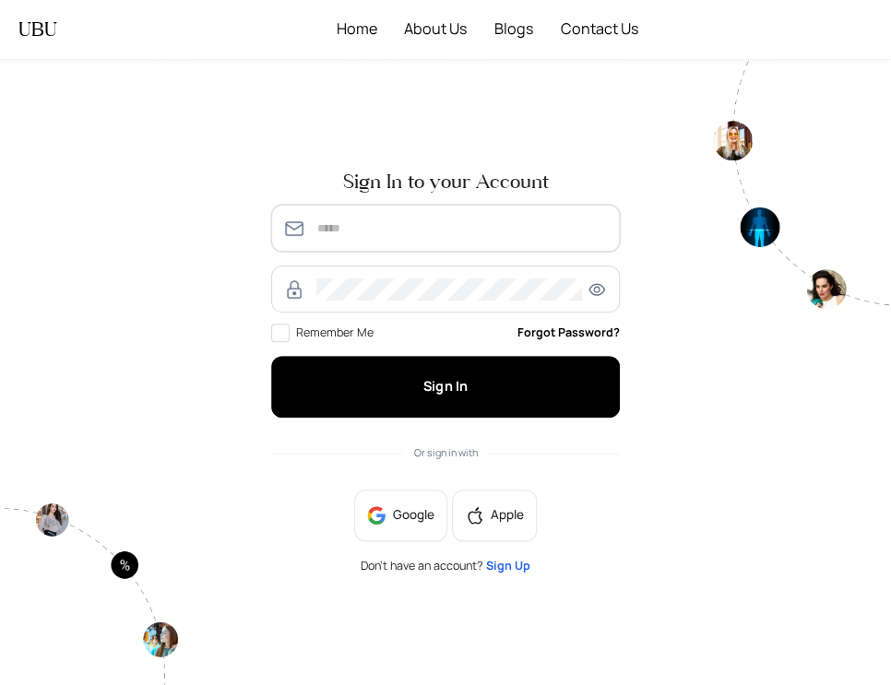
type input "**********"
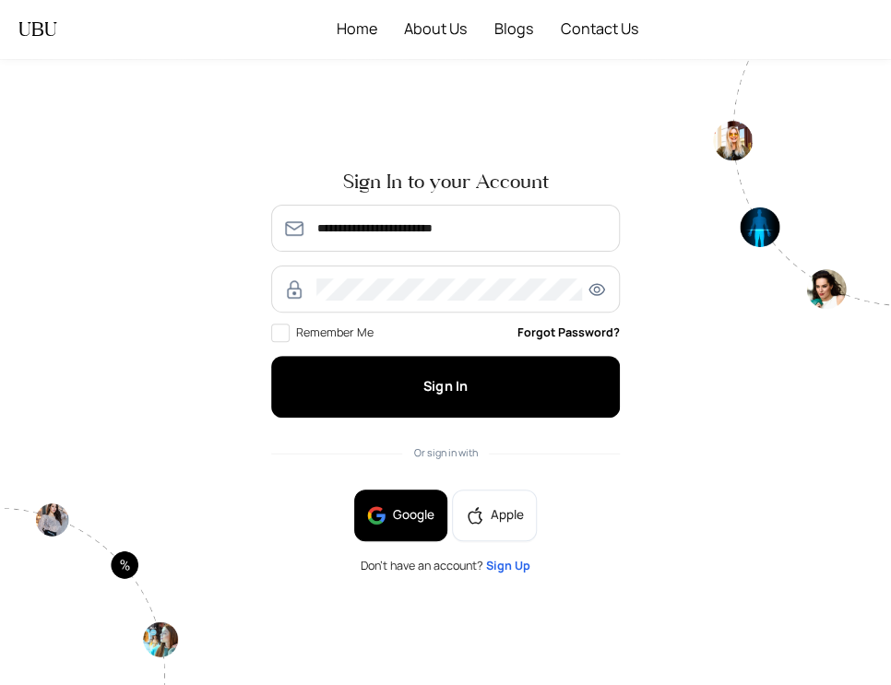
click at [398, 519] on span "Google" at bounding box center [414, 515] width 42 height 20
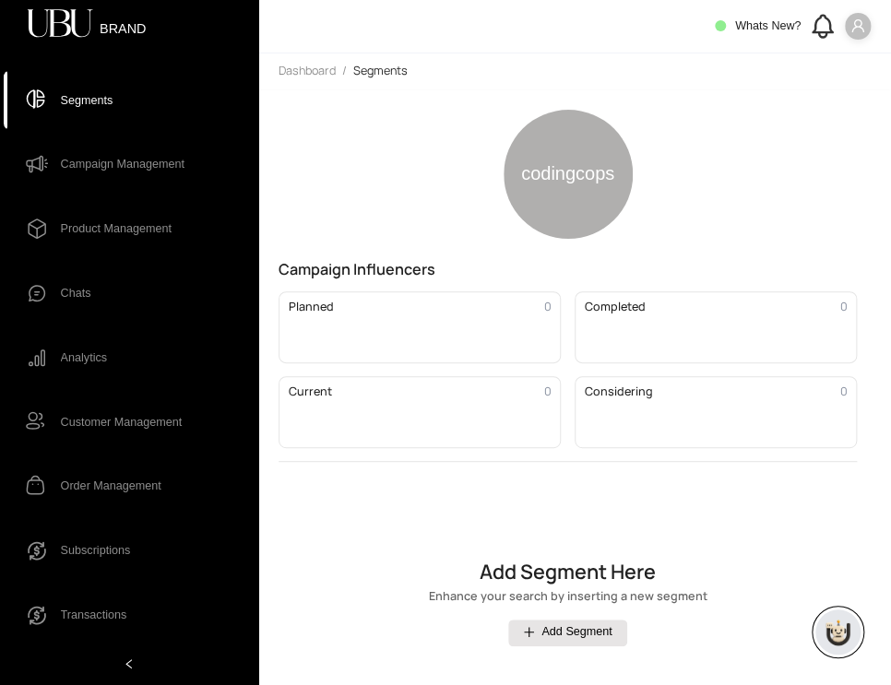
click at [846, 30] on span at bounding box center [858, 26] width 27 height 27
click at [828, 73] on li "Logout" at bounding box center [831, 86] width 74 height 27
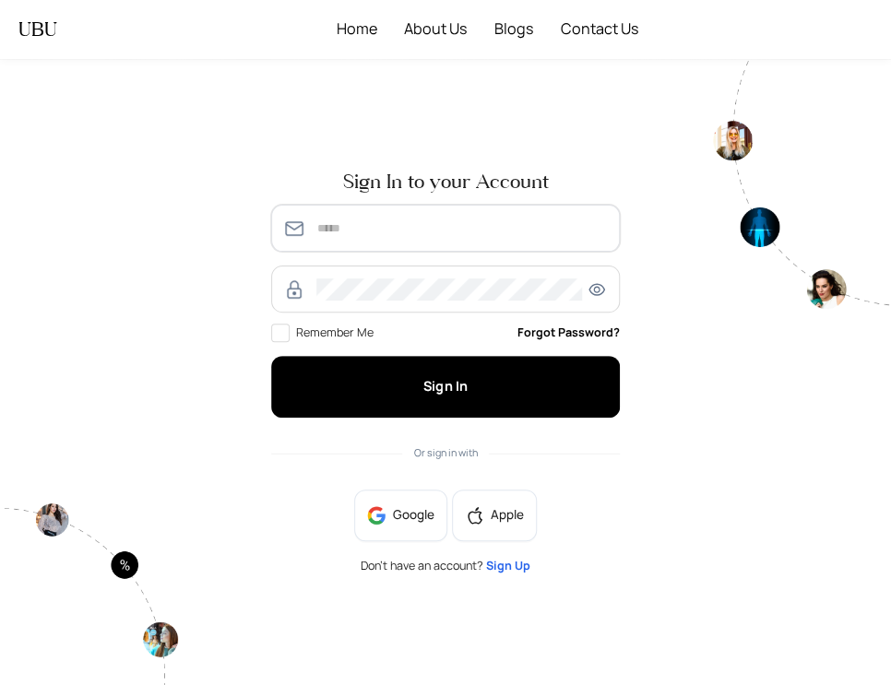
type input "**********"
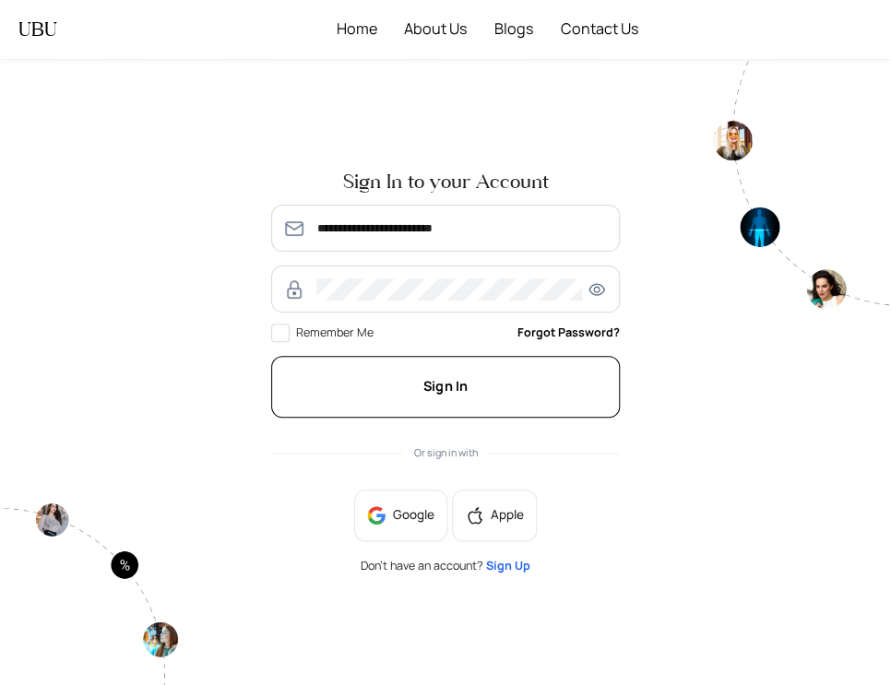
click at [551, 391] on button "Sign In" at bounding box center [445, 387] width 349 height 63
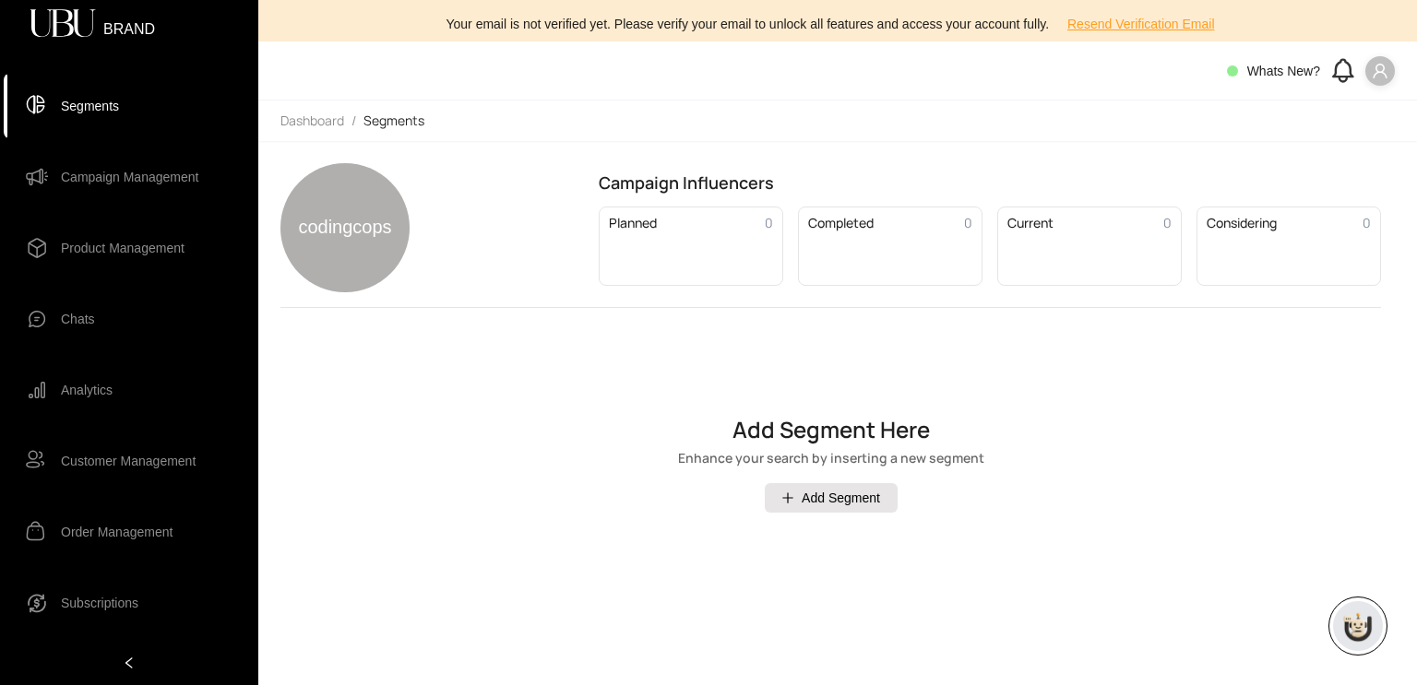
click at [501, 536] on div "Add Segment Here Enhance your search by inserting a new segment Add Segment" at bounding box center [830, 465] width 1100 height 271
click at [154, 670] on div at bounding box center [129, 663] width 258 height 44
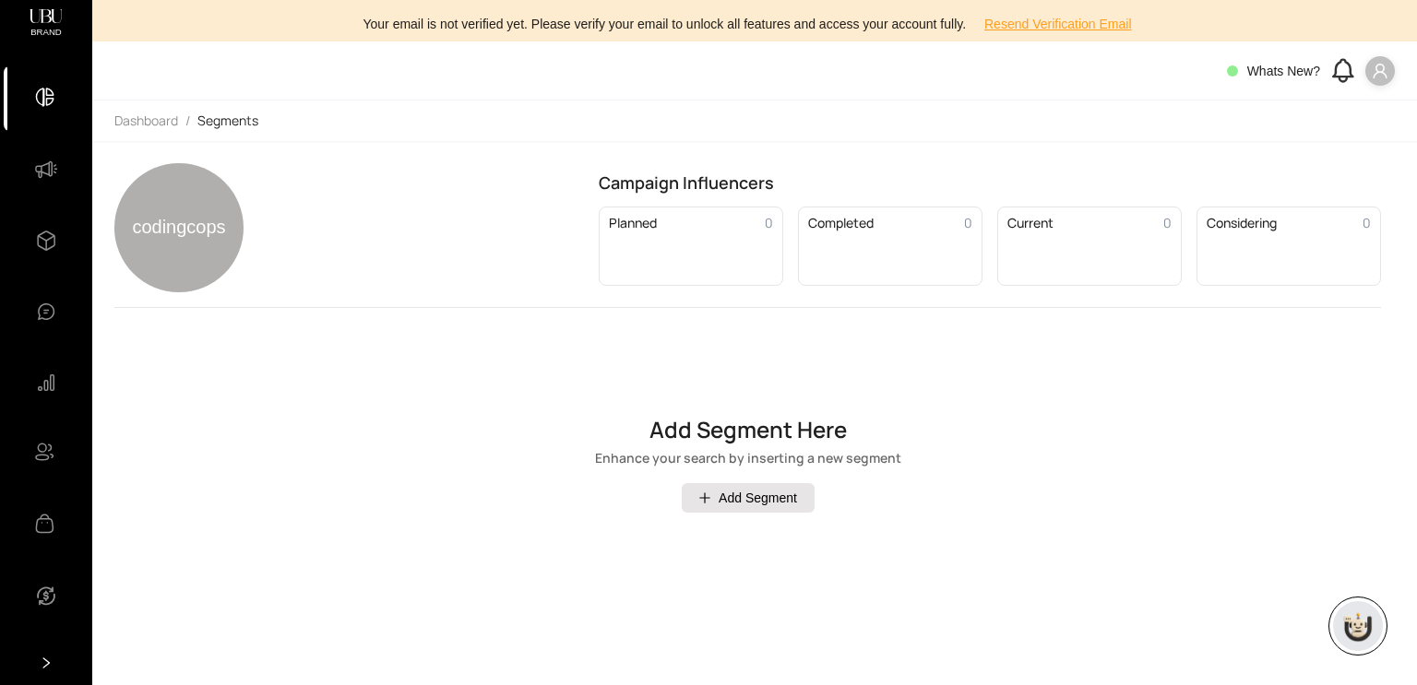
click at [54, 663] on div at bounding box center [46, 663] width 92 height 44
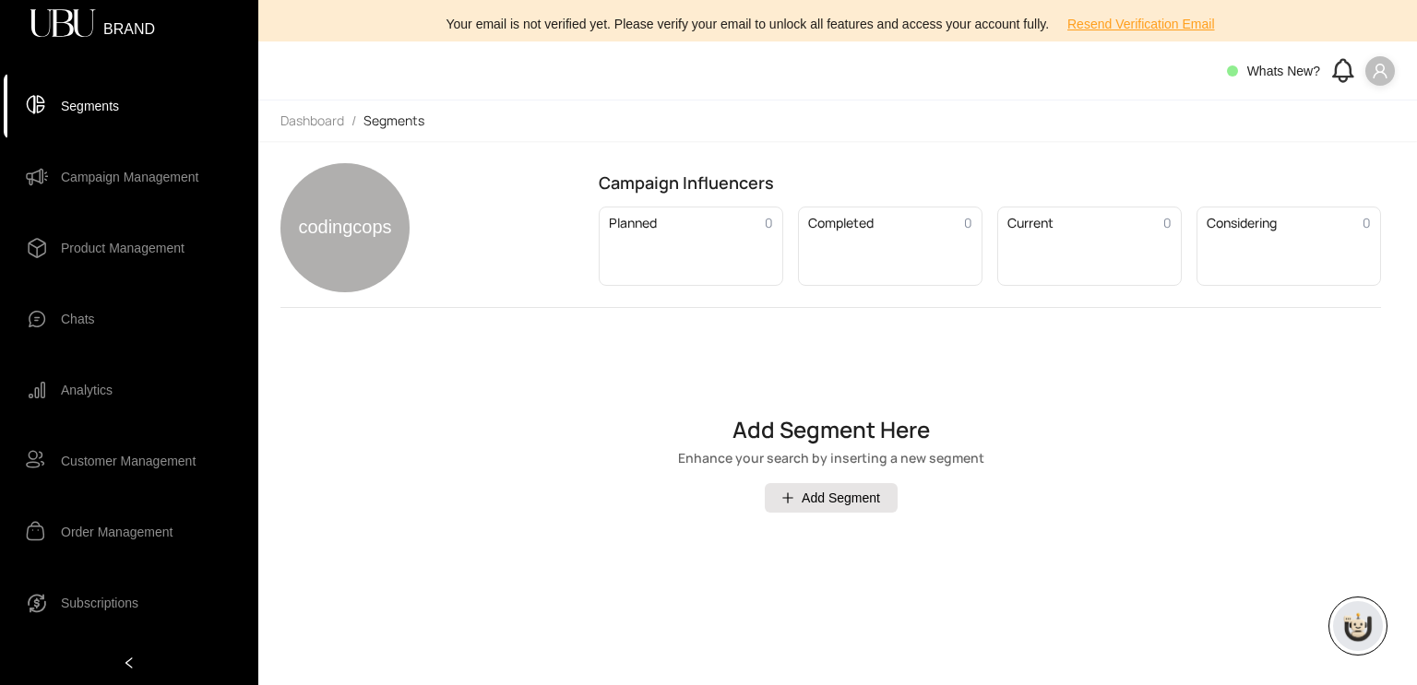
click at [890, 80] on span at bounding box center [1380, 71] width 30 height 30
click at [890, 122] on li "Logout" at bounding box center [1350, 108] width 82 height 30
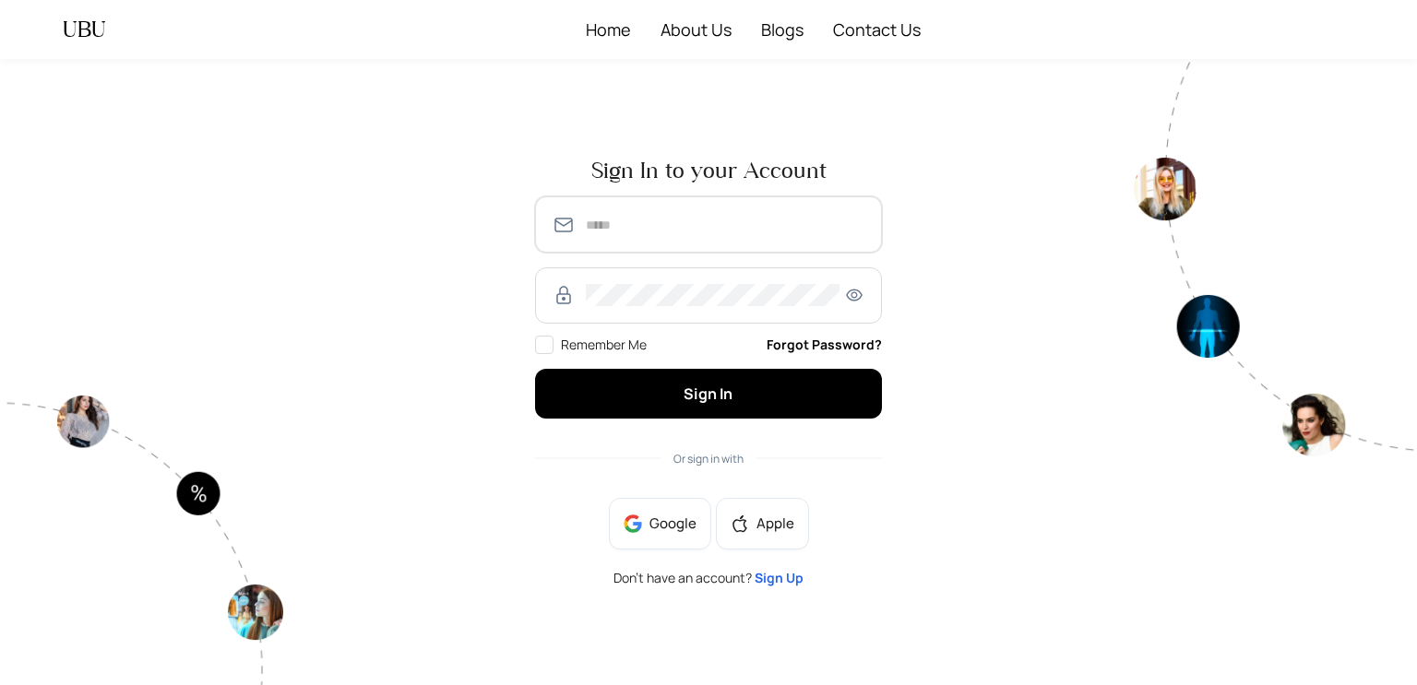
type input "**********"
